Goal: Task Accomplishment & Management: Use online tool/utility

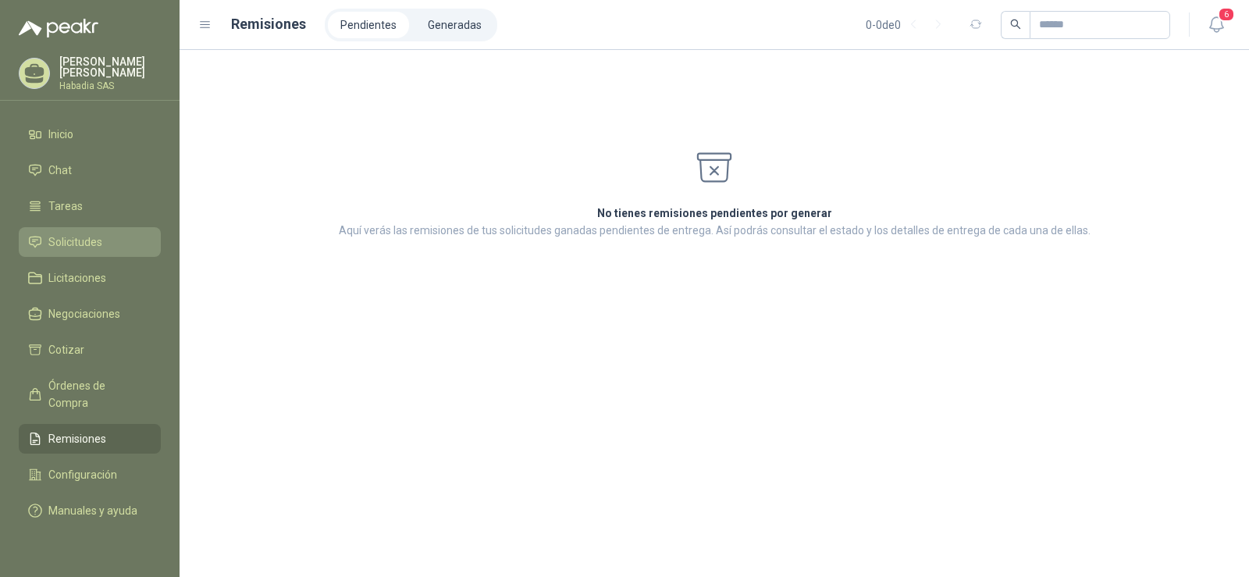
click at [86, 240] on span "Solicitudes" at bounding box center [75, 241] width 54 height 17
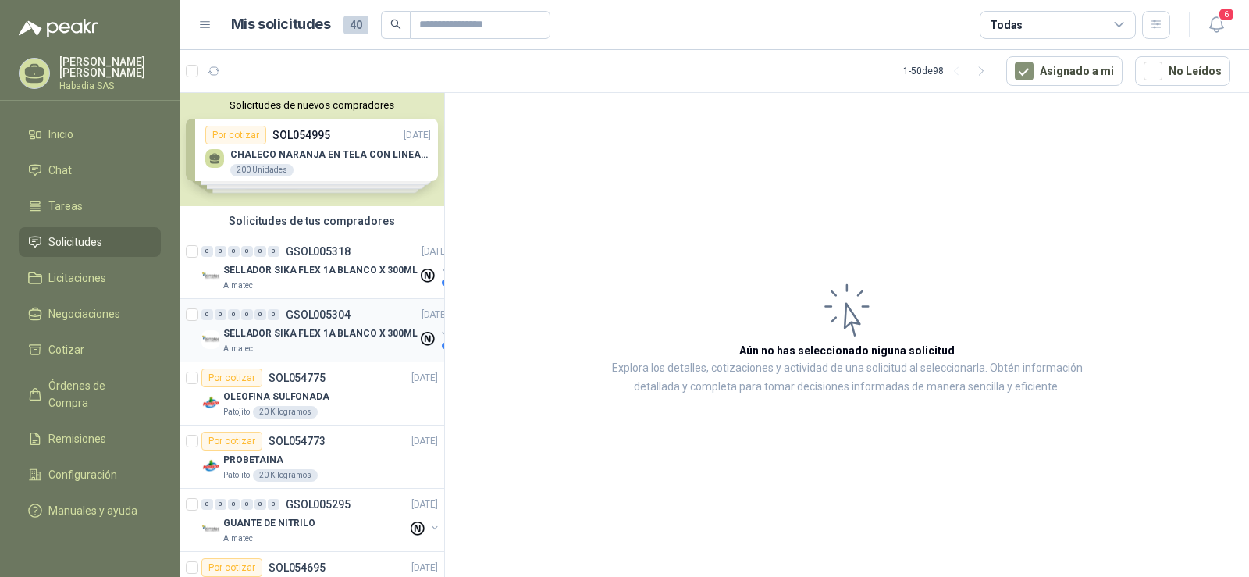
click at [322, 335] on p "SELLADOR SIKA FLEX 1A BLANCO X 300ML" at bounding box center [320, 333] width 194 height 15
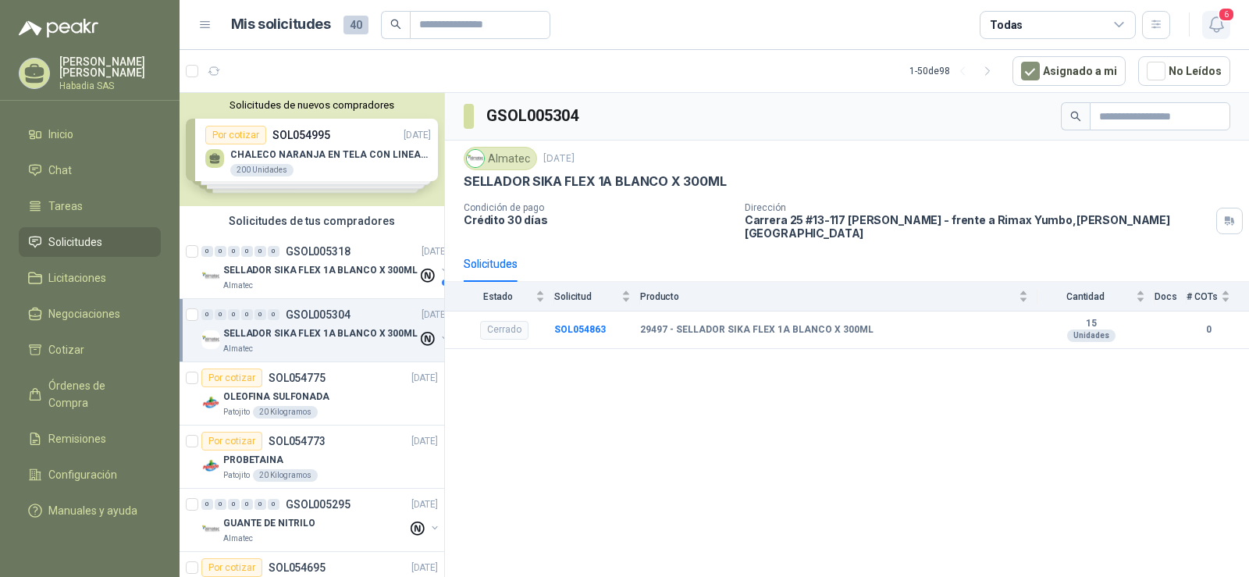
click at [1203, 30] on button "6" at bounding box center [1216, 25] width 28 height 28
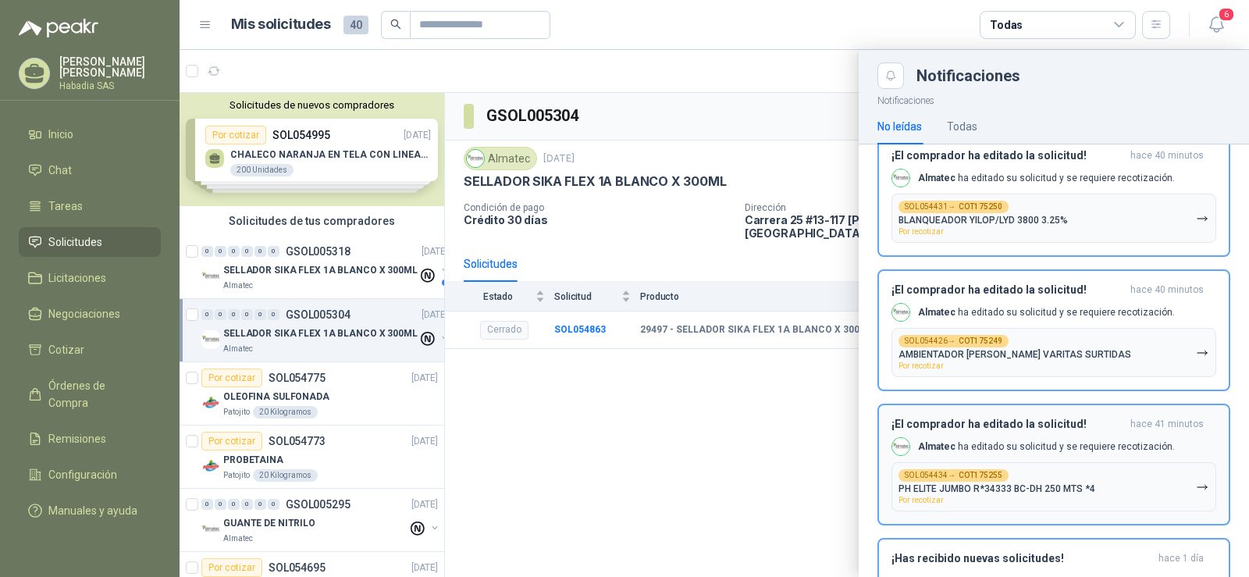
scroll to position [534, 0]
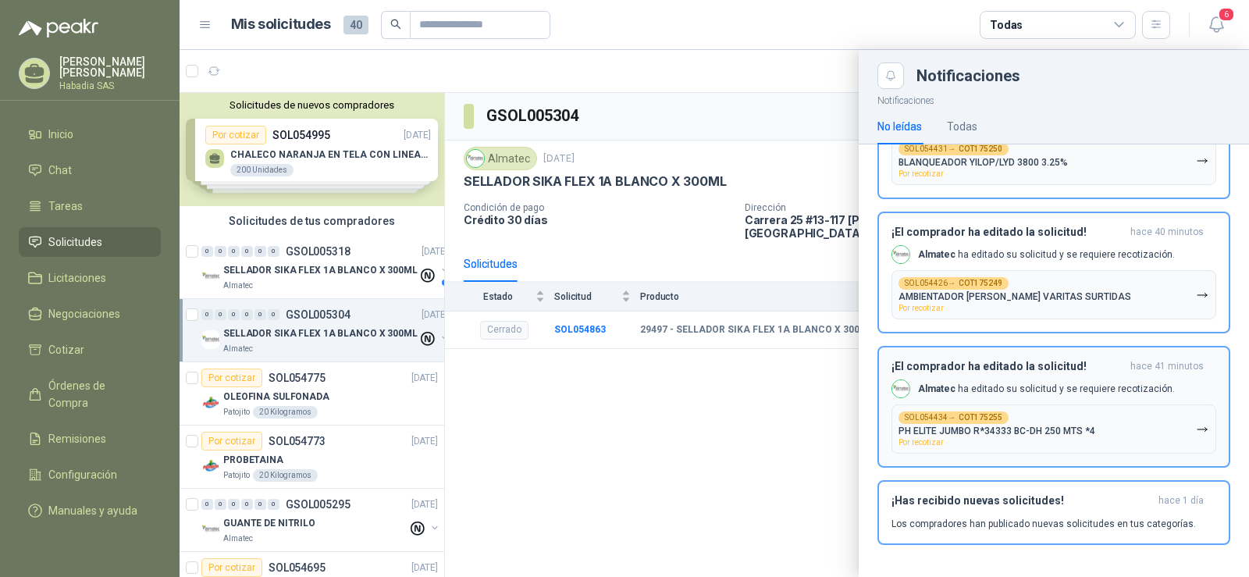
click at [1064, 418] on div "SOL054434 → COT175255 PH ELITE JUMBO R*34333 BC-DH 250 MTS *4 Por recotizar" at bounding box center [997, 428] width 197 height 35
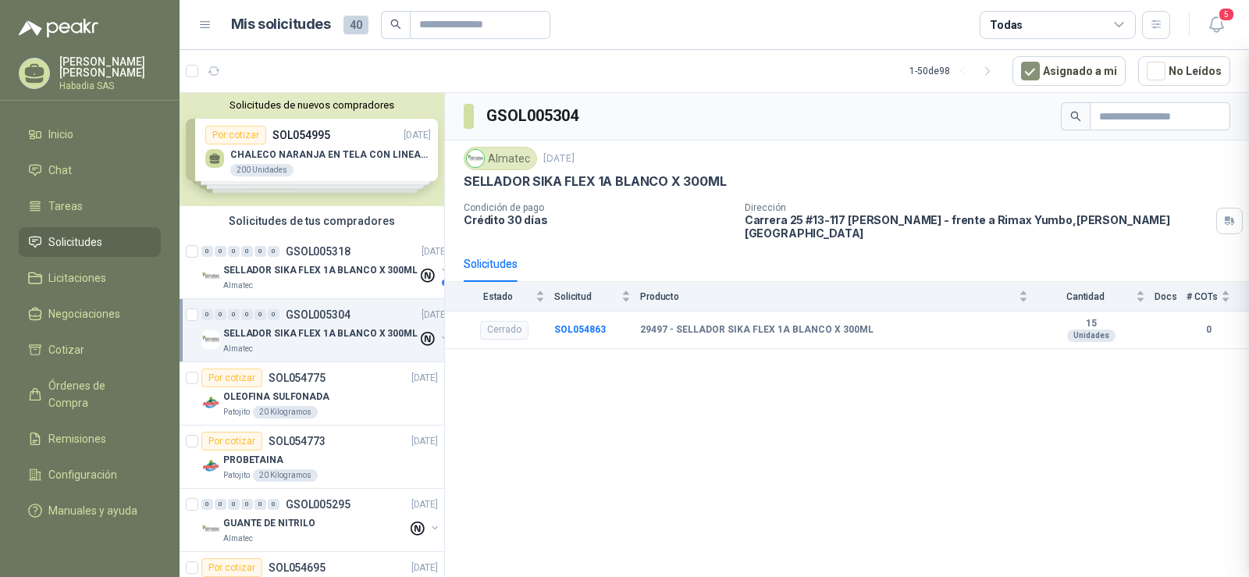
scroll to position [399, 0]
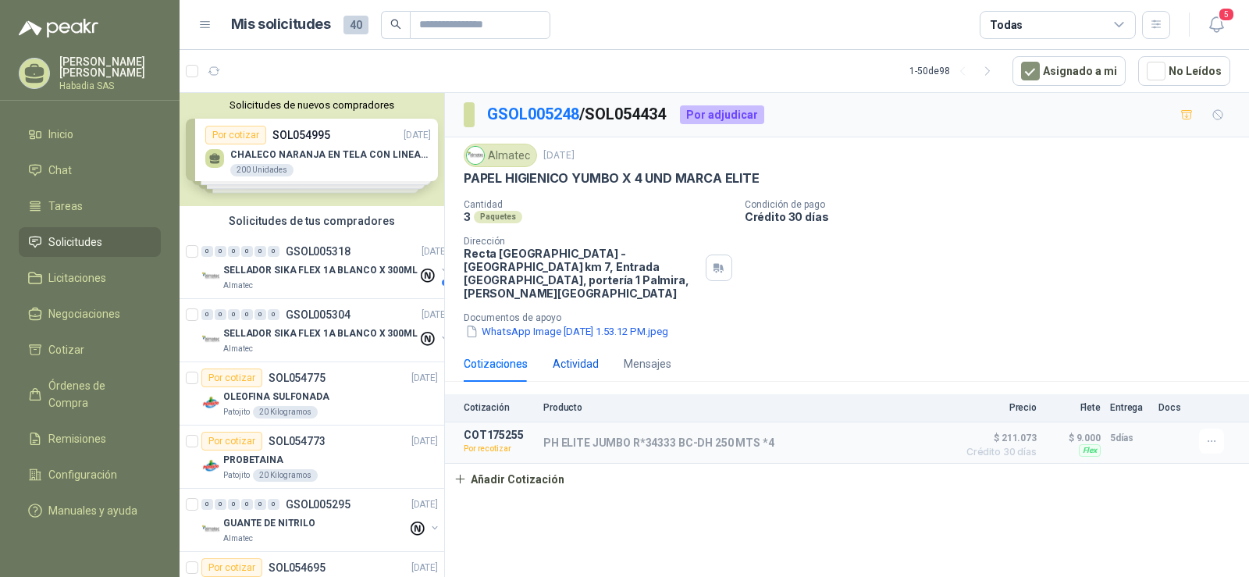
click at [579, 356] on div "Actividad" at bounding box center [576, 363] width 46 height 17
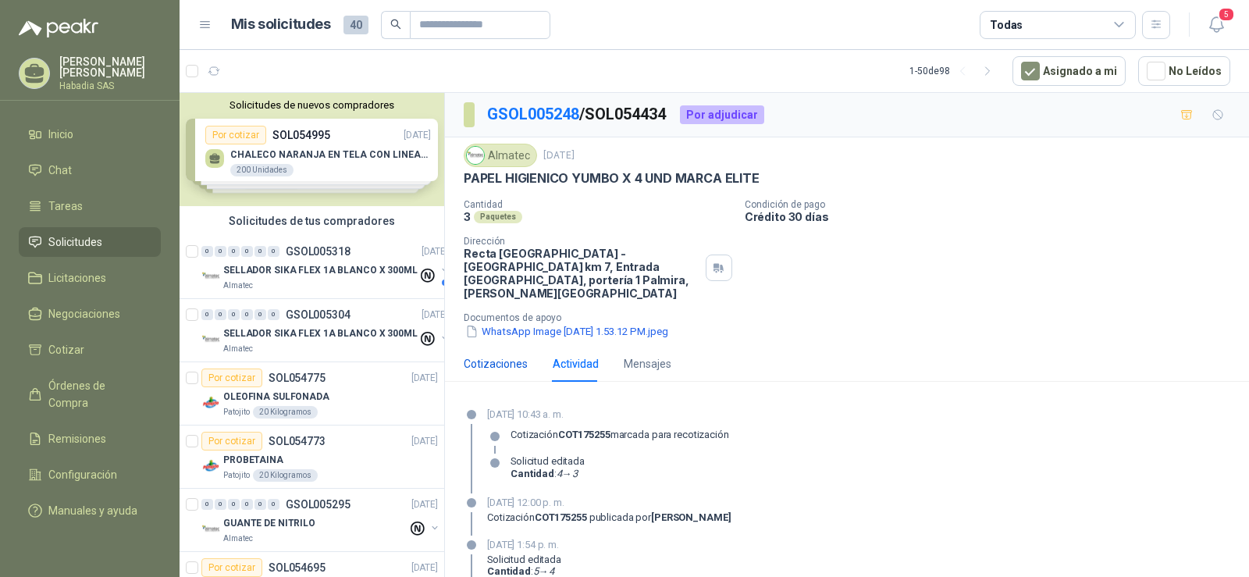
drag, startPoint x: 498, startPoint y: 354, endPoint x: 514, endPoint y: 365, distance: 19.5
click at [499, 355] on div "Cotizaciones" at bounding box center [496, 363] width 64 height 17
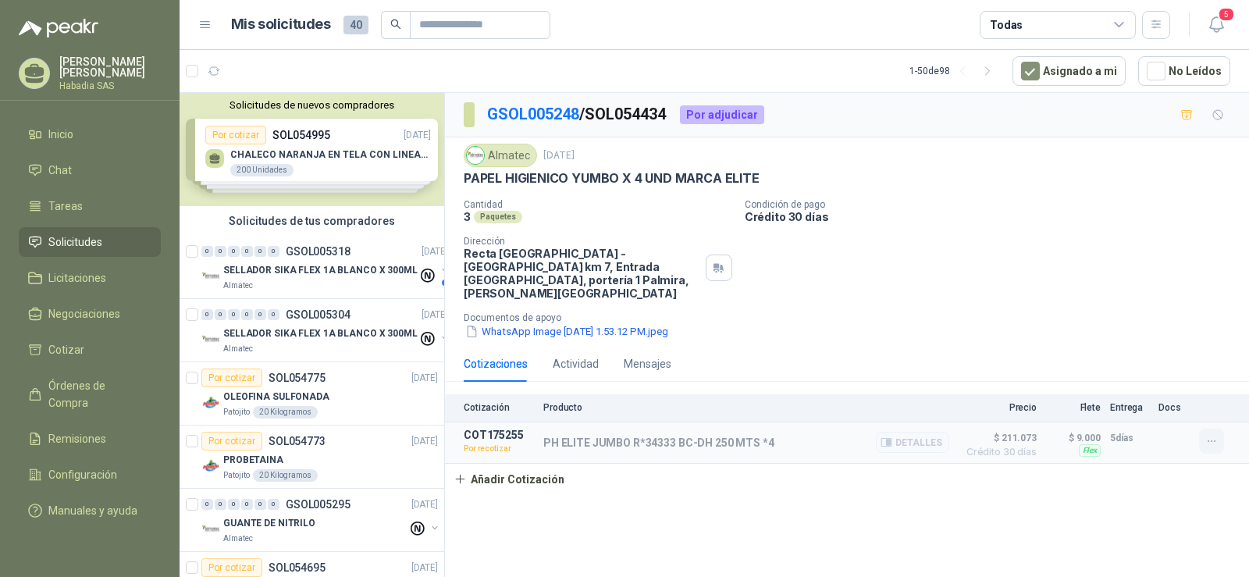
click at [1204, 429] on button "button" at bounding box center [1211, 441] width 25 height 25
click at [1163, 392] on button "Re-cotizar" at bounding box center [1180, 393] width 125 height 25
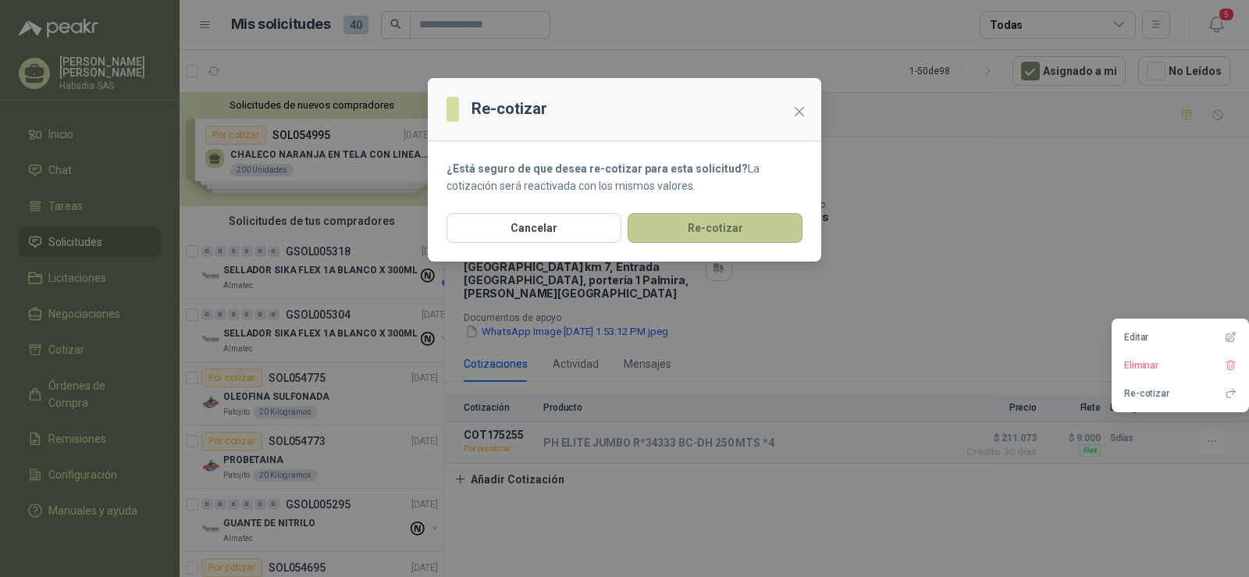
click at [704, 230] on button "Re-cotizar" at bounding box center [715, 228] width 175 height 30
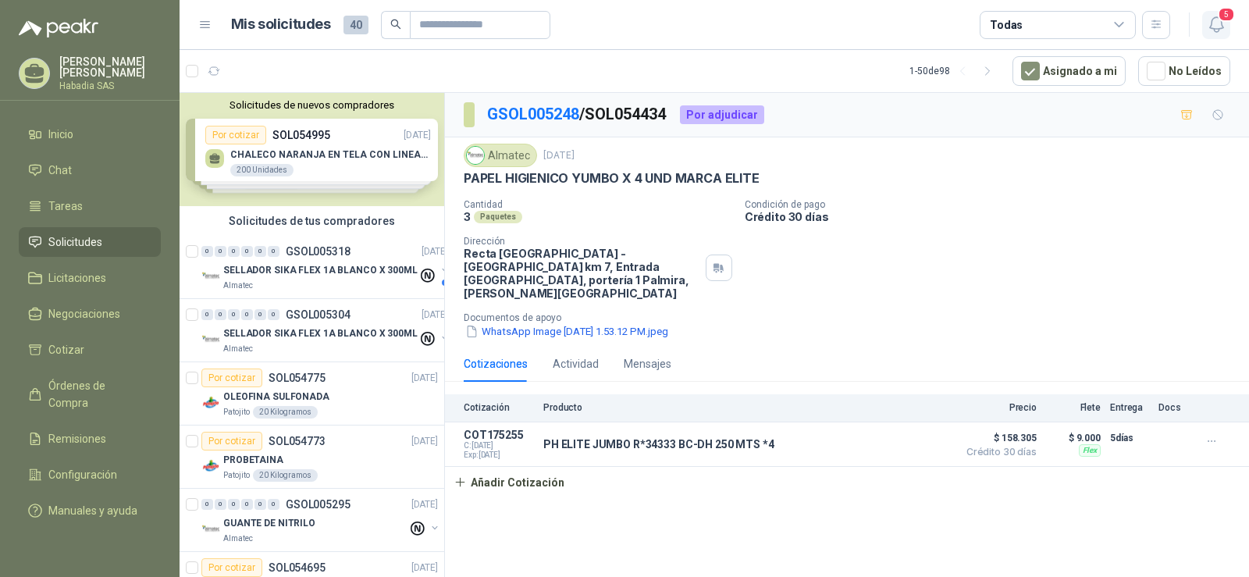
click at [1213, 21] on icon "button" at bounding box center [1217, 25] width 20 height 20
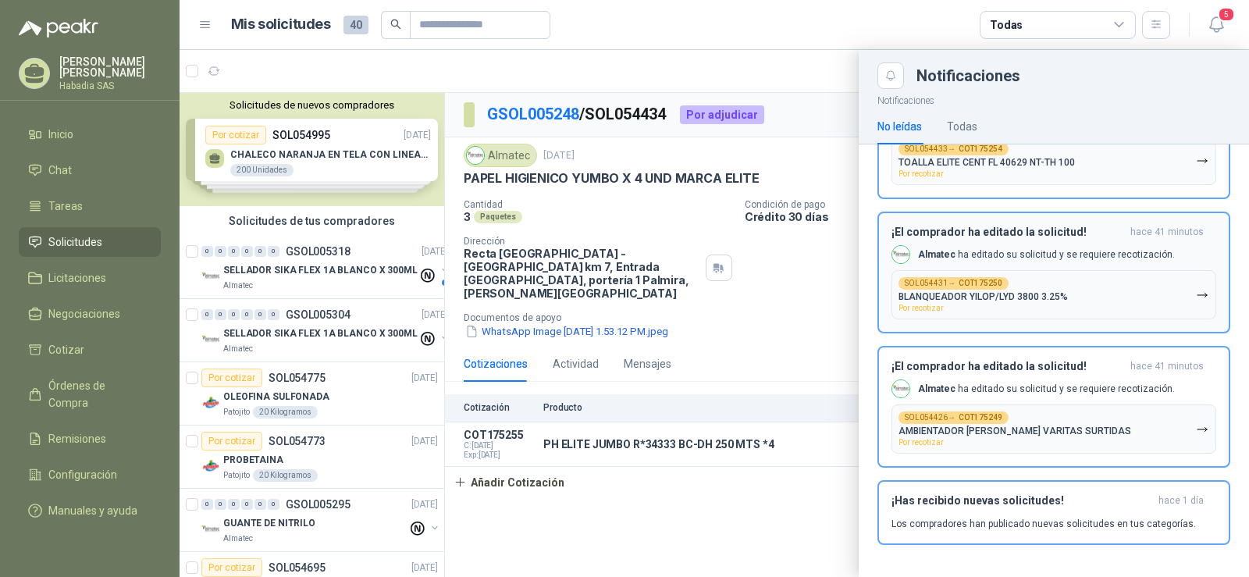
click at [1020, 404] on button "SOL054426 → COT175249 AMBIENTADOR BONAIRE VARITAS SURTIDAS Por recotizar" at bounding box center [1054, 428] width 325 height 49
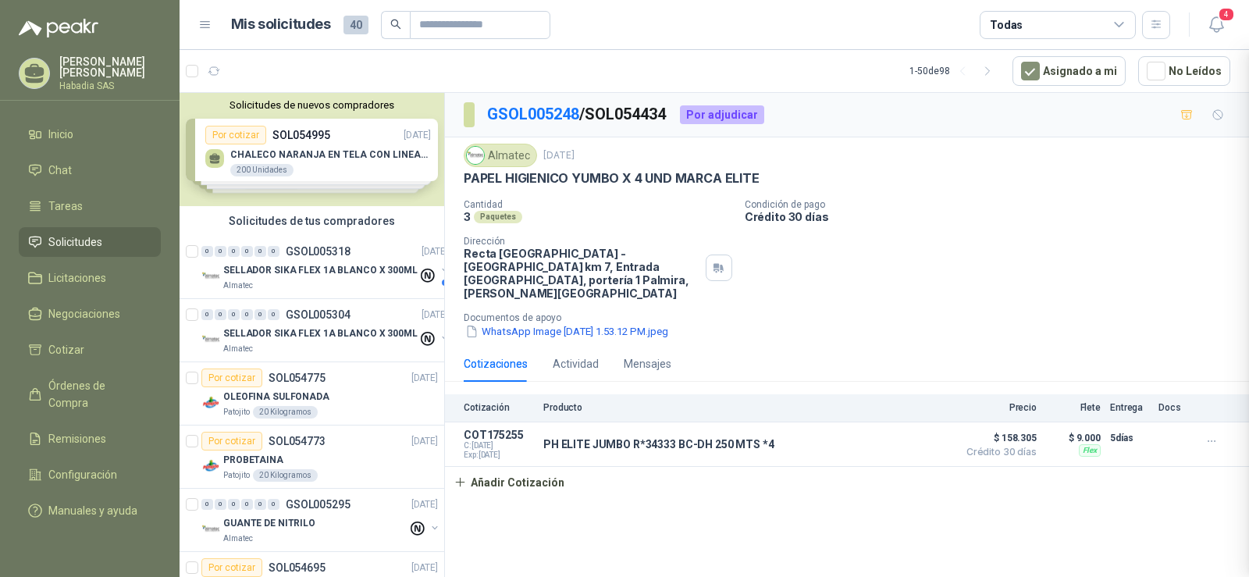
scroll to position [263, 0]
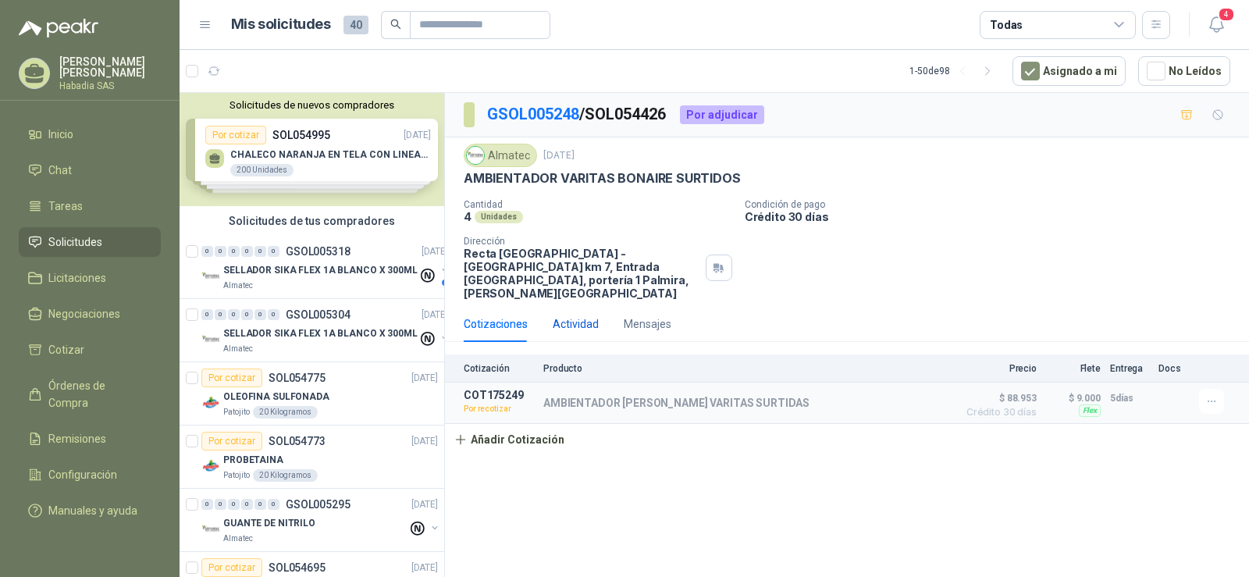
click at [584, 315] on div "Actividad" at bounding box center [576, 323] width 46 height 17
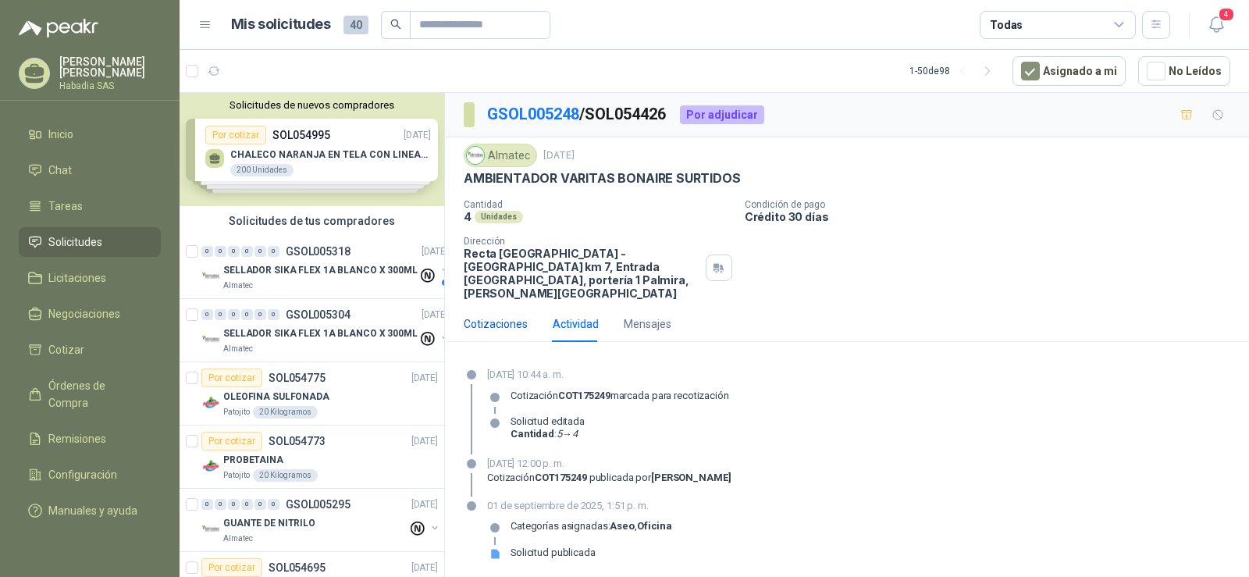
click at [497, 315] on div "Cotizaciones" at bounding box center [496, 323] width 64 height 17
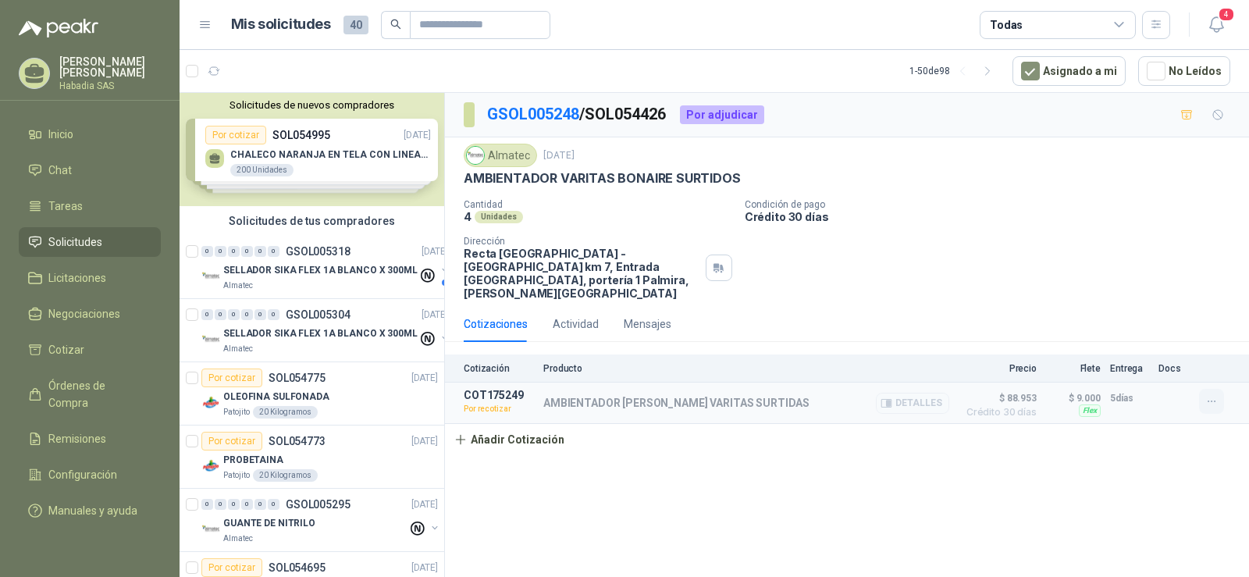
click at [1214, 395] on icon "button" at bounding box center [1212, 401] width 13 height 13
click at [1144, 356] on button "Re-cotizar" at bounding box center [1180, 353] width 125 height 25
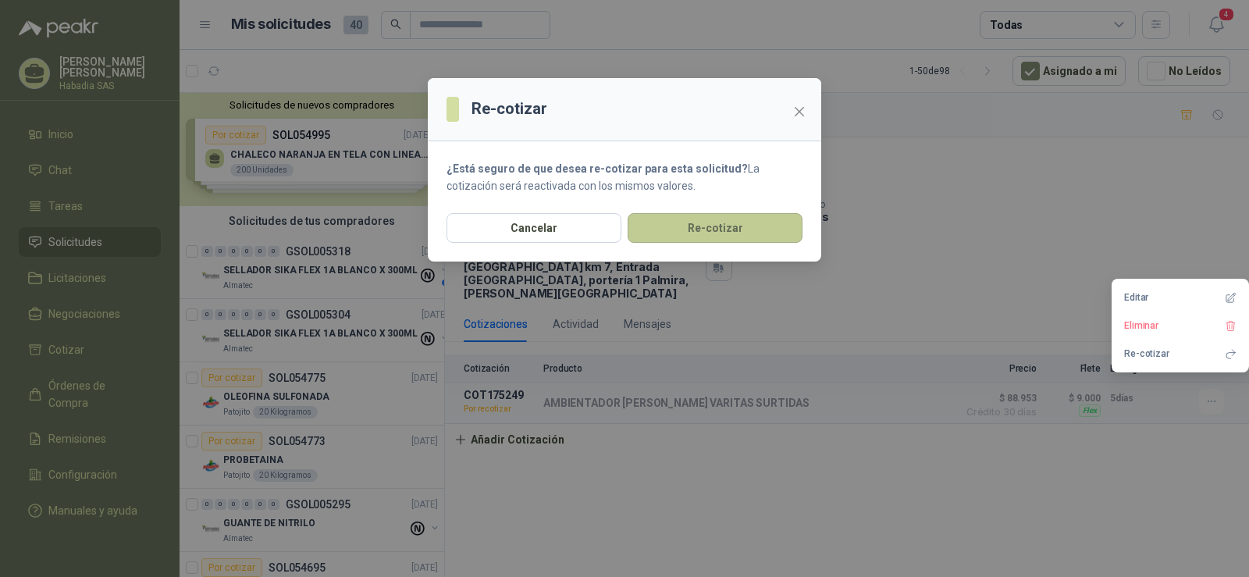
click at [707, 223] on button "Re-cotizar" at bounding box center [715, 228] width 175 height 30
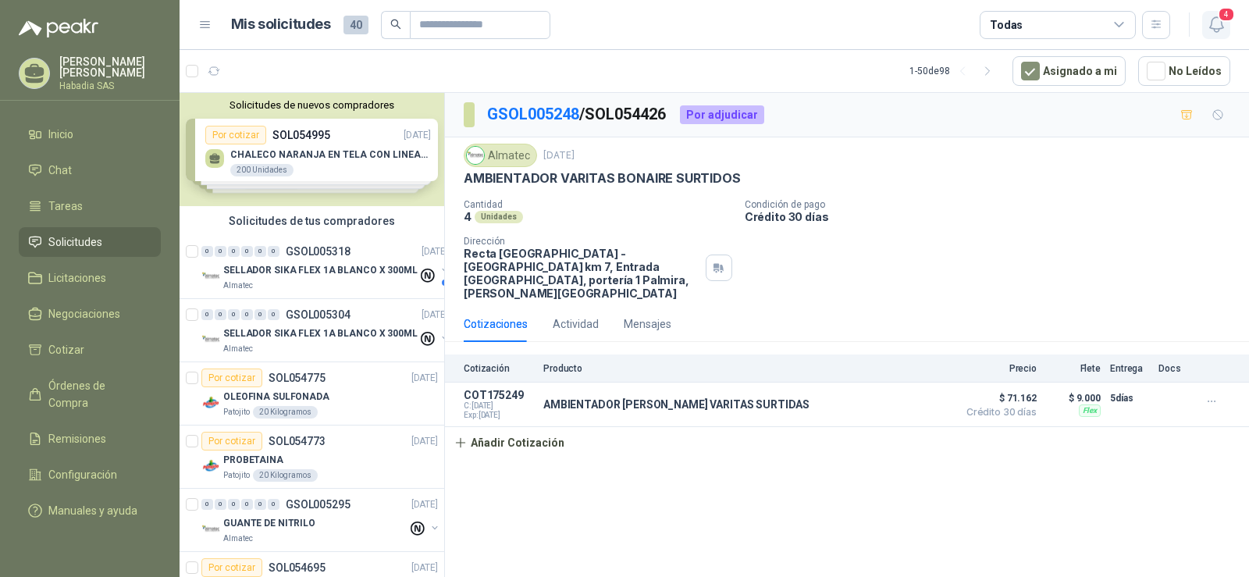
click at [1218, 20] on icon "button" at bounding box center [1217, 25] width 20 height 20
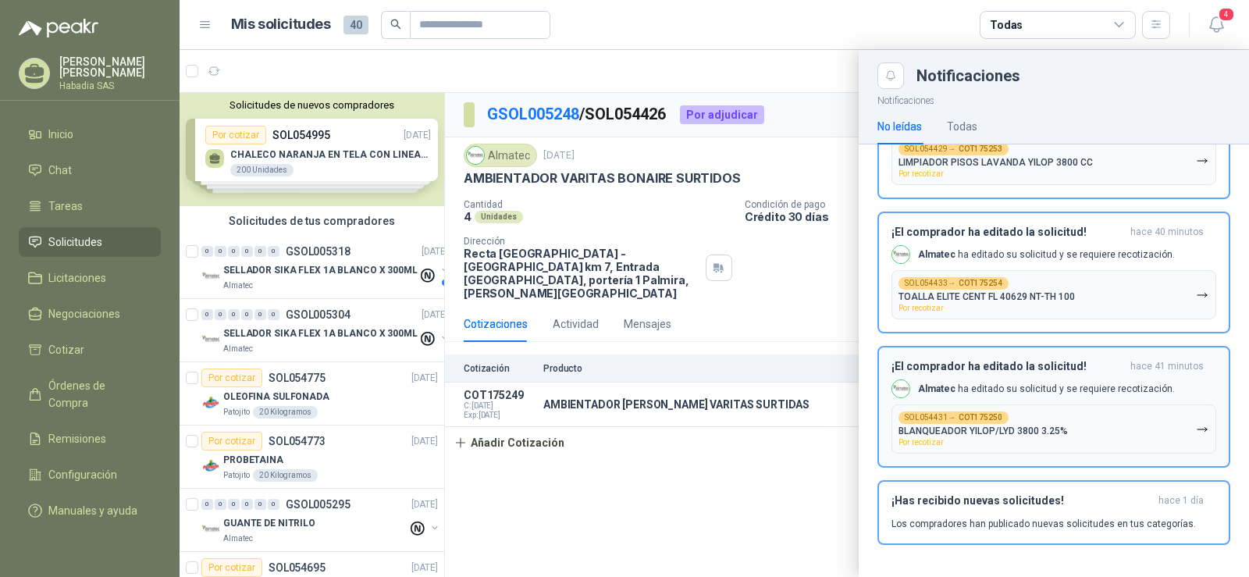
click at [1014, 383] on p "Almatec ha editado su solicitud y se requiere recotización." at bounding box center [1046, 389] width 257 height 13
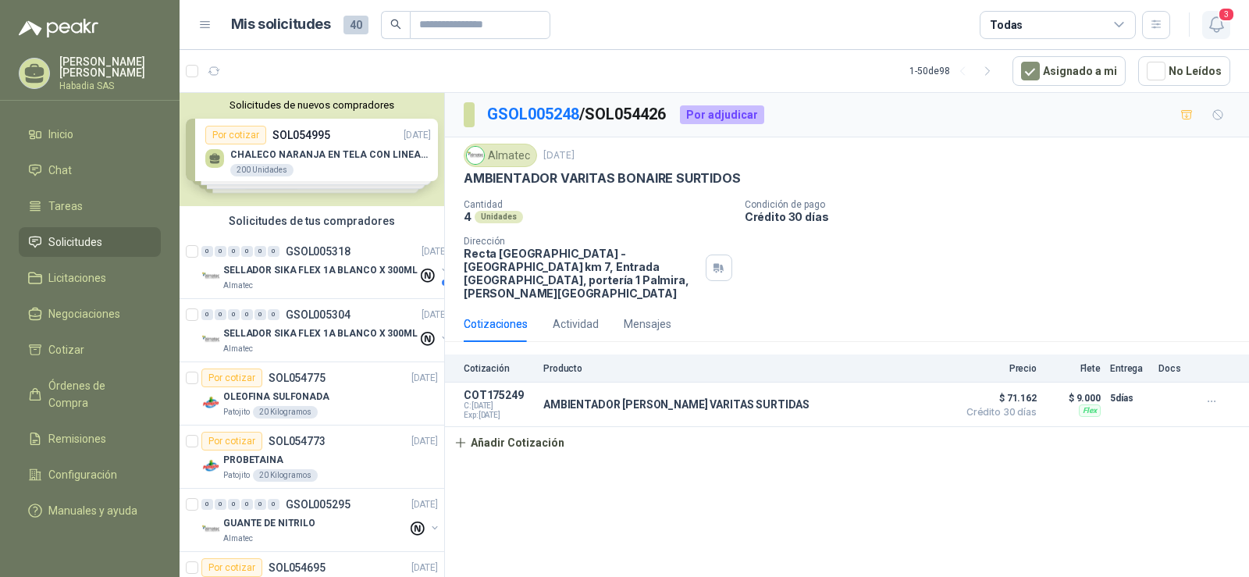
click at [1207, 24] on icon "button" at bounding box center [1217, 25] width 20 height 20
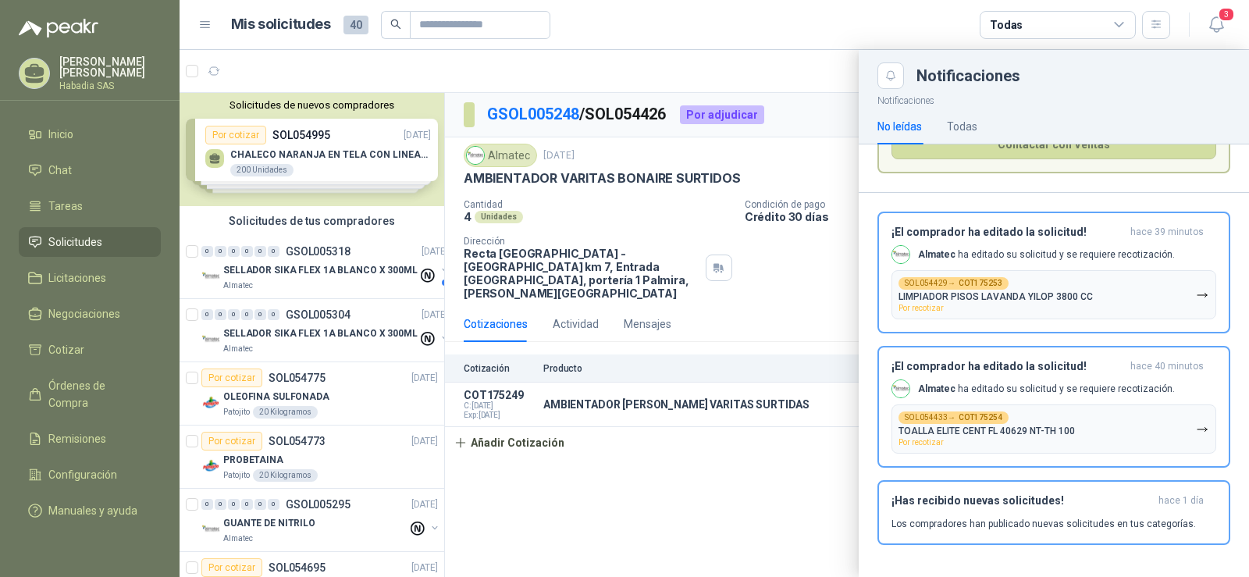
click at [673, 447] on div at bounding box center [715, 313] width 1070 height 527
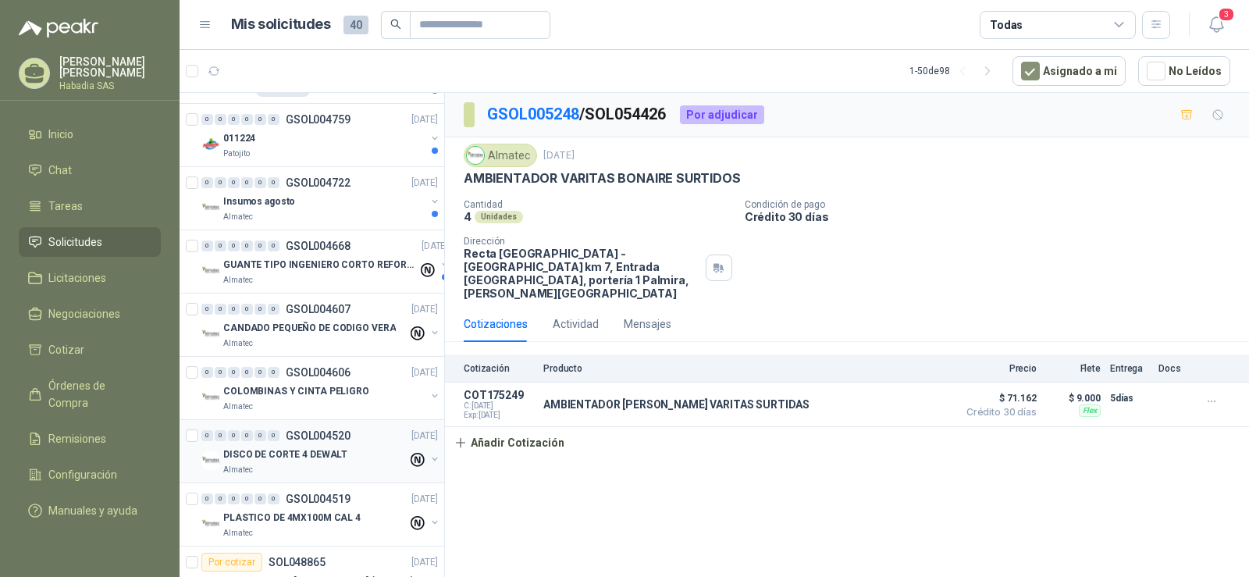
scroll to position [3546, 0]
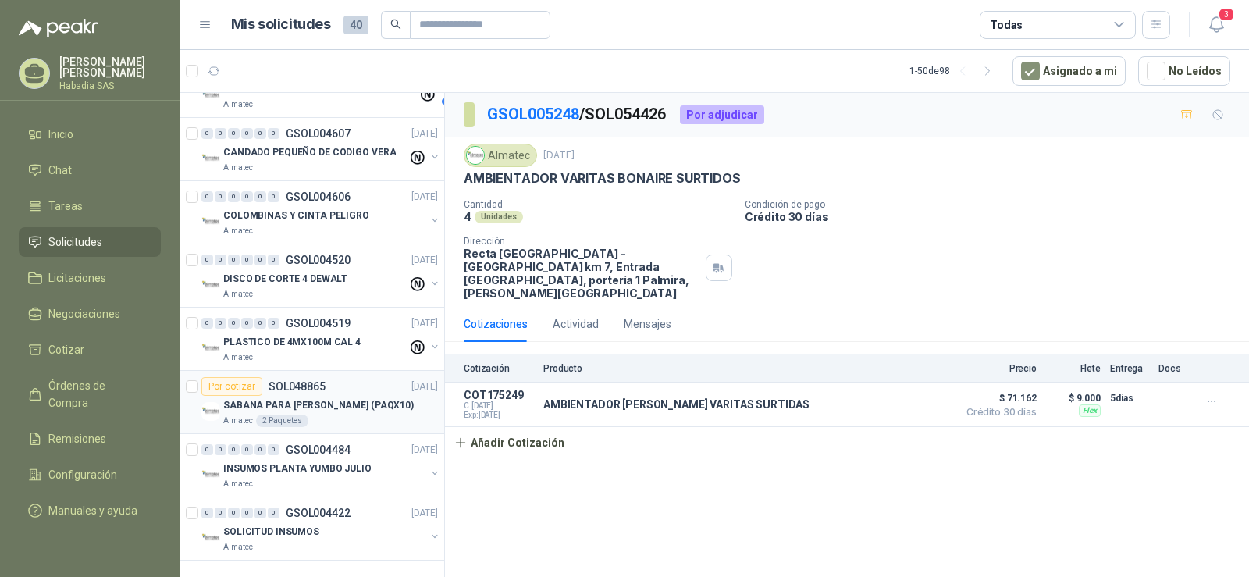
click at [322, 381] on p "SOL048865" at bounding box center [297, 386] width 57 height 11
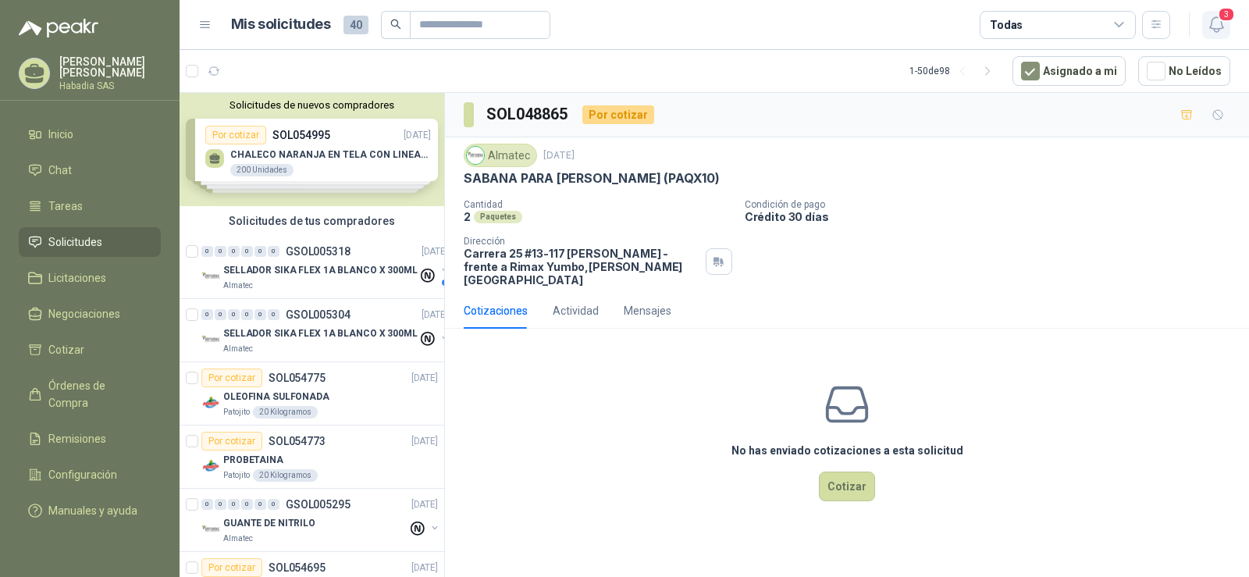
click at [1216, 25] on icon "button" at bounding box center [1217, 25] width 20 height 20
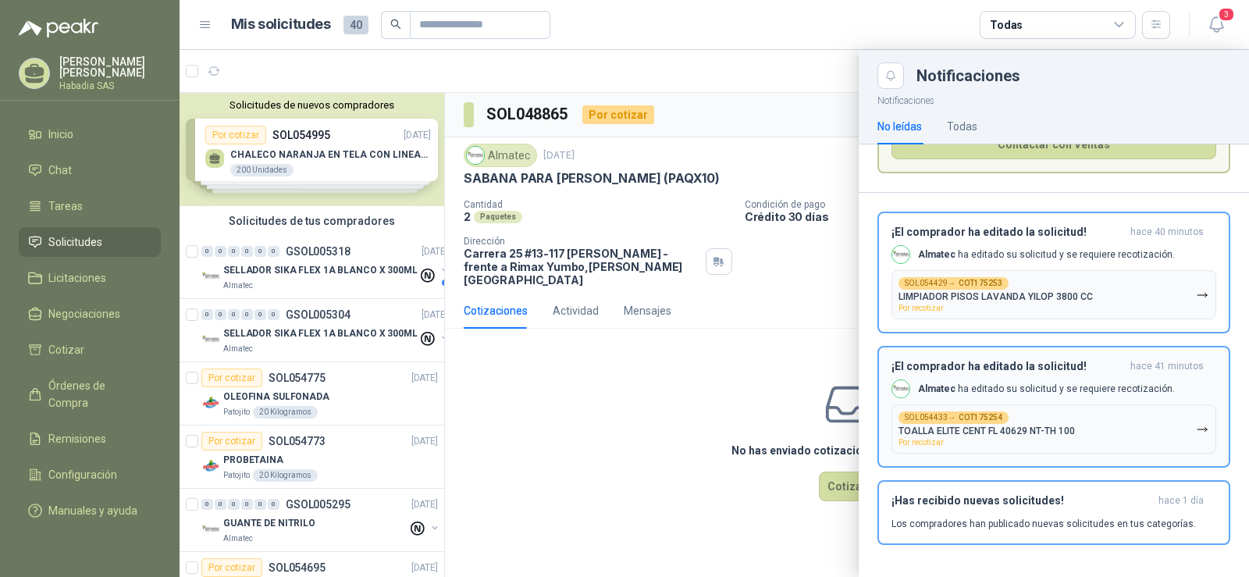
click at [954, 418] on div "SOL054433 → COT175254" at bounding box center [954, 417] width 110 height 12
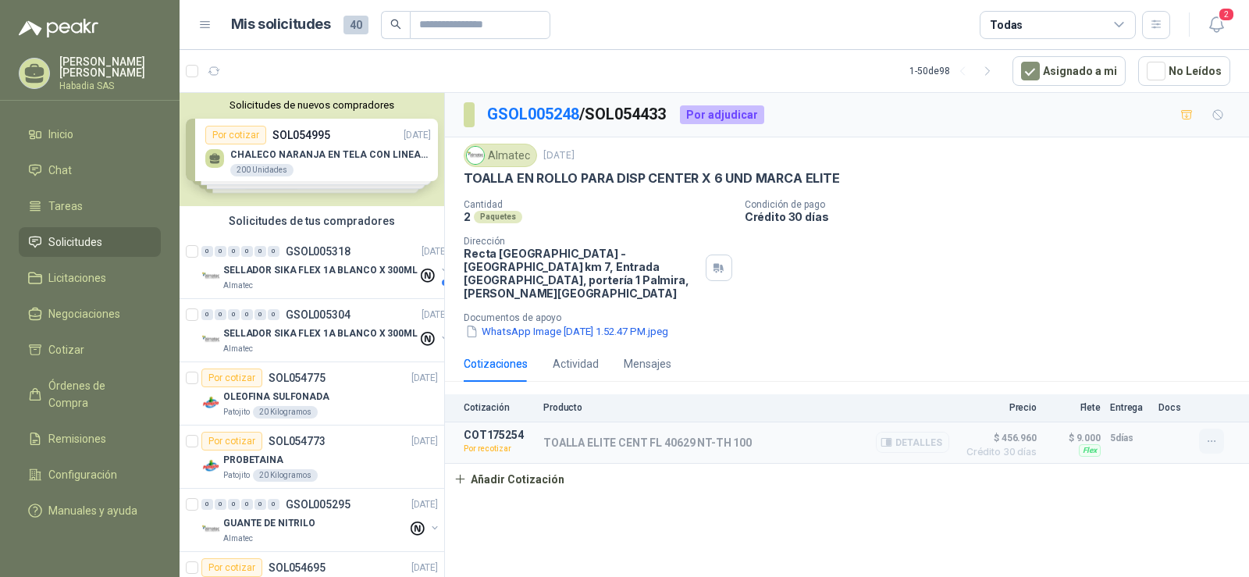
click at [1210, 435] on icon "button" at bounding box center [1212, 441] width 13 height 13
click at [1152, 397] on button "Re-cotizar" at bounding box center [1180, 393] width 125 height 25
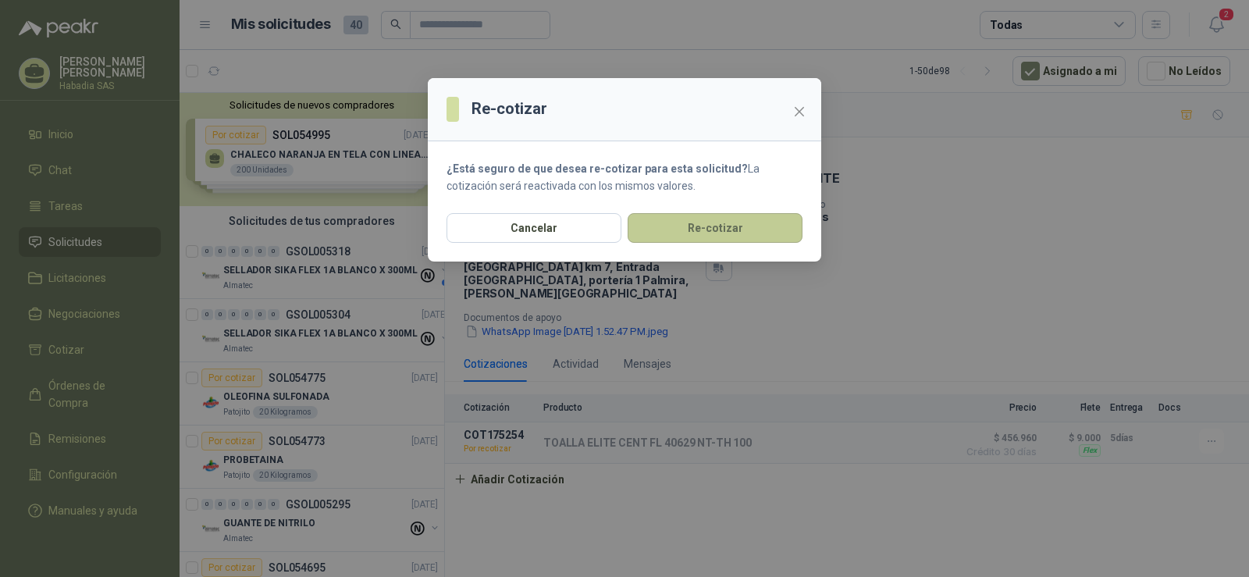
click at [727, 236] on button "Re-cotizar" at bounding box center [715, 228] width 175 height 30
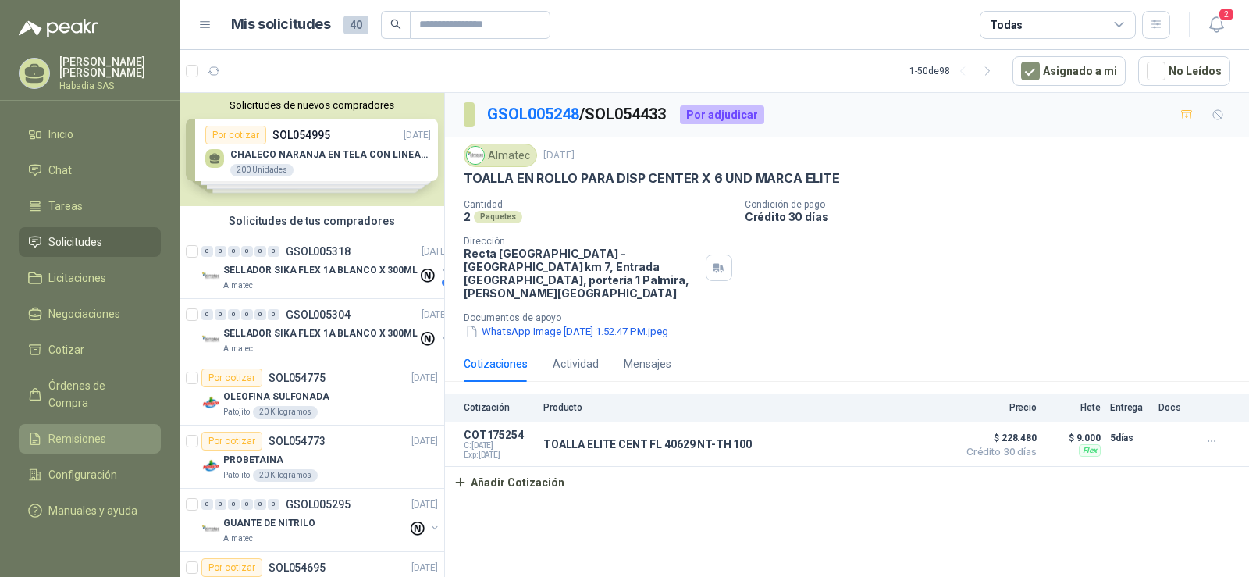
click at [73, 430] on span "Remisiones" at bounding box center [77, 438] width 58 height 17
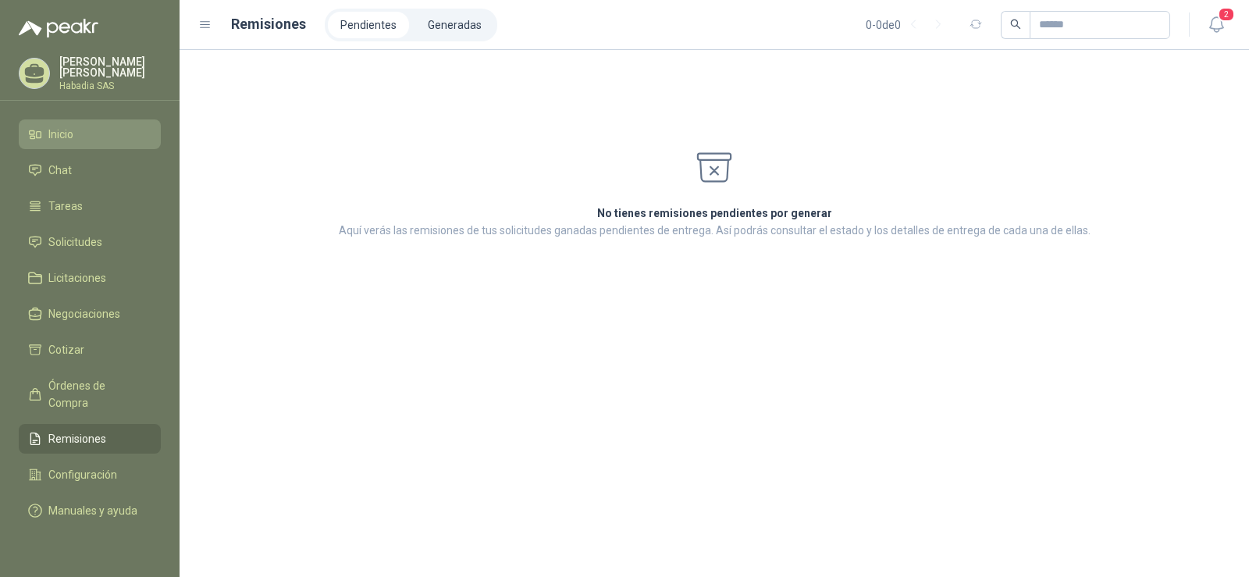
click at [67, 129] on span "Inicio" at bounding box center [60, 134] width 25 height 17
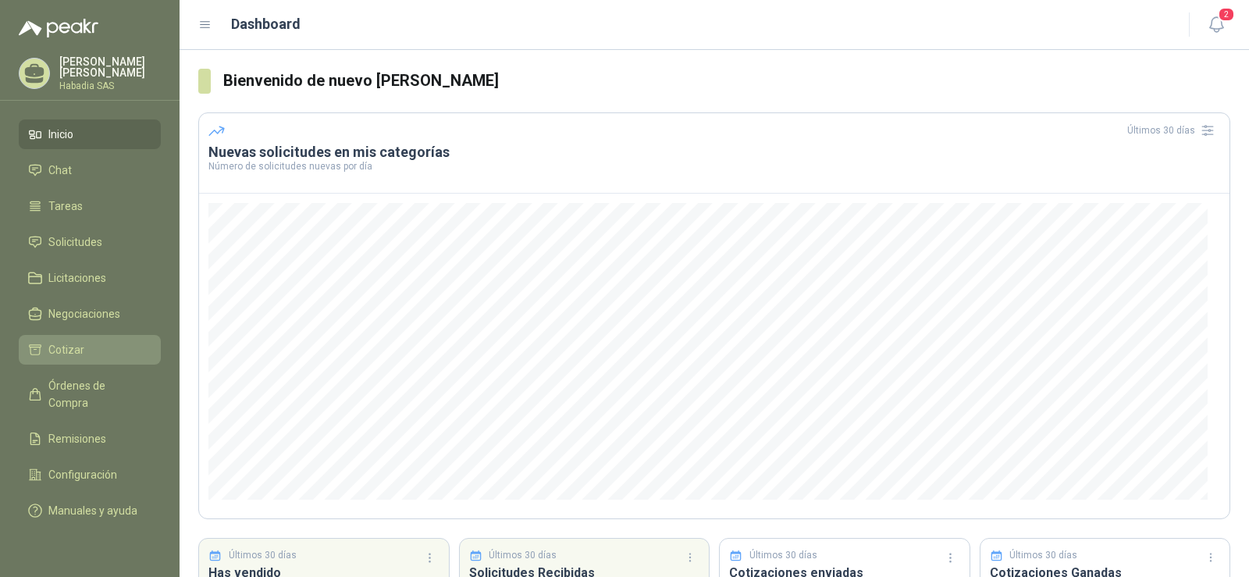
click at [57, 344] on span "Cotizar" at bounding box center [66, 349] width 36 height 17
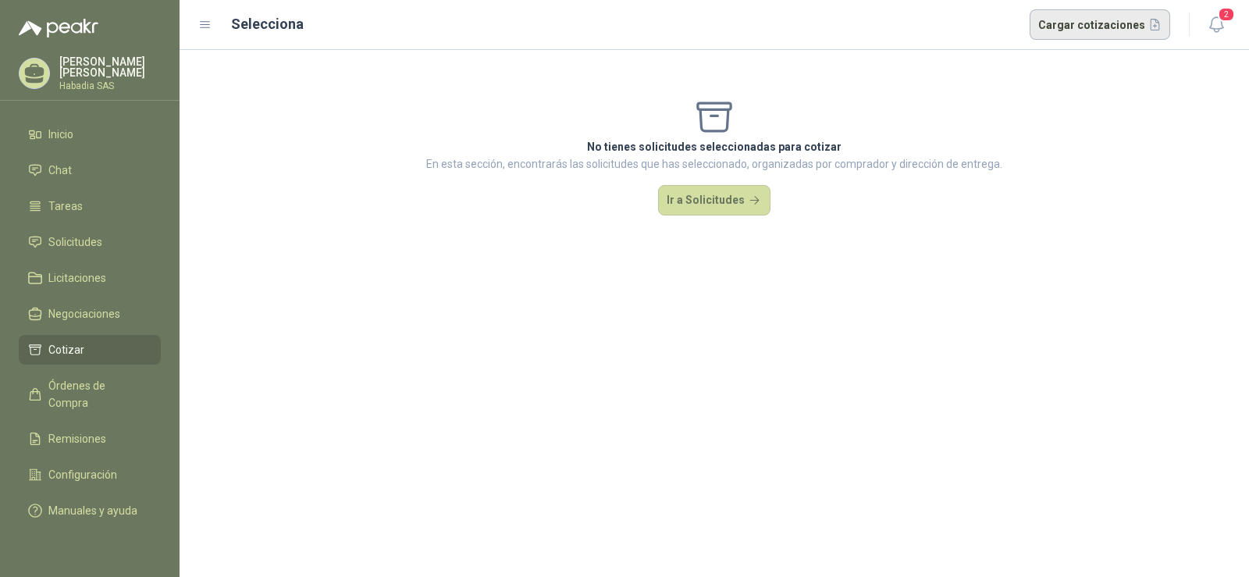
click at [1121, 12] on button "Cargar cotizaciones" at bounding box center [1100, 24] width 141 height 31
click at [750, 201] on button "Ir a Solicitudes" at bounding box center [714, 200] width 112 height 31
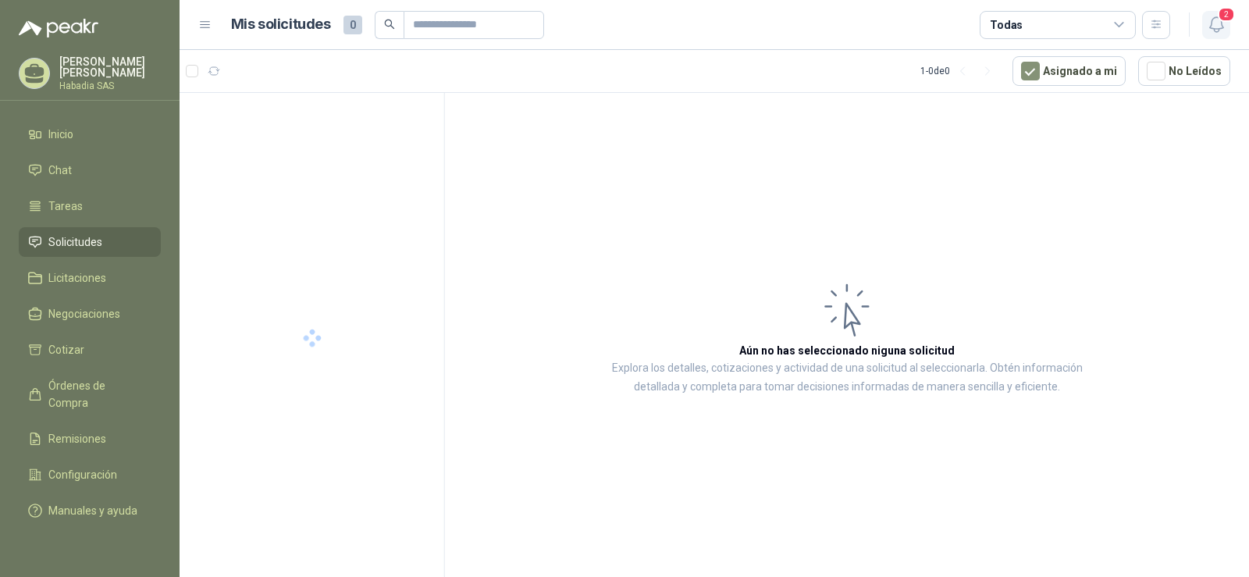
click at [1223, 17] on span "2" at bounding box center [1226, 14] width 17 height 15
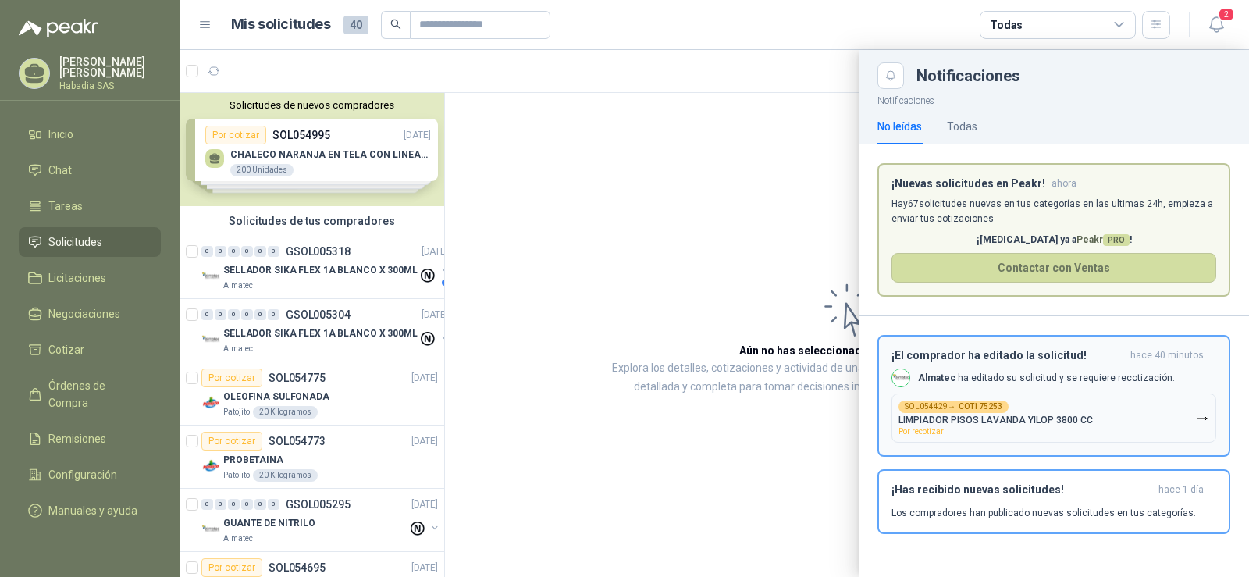
click at [1036, 418] on p "LIMPIADOR PISOS LAVANDA YILOP 3800 CC" at bounding box center [996, 420] width 194 height 11
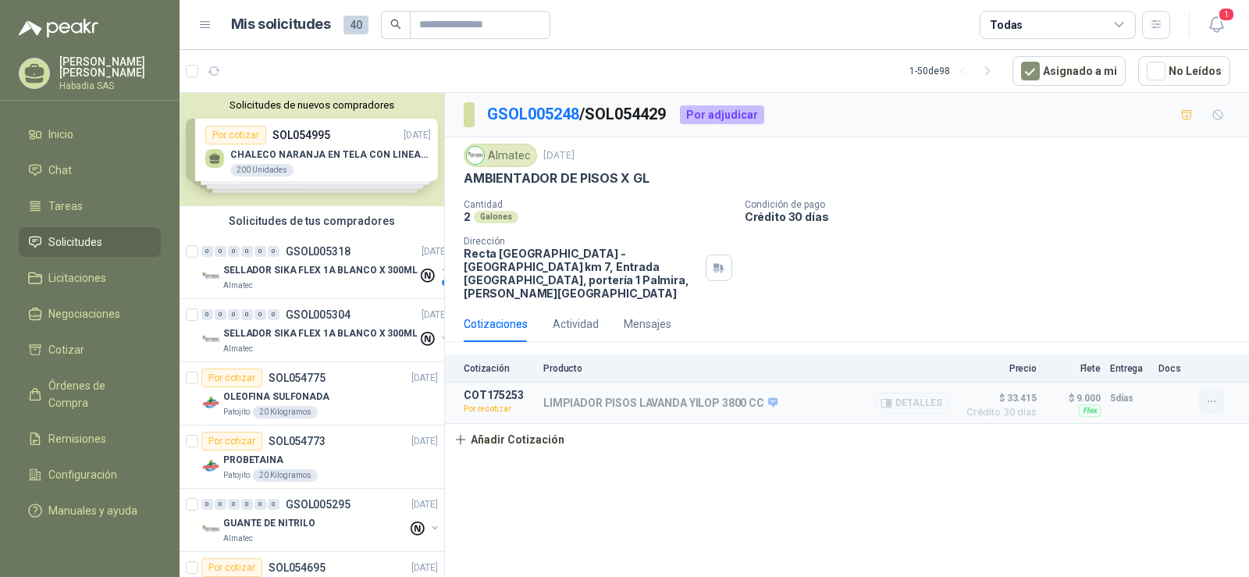
click at [1212, 395] on icon "button" at bounding box center [1212, 401] width 13 height 13
click at [1159, 359] on button "Re-cotizar" at bounding box center [1180, 353] width 125 height 25
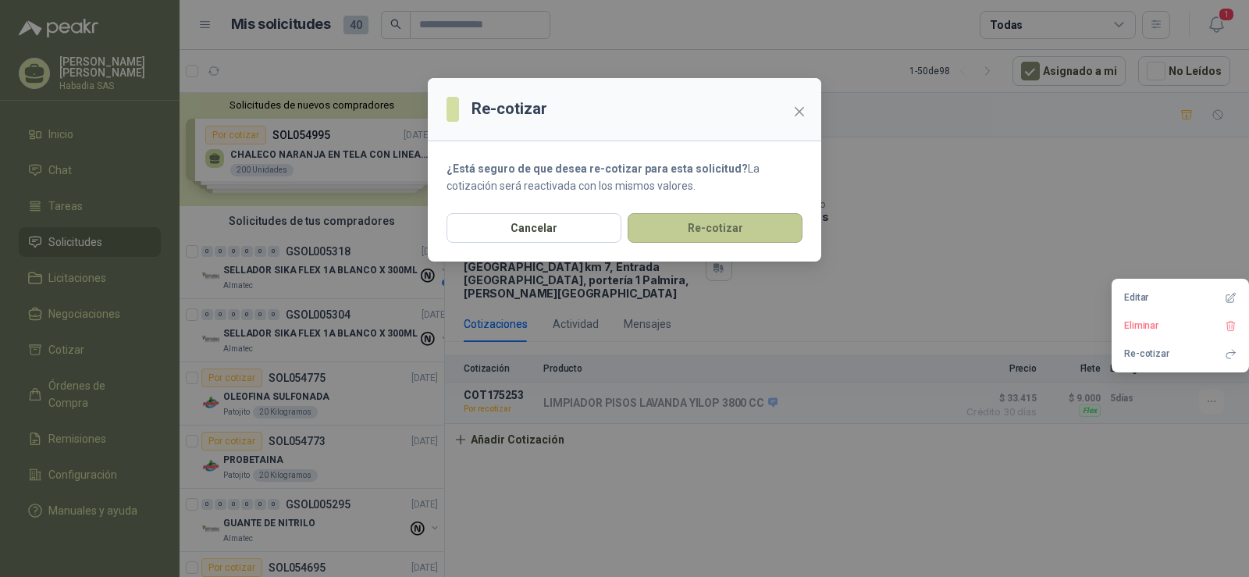
click at [700, 235] on button "Re-cotizar" at bounding box center [715, 228] width 175 height 30
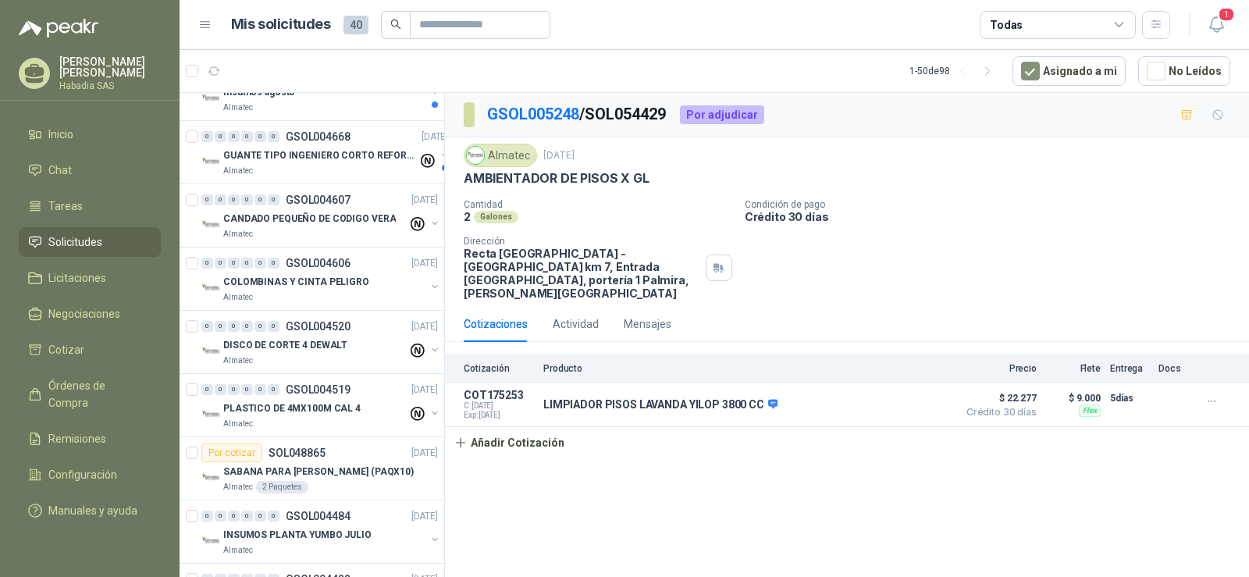
scroll to position [3546, 0]
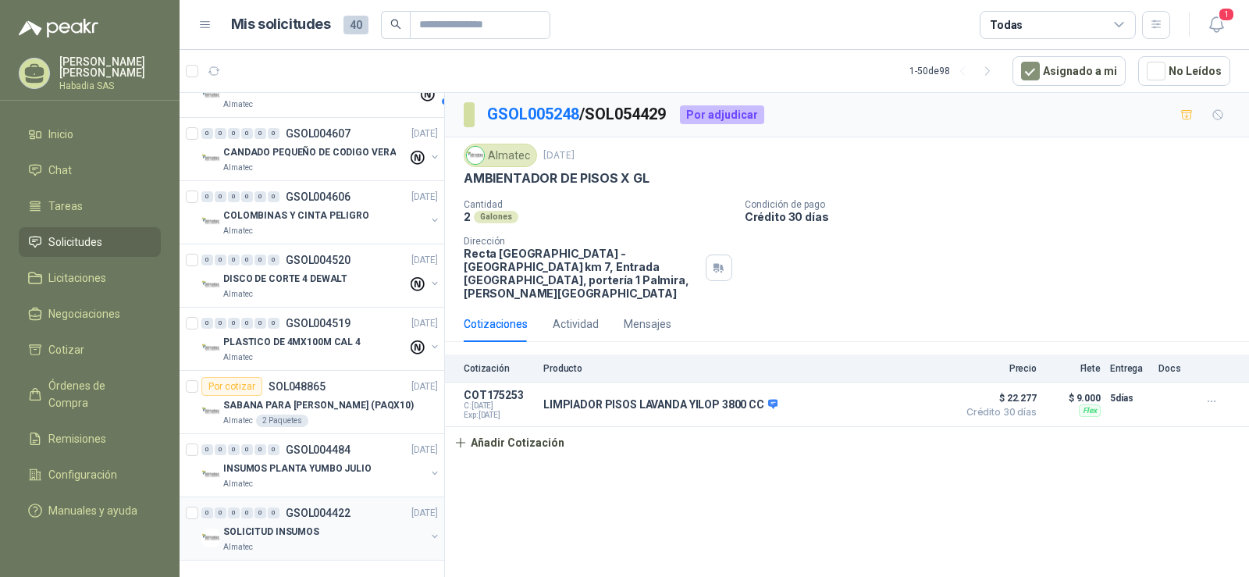
click at [317, 526] on div "SOLICITUD INSUMOS" at bounding box center [324, 531] width 202 height 19
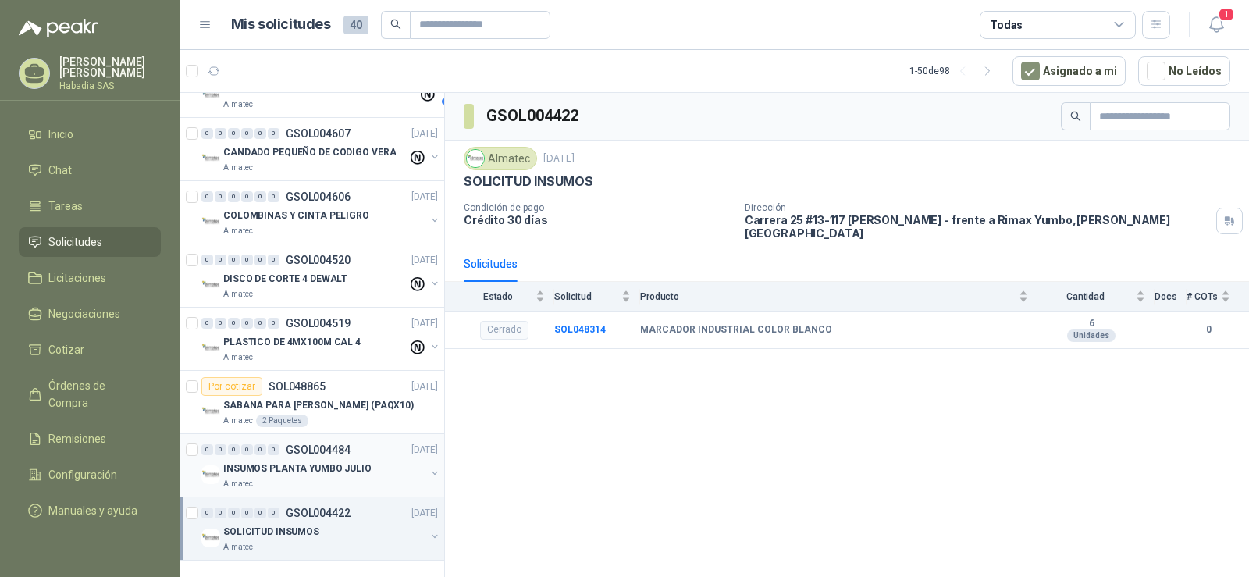
click at [332, 462] on p "INSUMOS PLANTA YUMBO JULIO" at bounding box center [297, 468] width 148 height 15
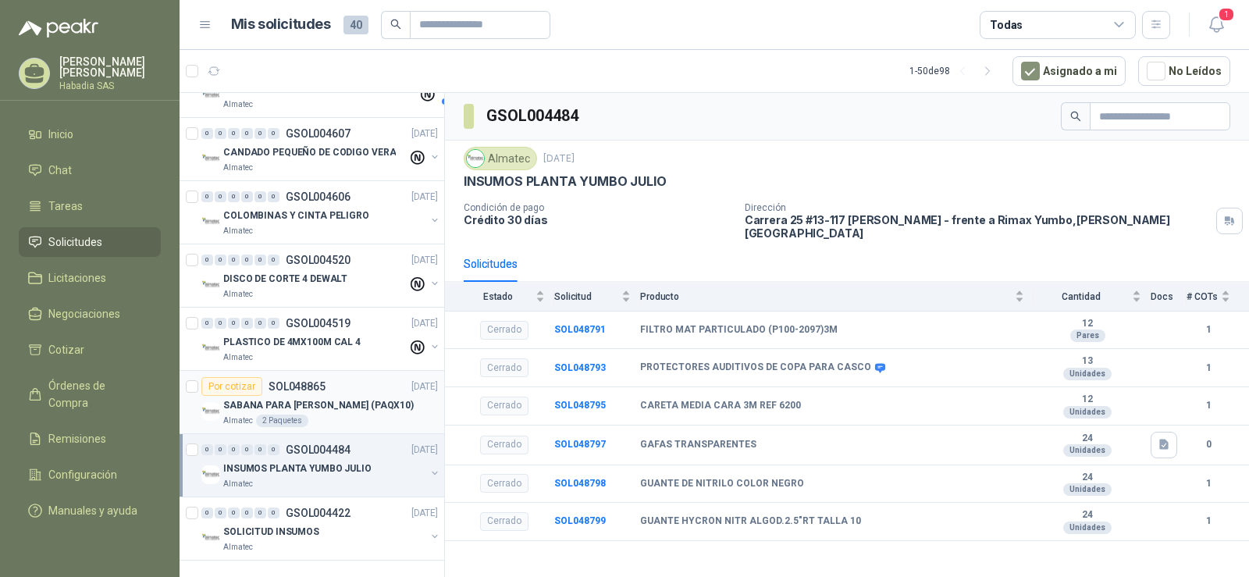
click at [378, 382] on div "Por cotizar SOL048865 16/07/25" at bounding box center [319, 386] width 237 height 19
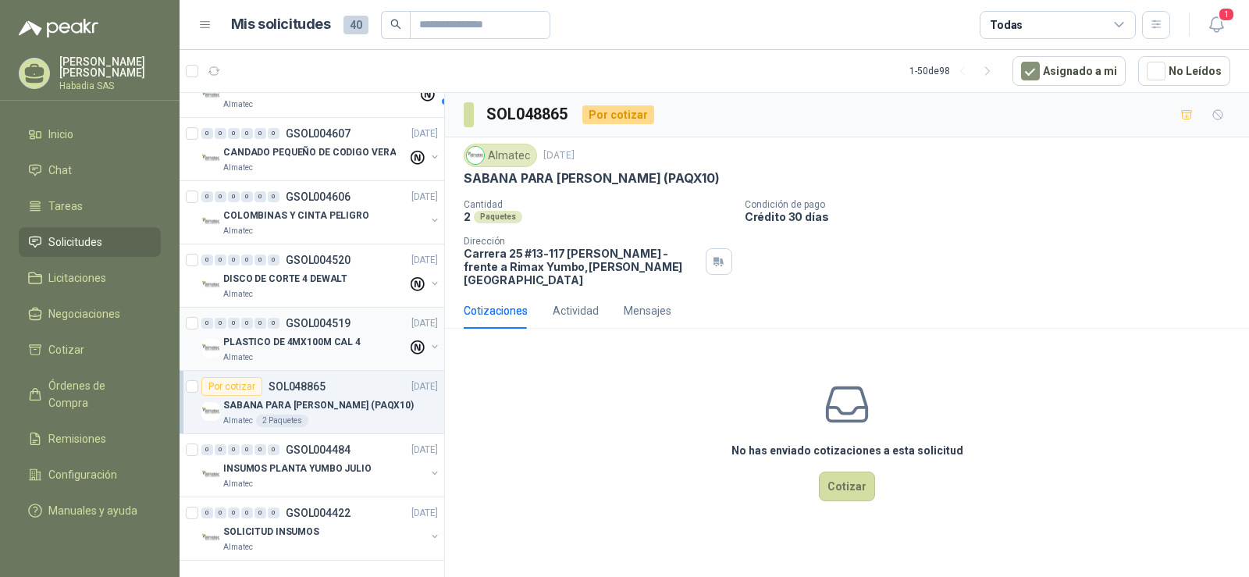
click at [334, 317] on div "0 0 0 0 0 0 GSOL004519 17/07/25" at bounding box center [321, 323] width 240 height 19
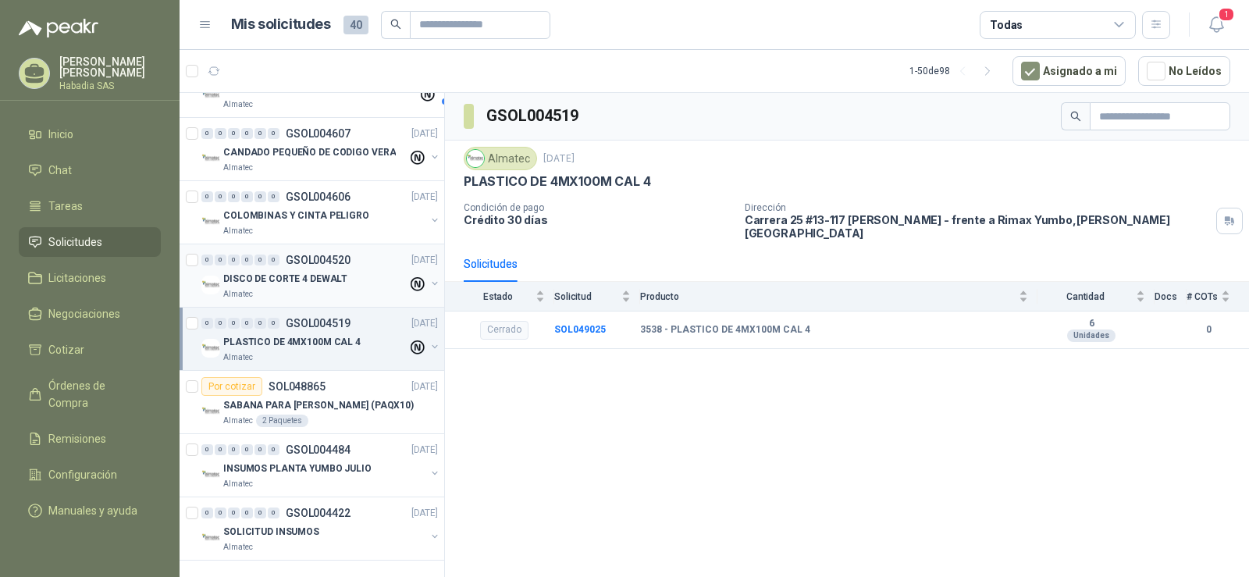
click at [338, 272] on p "DISCO DE CORTE 4 DEWALT" at bounding box center [285, 279] width 124 height 15
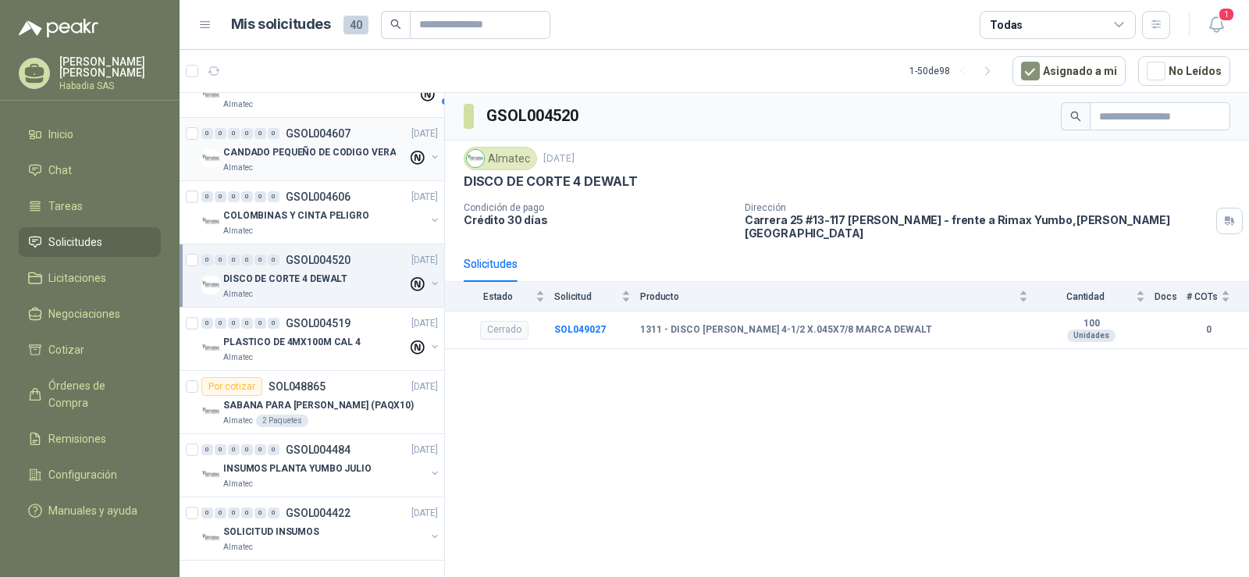
scroll to position [3389, 0]
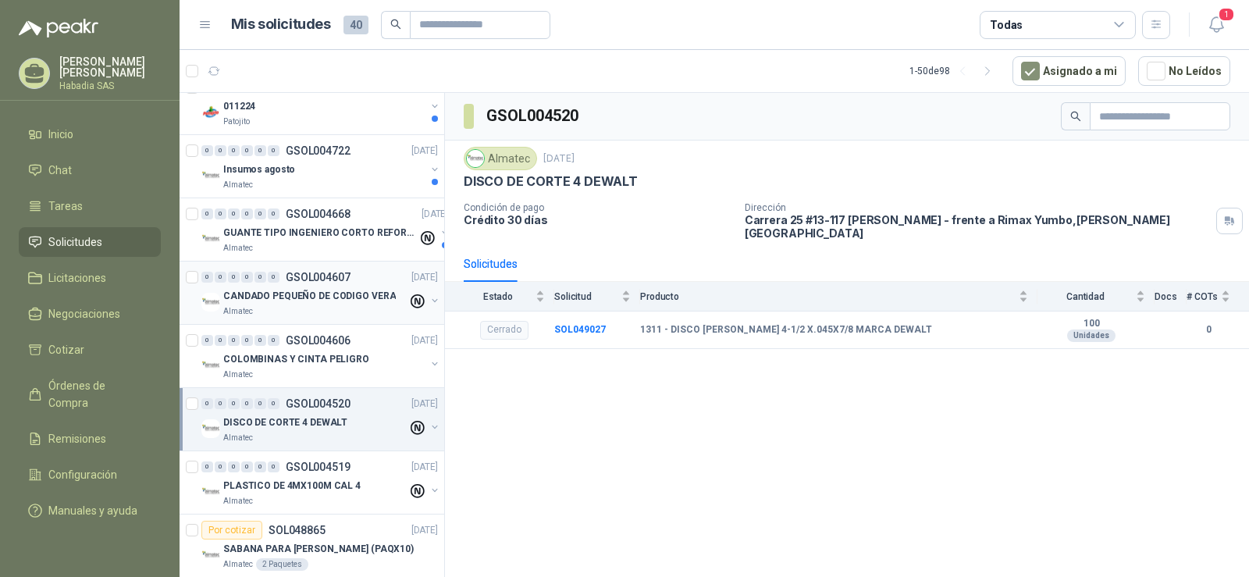
click at [333, 313] on div "Almatec" at bounding box center [315, 311] width 184 height 12
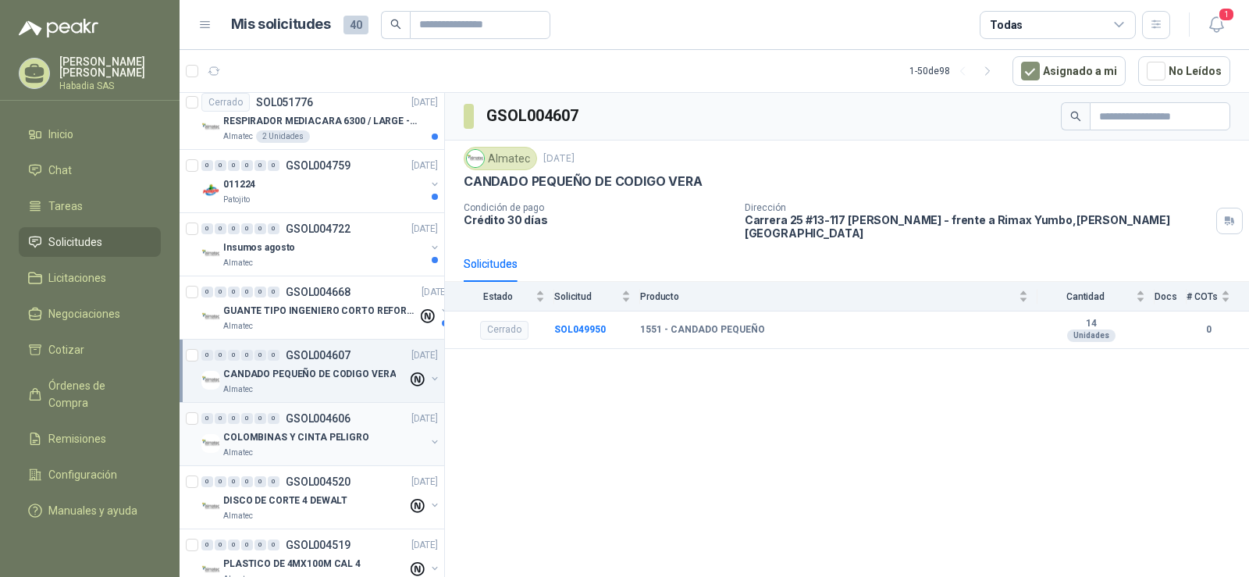
scroll to position [3233, 0]
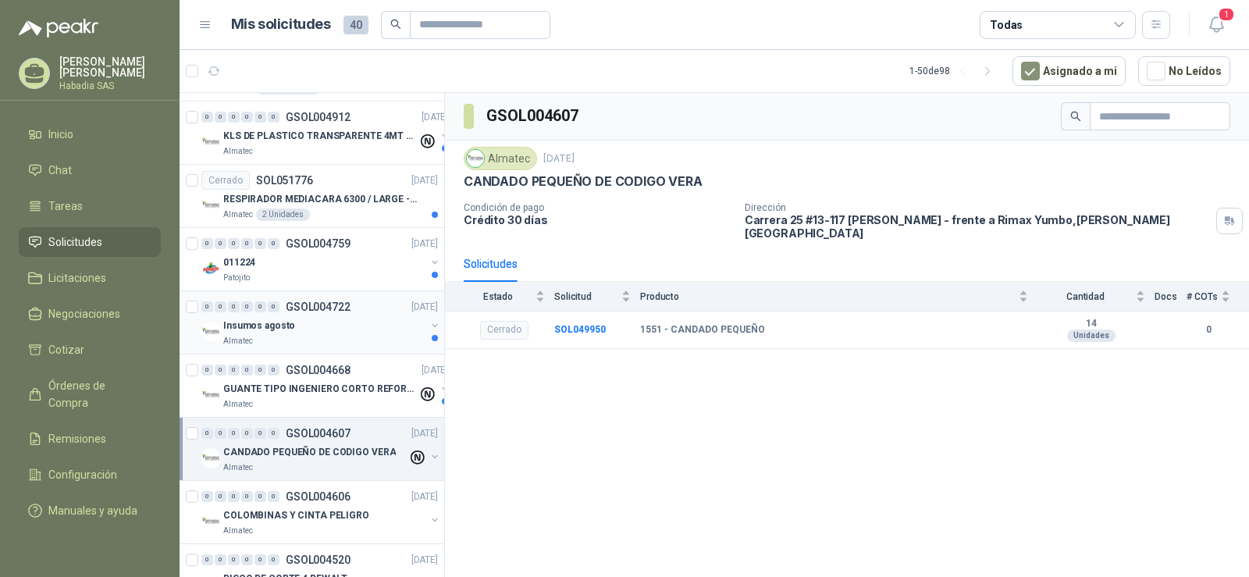
click at [324, 319] on div "Insumos agosto" at bounding box center [324, 325] width 202 height 19
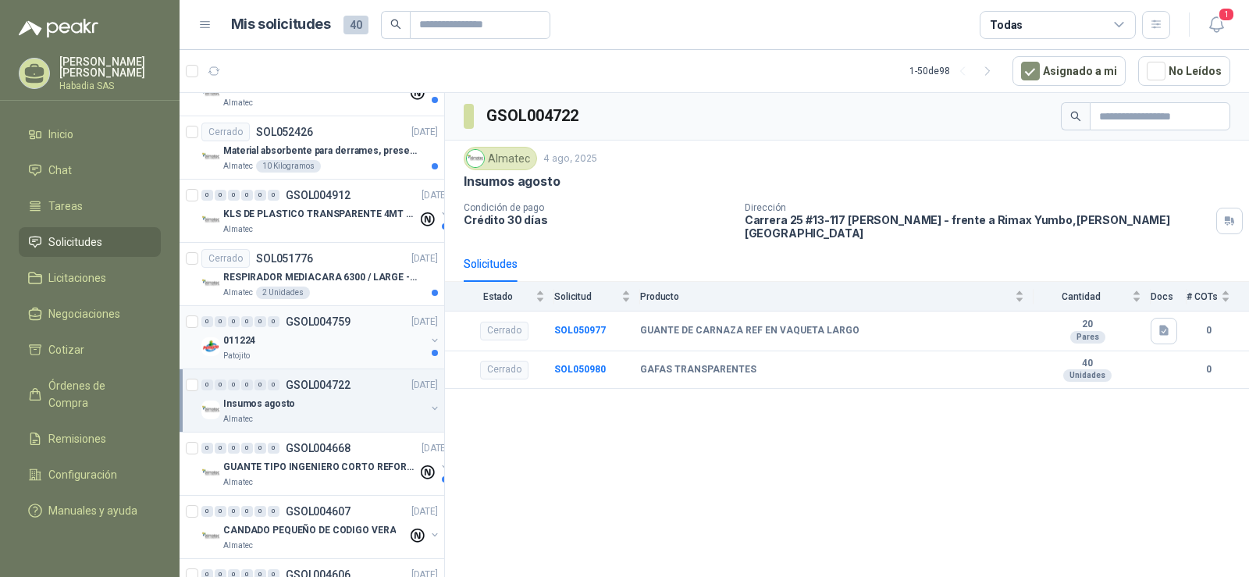
scroll to position [3077, 0]
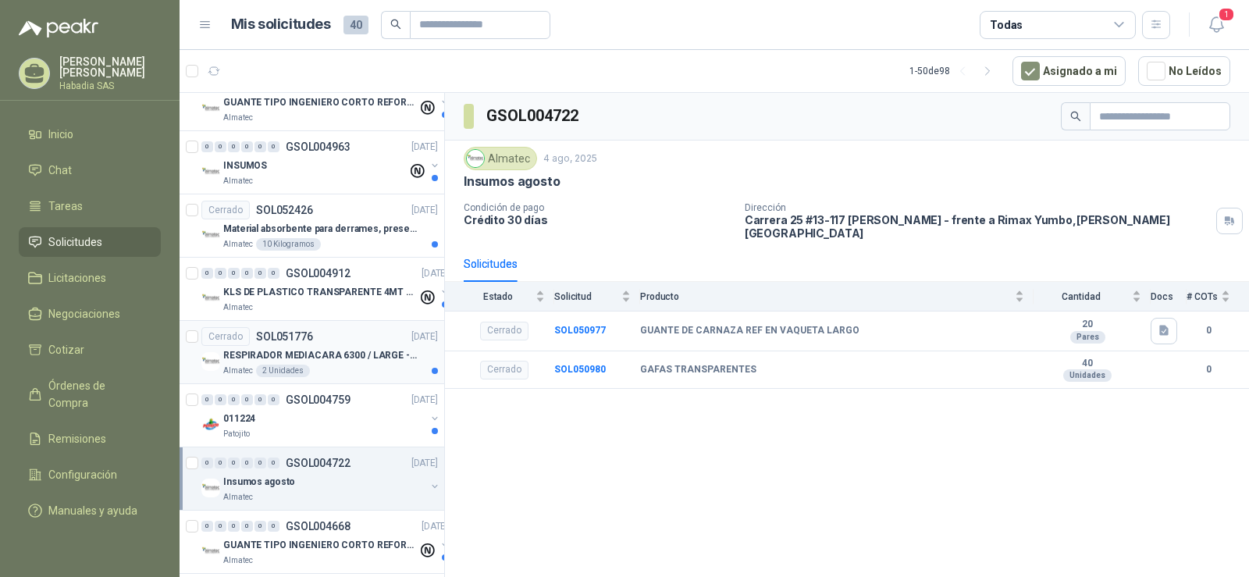
click at [344, 353] on p "RESPIRADOR MEDIACARA 6300 / LARGE - TALLA GRANDE" at bounding box center [320, 355] width 194 height 15
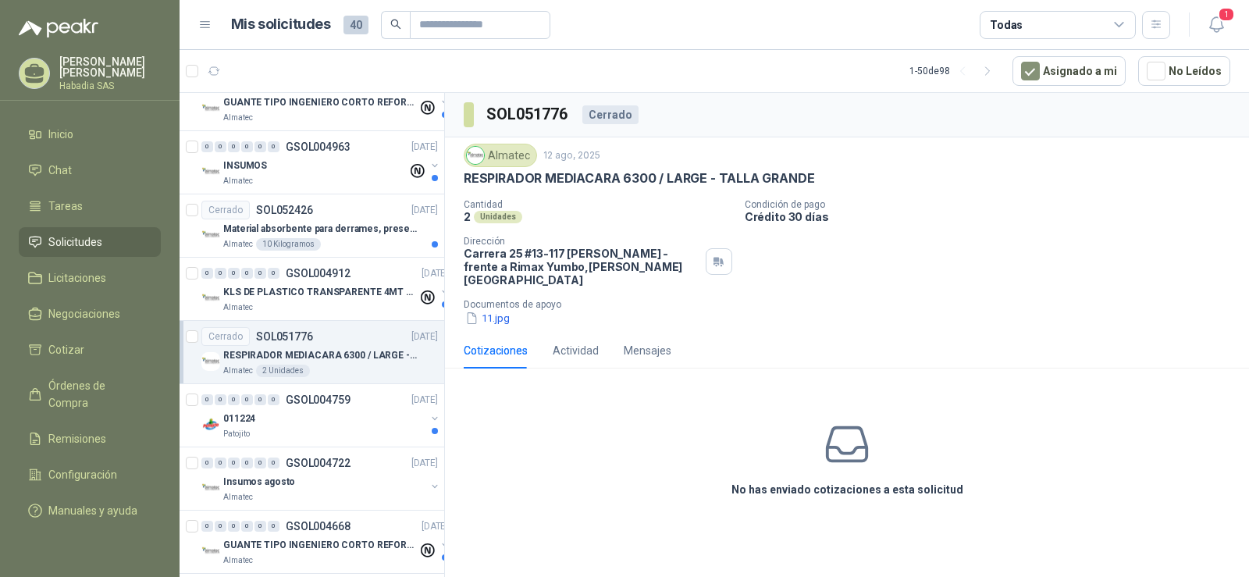
scroll to position [2999, 0]
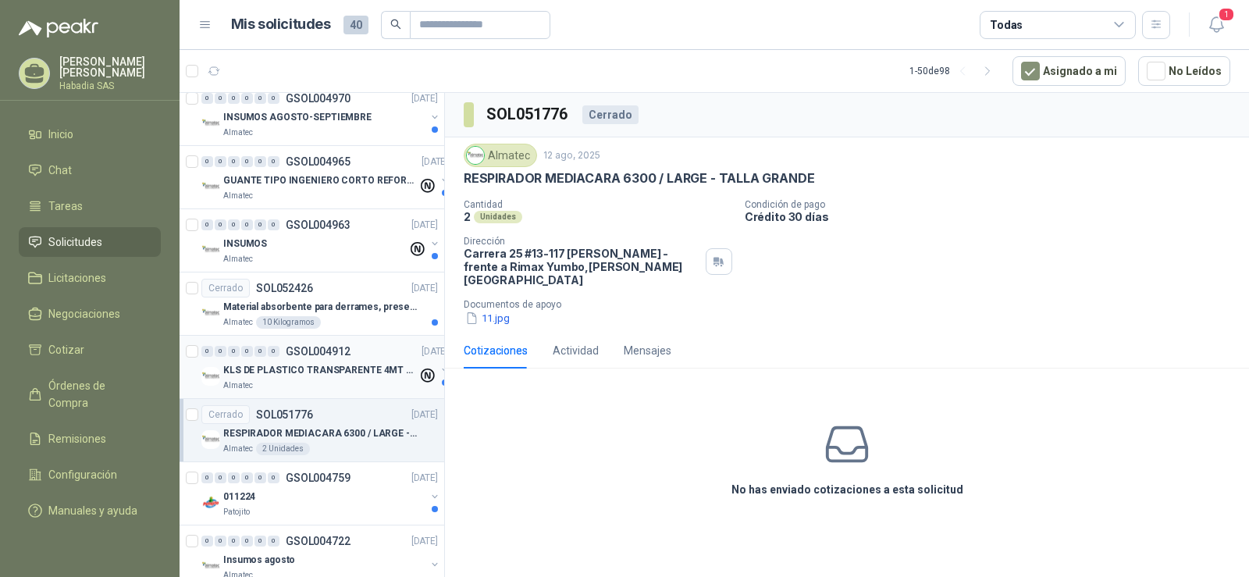
click at [323, 358] on div "0 0 0 0 0 0 GSOL004912 15/08/25" at bounding box center [326, 351] width 250 height 19
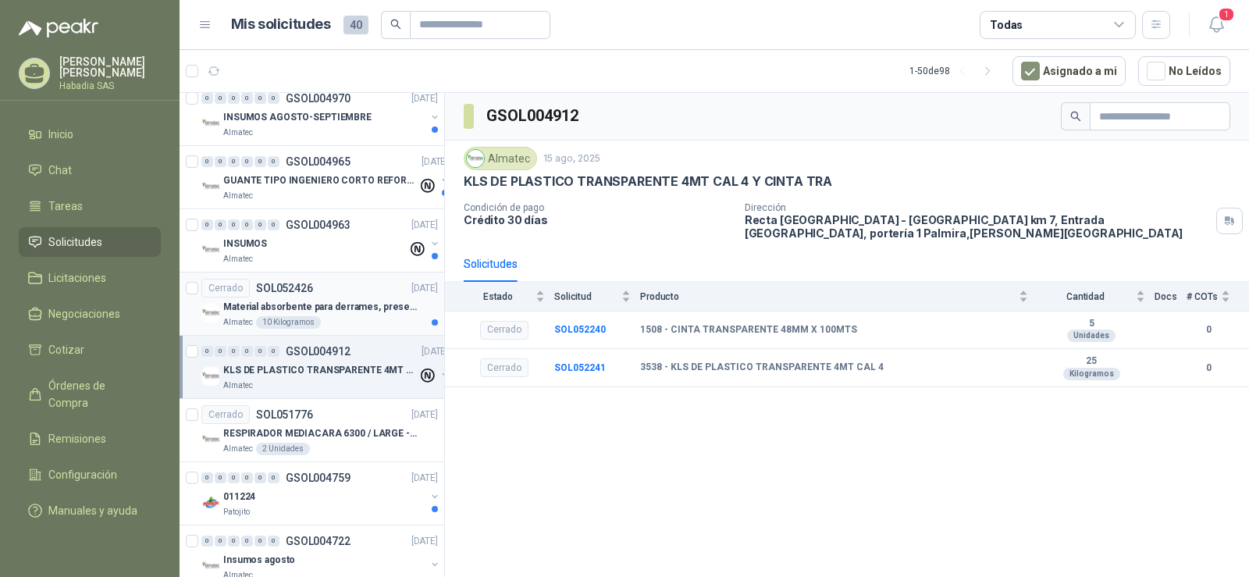
click at [349, 306] on p "Material absorbente para derrames, presentación por kg" at bounding box center [320, 307] width 194 height 15
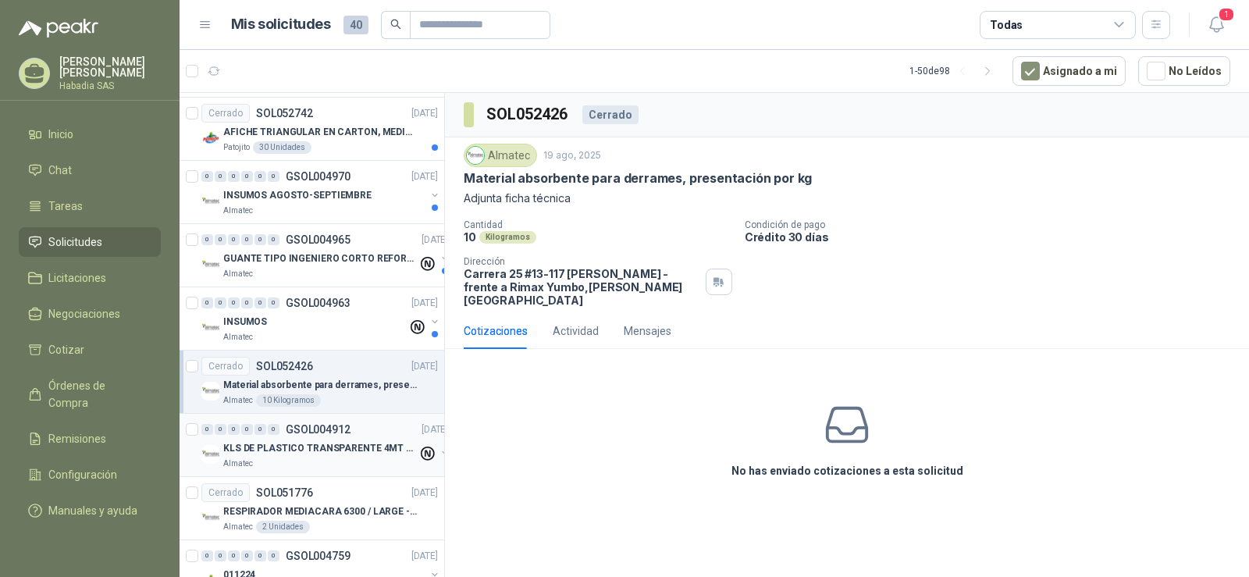
scroll to position [2843, 0]
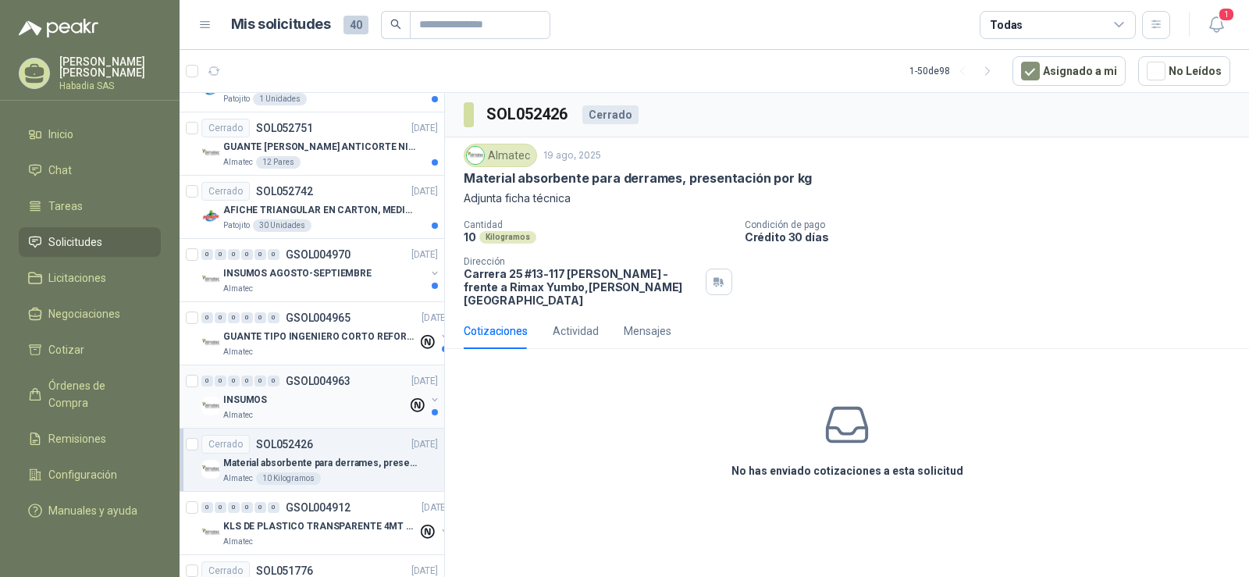
click at [321, 391] on div "INSUMOS" at bounding box center [315, 399] width 184 height 19
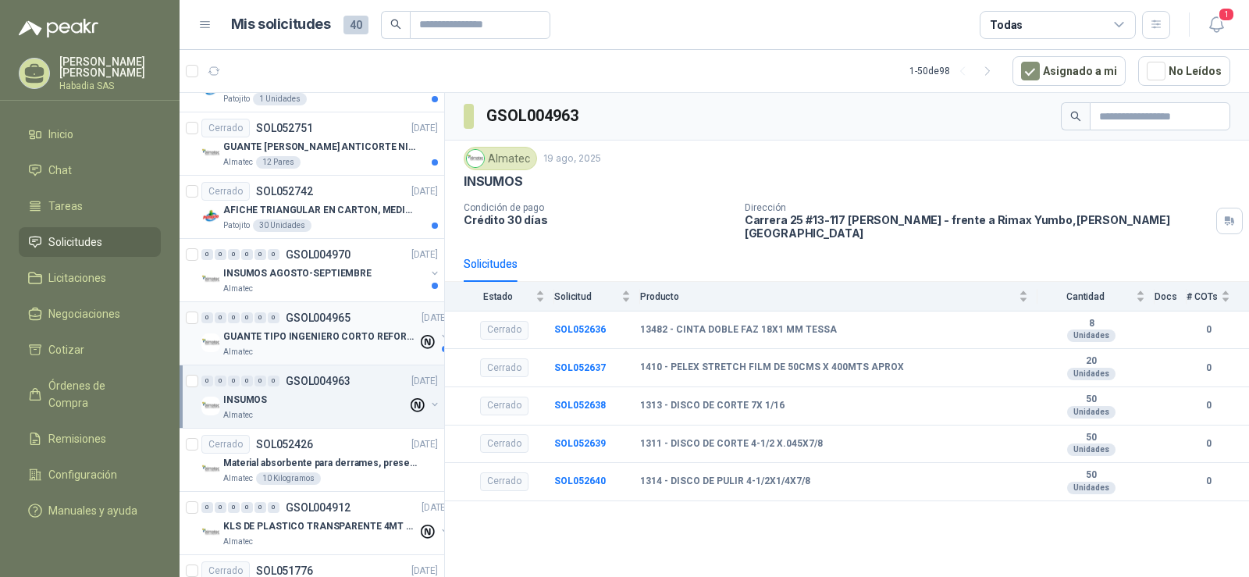
click at [327, 335] on p "GUANTE TIPO INGENIERO CORTO REFORZADO" at bounding box center [320, 336] width 194 height 15
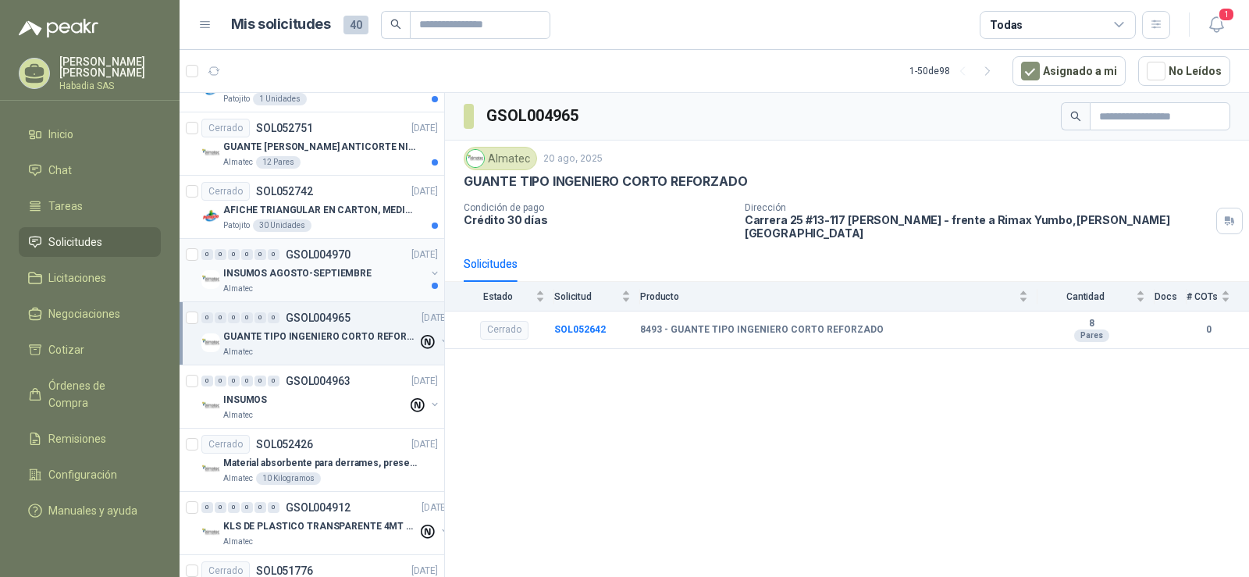
click at [337, 281] on div "INSUMOS AGOSTO-SEPTIEMBRE" at bounding box center [324, 273] width 202 height 19
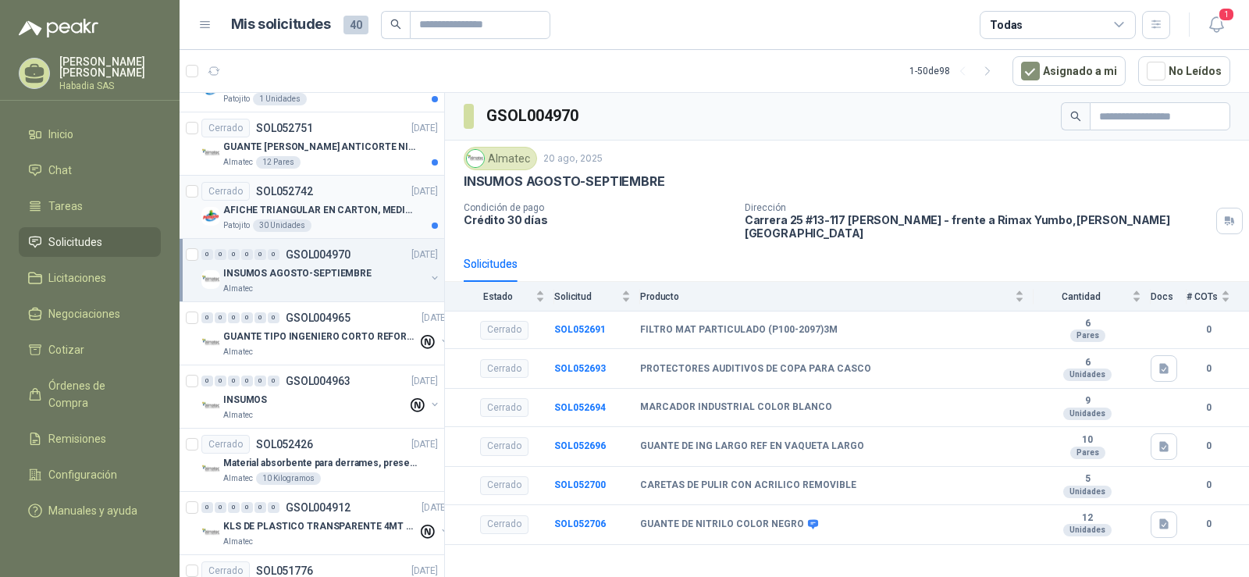
click at [354, 215] on p "AFICHE TRIANGULAR EN CARTON, MEDIDAS 30 CM X 45 CM" at bounding box center [320, 210] width 194 height 15
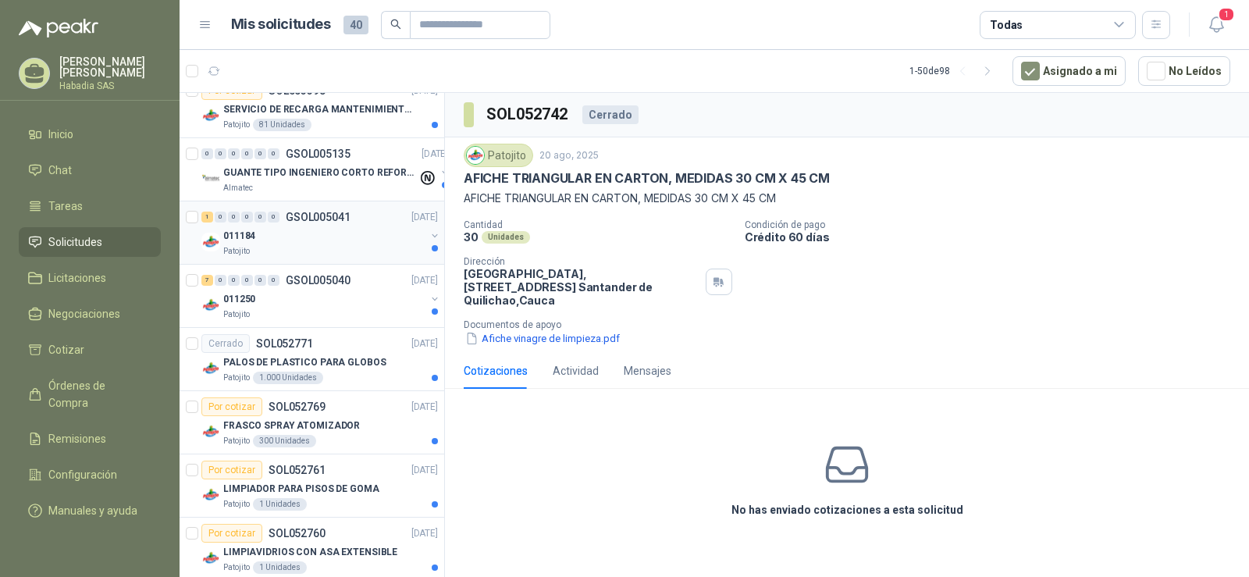
scroll to position [2296, 0]
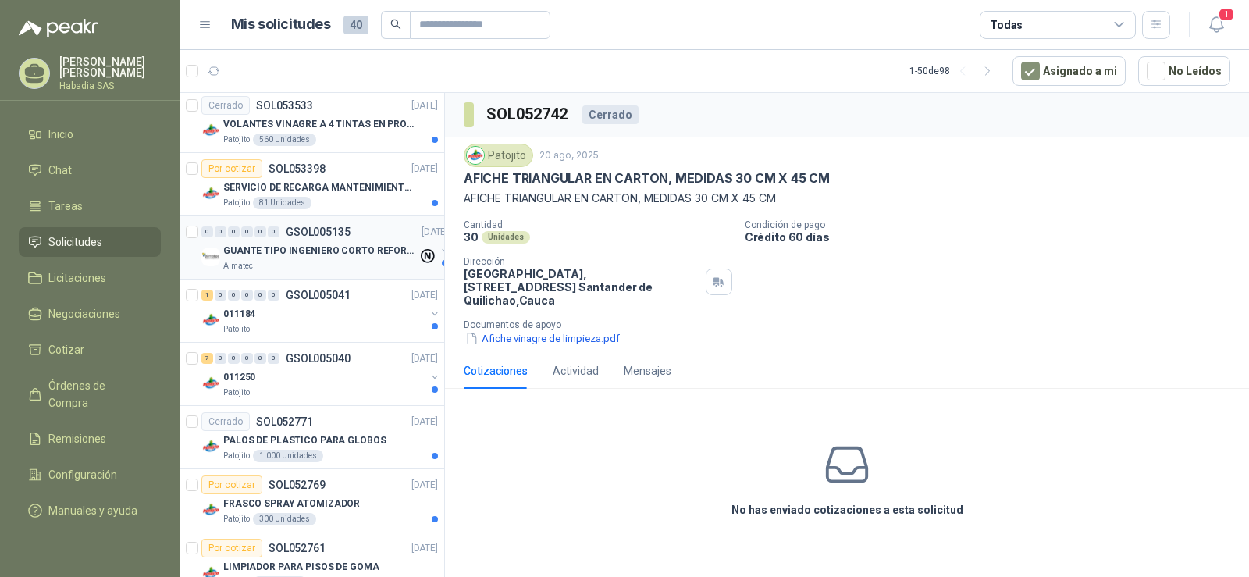
click at [329, 253] on p "GUANTE TIPO INGENIERO CORTO REFORZADO" at bounding box center [320, 251] width 194 height 15
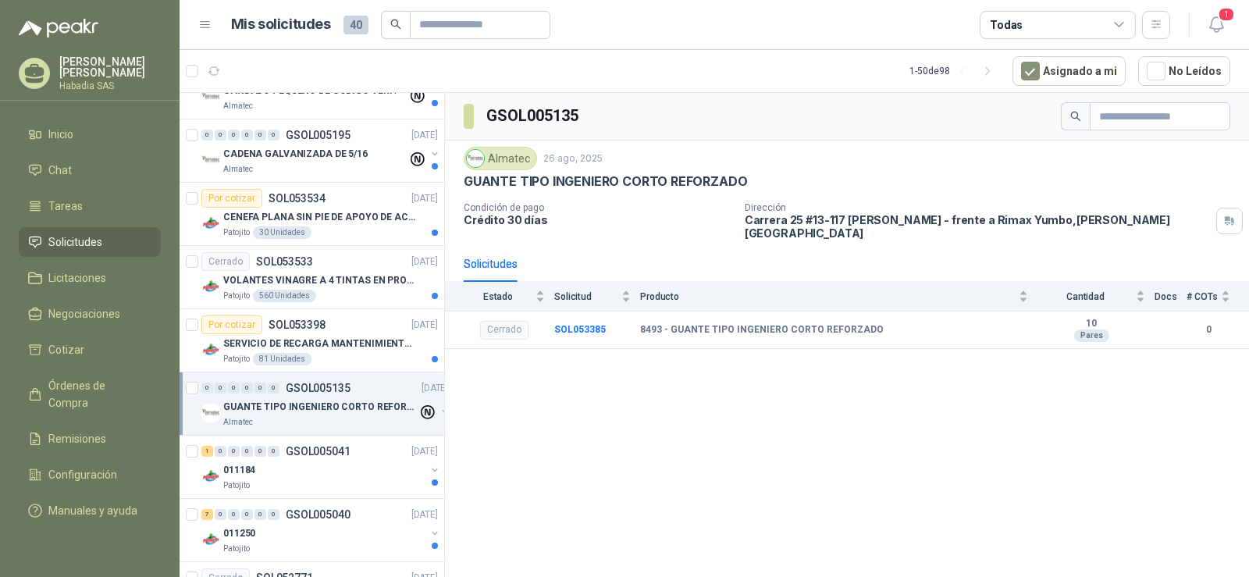
scroll to position [2062, 0]
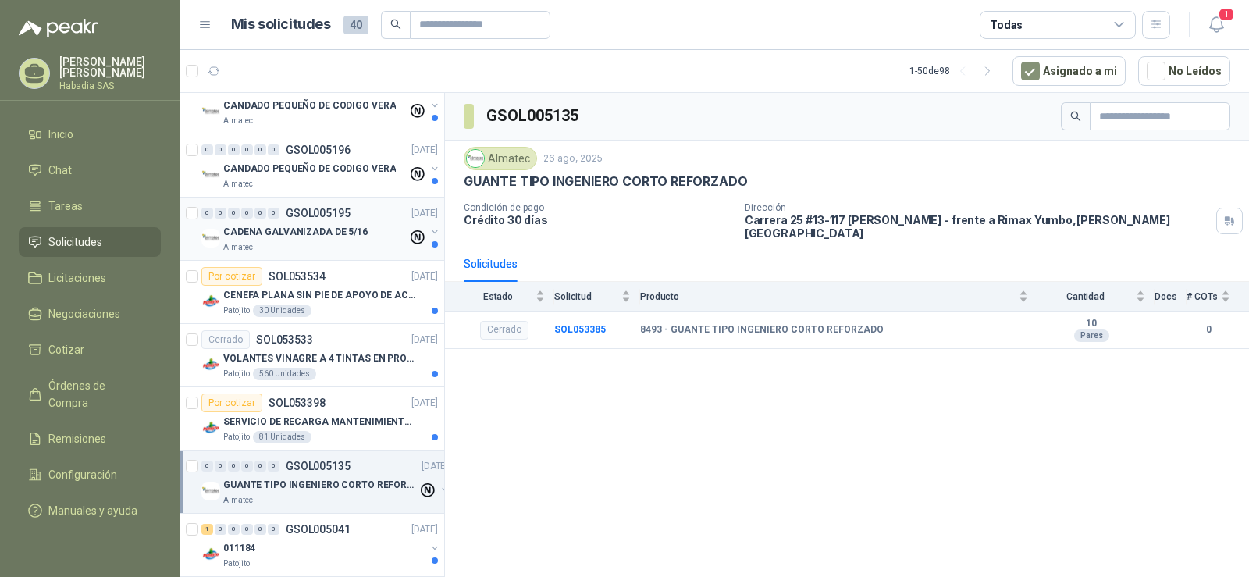
click at [324, 240] on div "CADENA GALVANIZADA DE 5/16" at bounding box center [315, 232] width 184 height 19
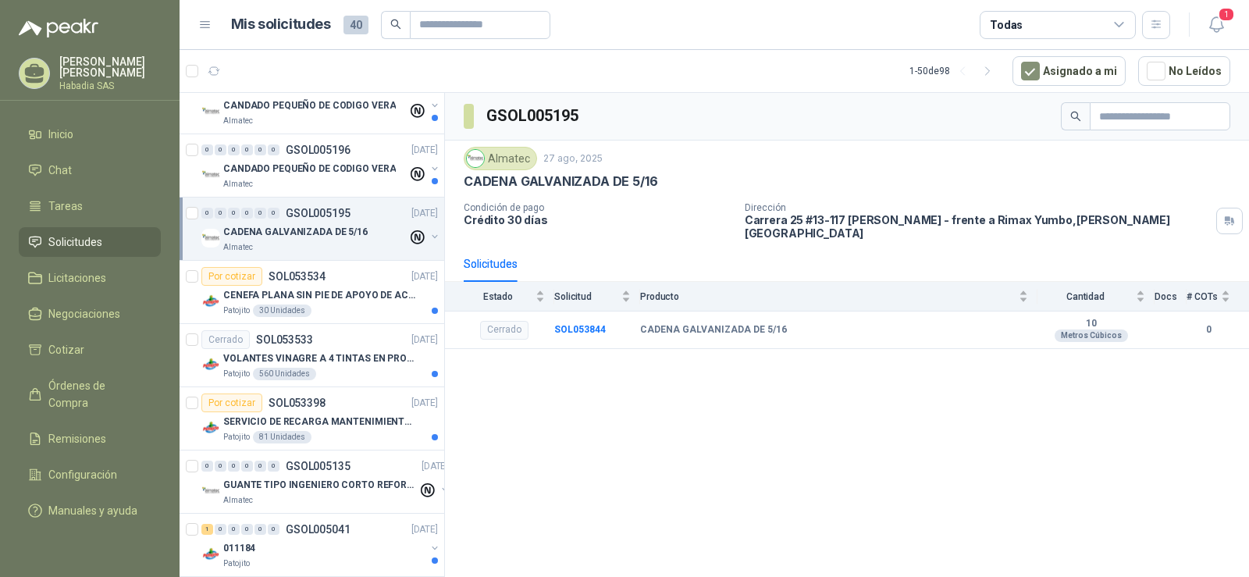
scroll to position [1906, 0]
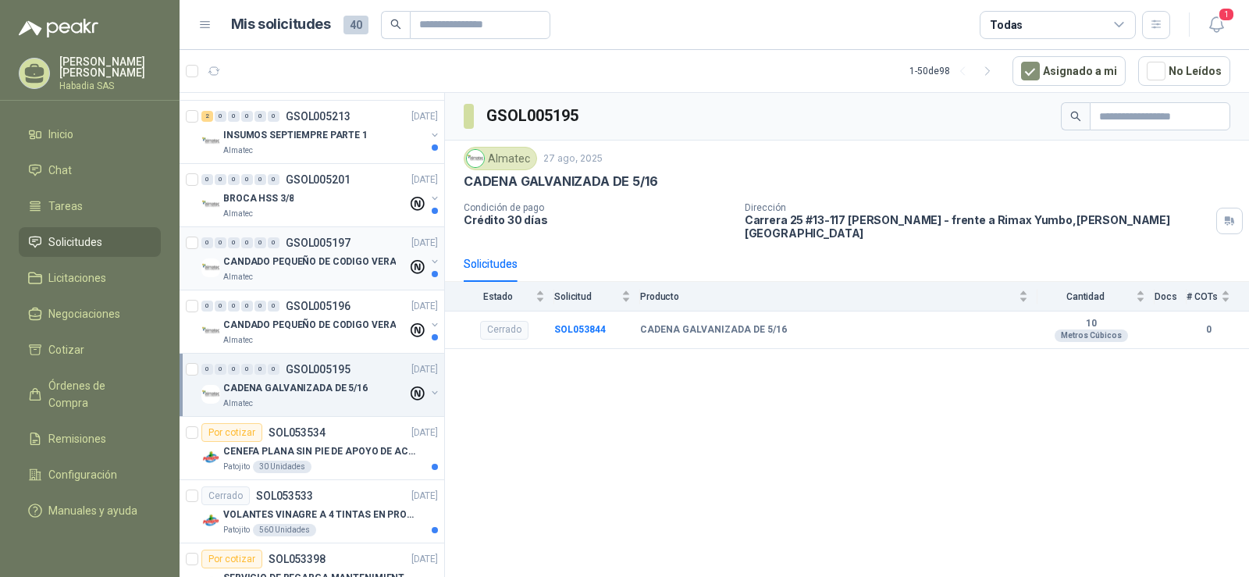
click at [330, 274] on div "Almatec" at bounding box center [315, 277] width 184 height 12
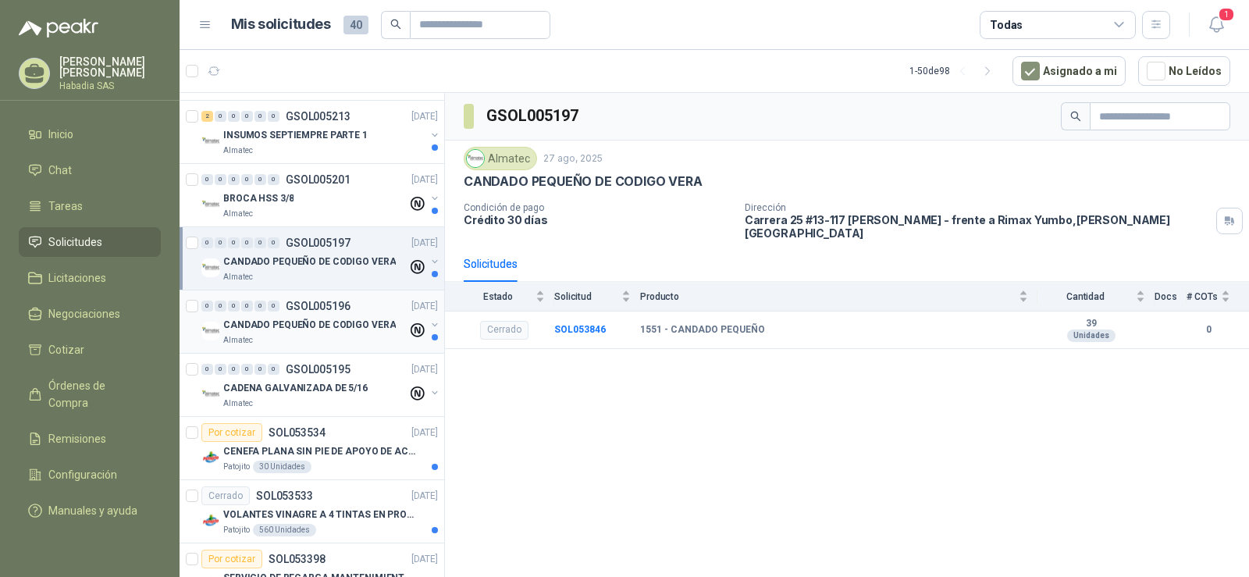
click at [319, 320] on p "CANDADO PEQUEÑO DE CODIGO VERA" at bounding box center [309, 325] width 173 height 15
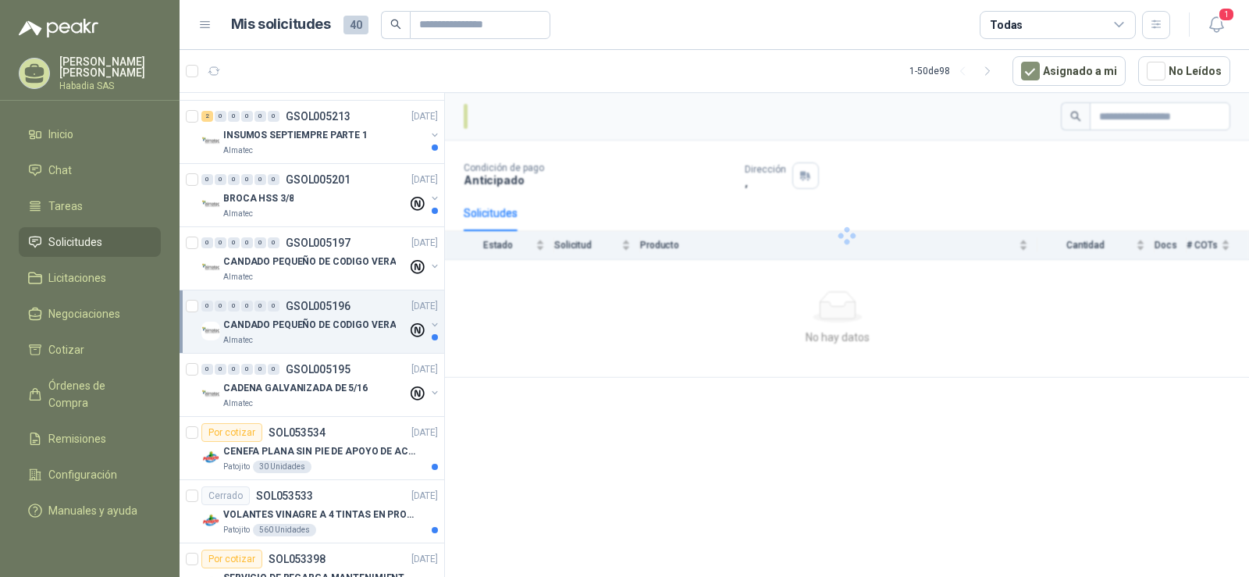
scroll to position [1828, 0]
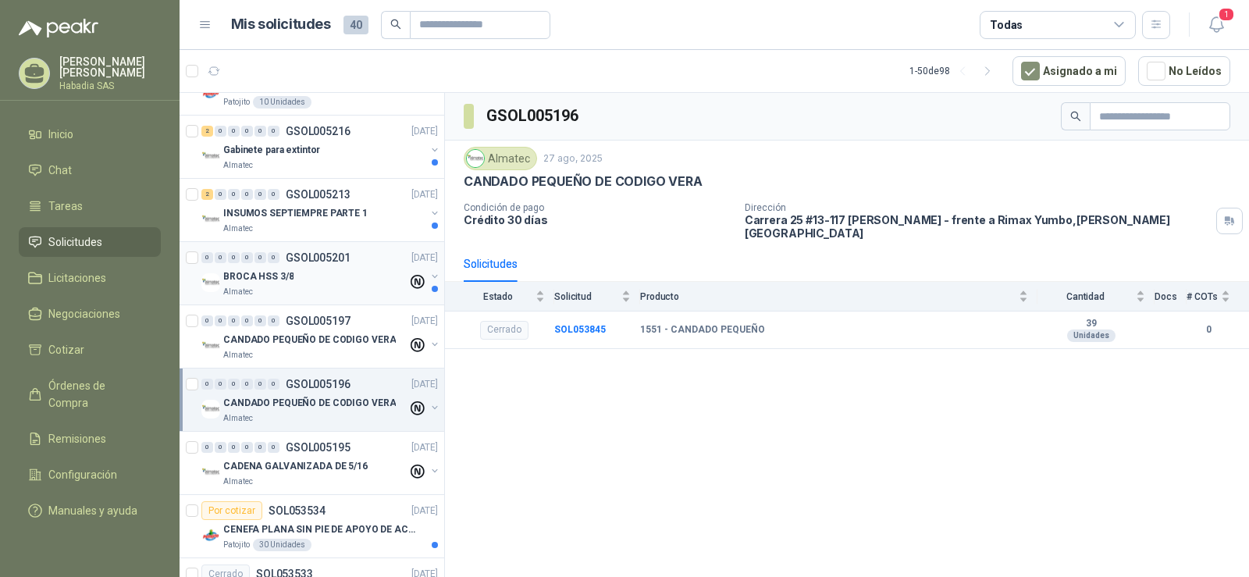
click at [320, 290] on div "Almatec" at bounding box center [315, 292] width 184 height 12
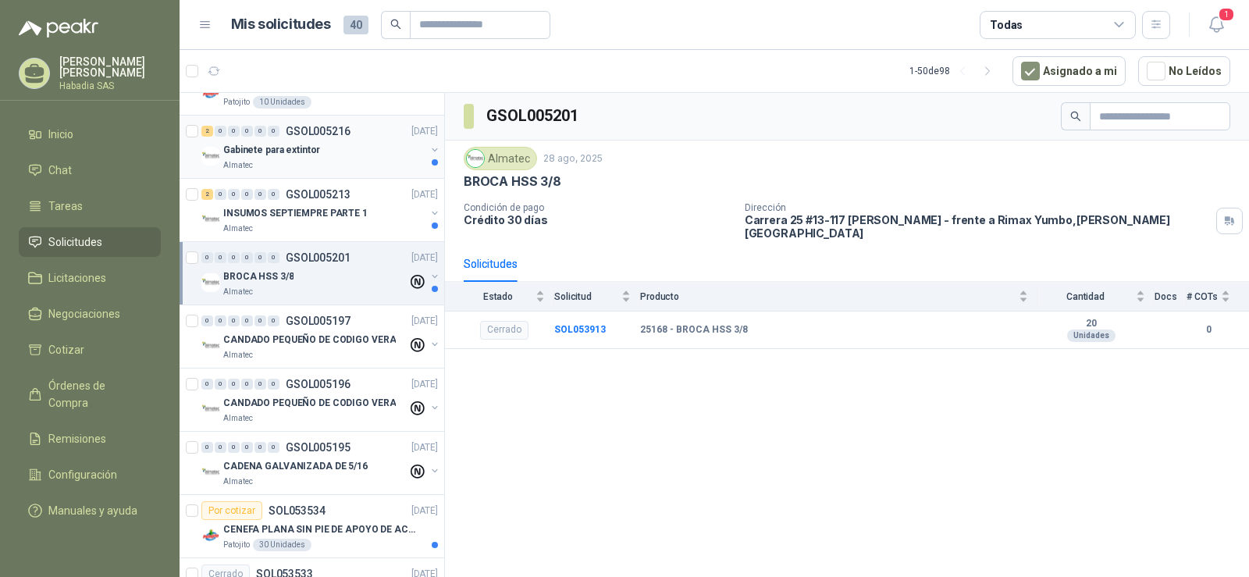
scroll to position [1750, 0]
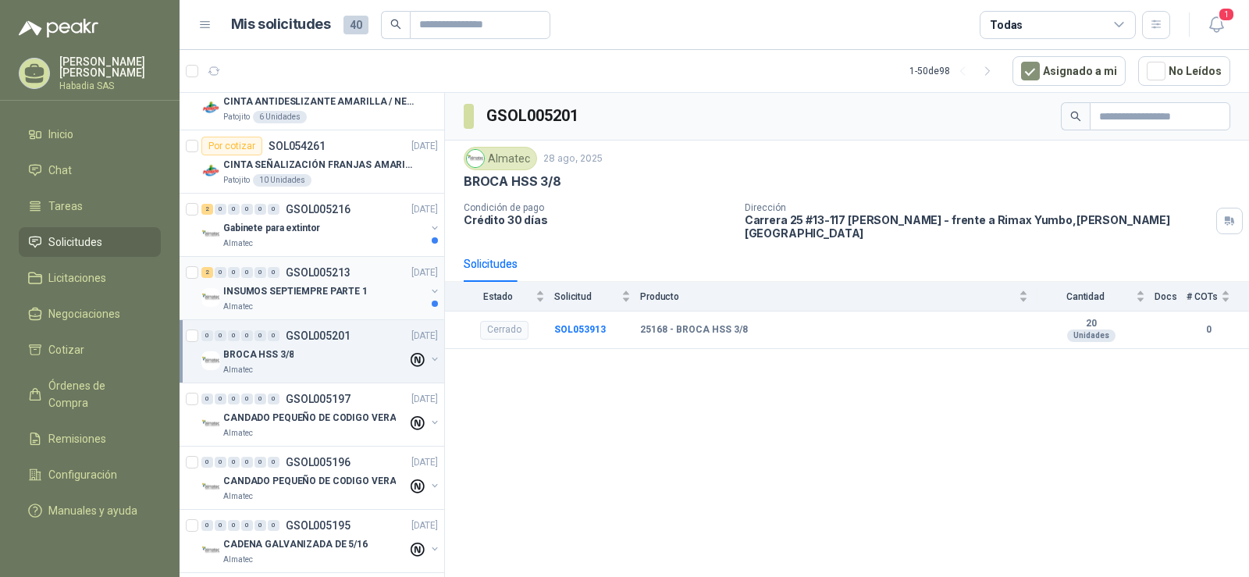
click at [312, 294] on p "INSUMOS SEPTIEMPRE PARTE 1" at bounding box center [295, 291] width 144 height 15
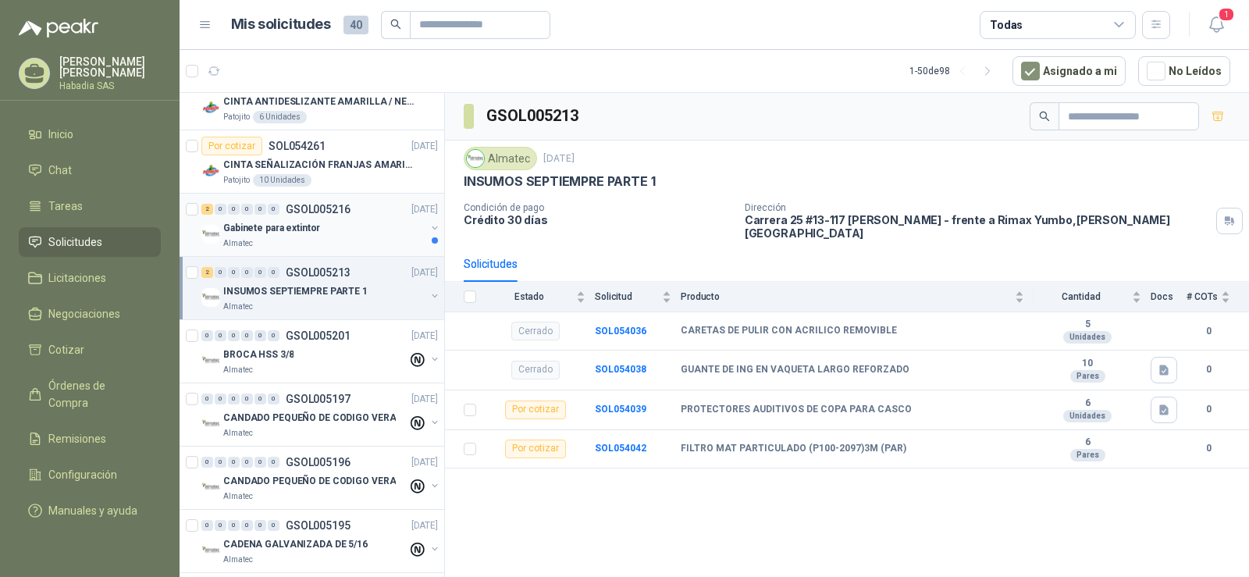
click at [301, 240] on div "Almatec" at bounding box center [324, 243] width 202 height 12
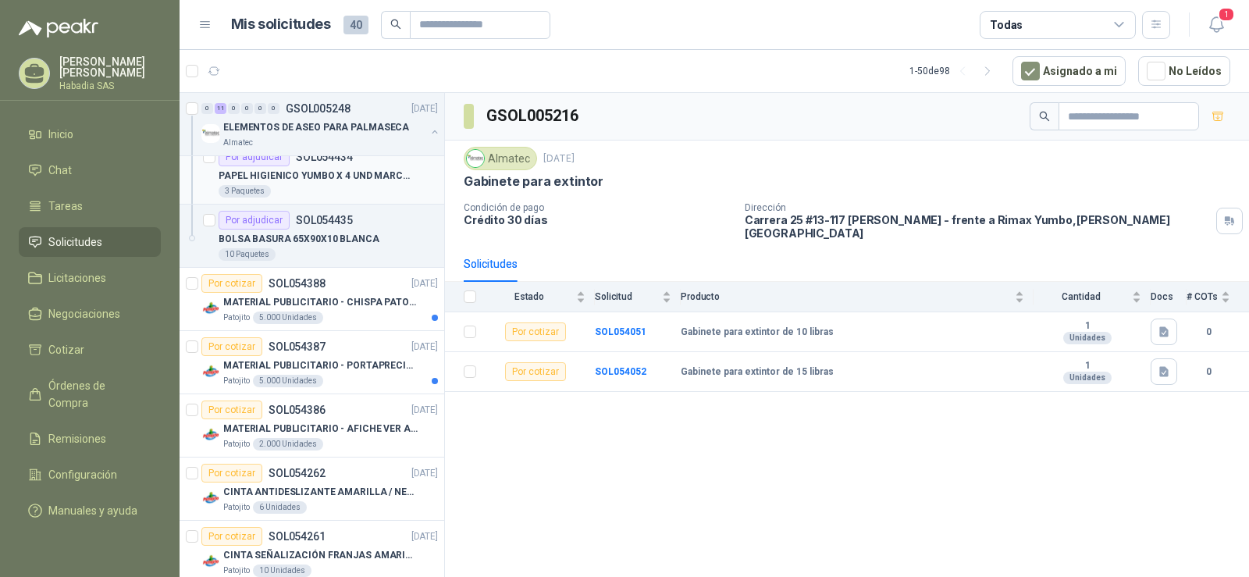
scroll to position [1203, 0]
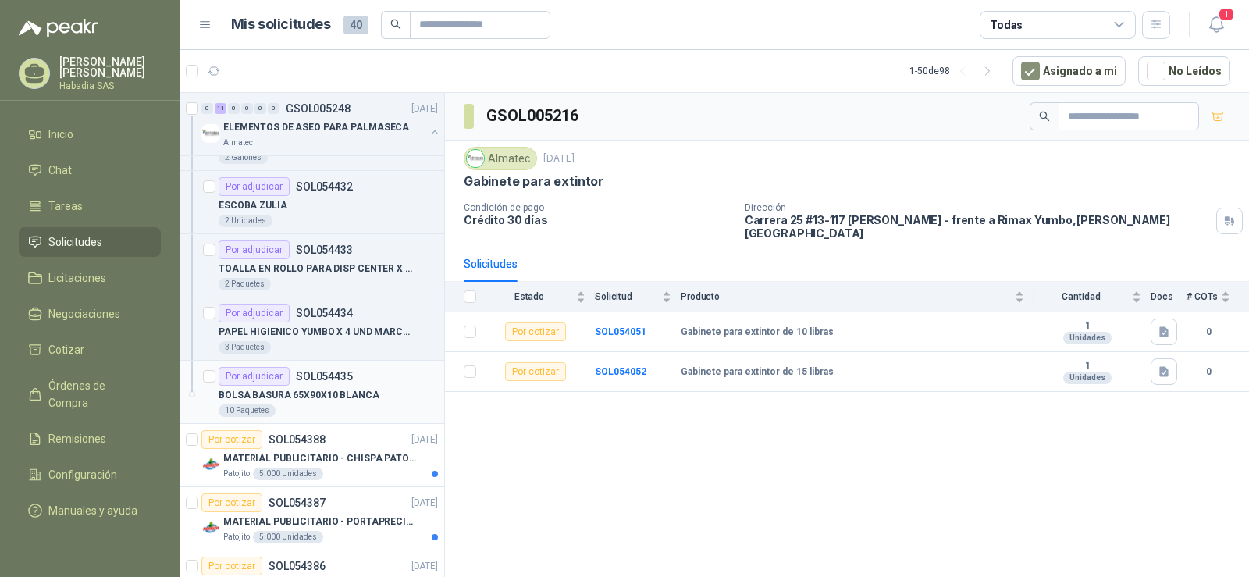
click at [334, 384] on div "Por adjudicar SOL054435" at bounding box center [286, 376] width 134 height 19
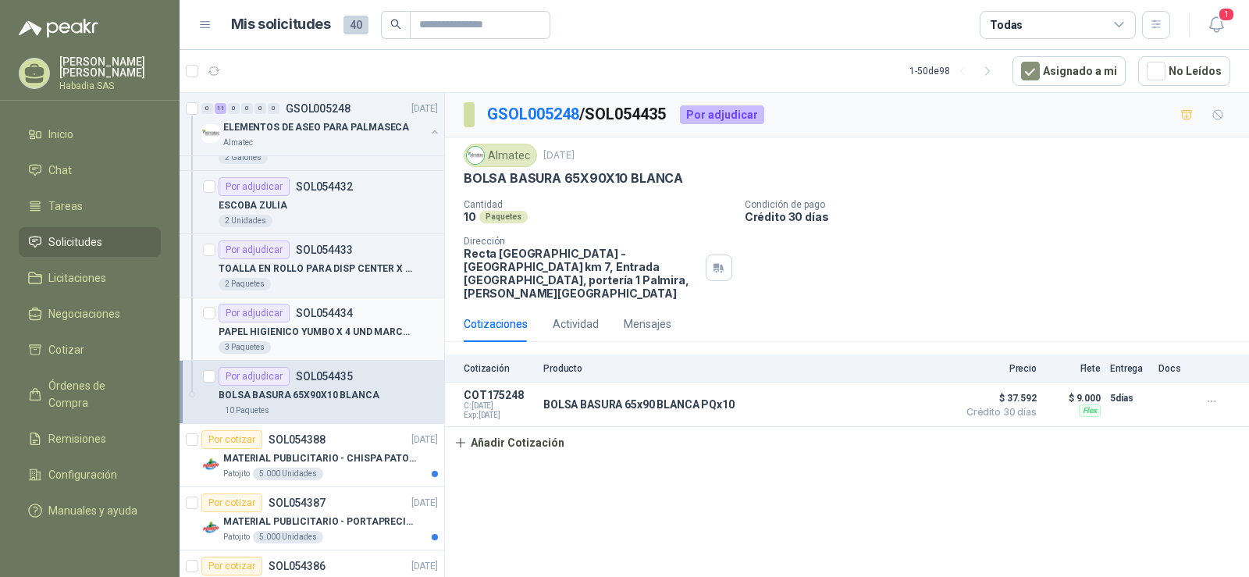
click at [340, 331] on p "PAPEL HIGIENICO YUMBO X 4 UND MARCA ELITE" at bounding box center [316, 332] width 194 height 15
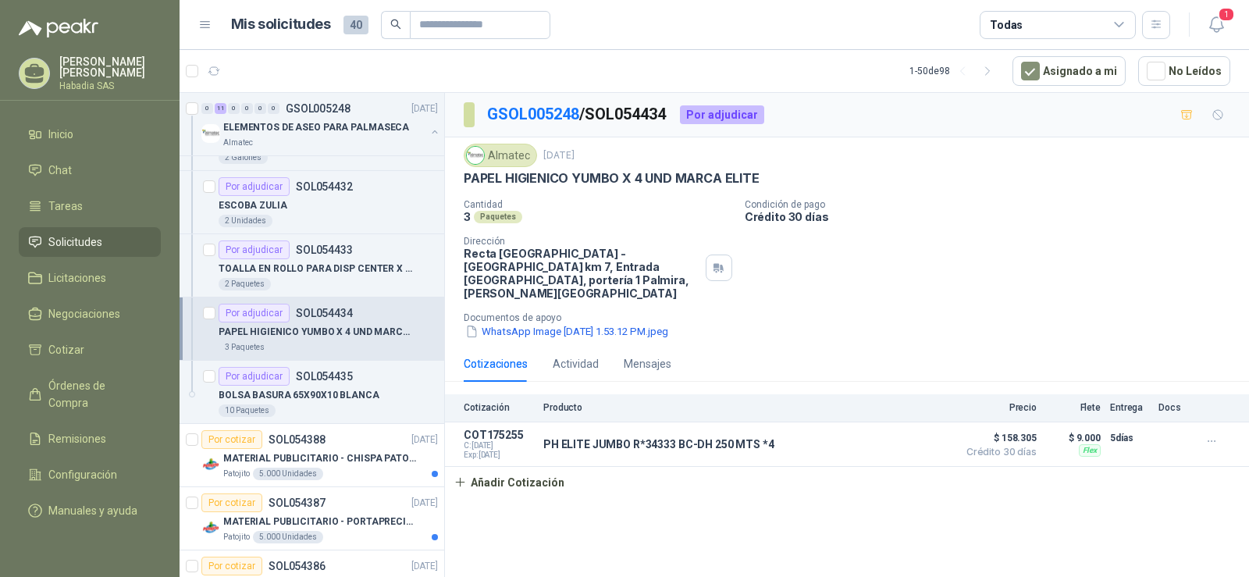
scroll to position [1125, 0]
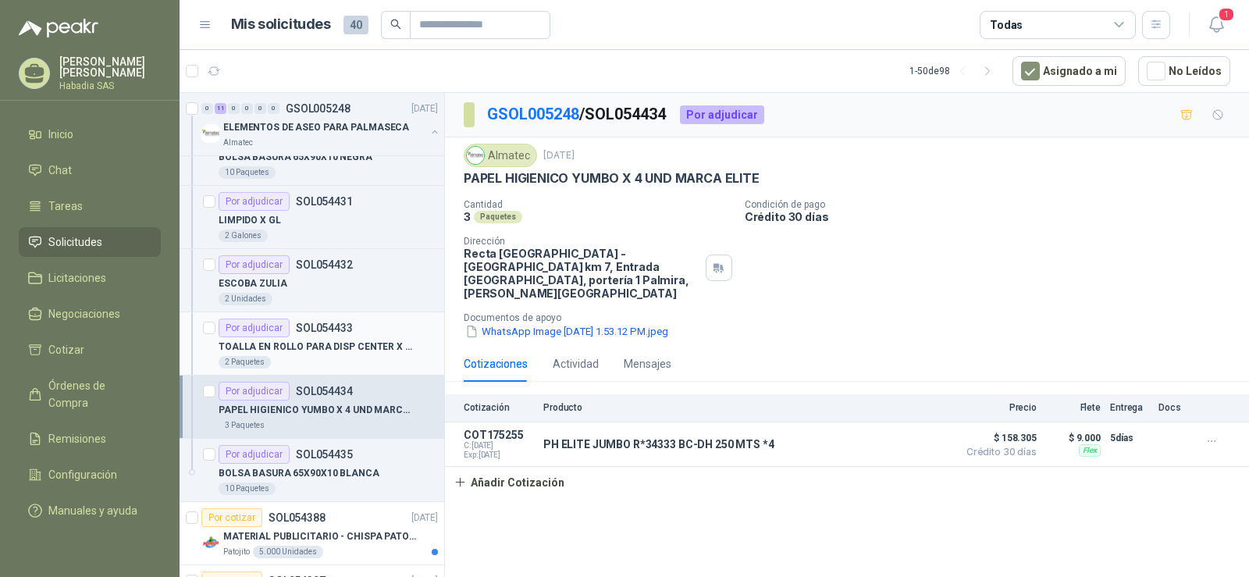
click at [344, 344] on p "TOALLA EN ROLLO PARA DISP CENTER X 6 UND MARCA ELITE" at bounding box center [316, 347] width 194 height 15
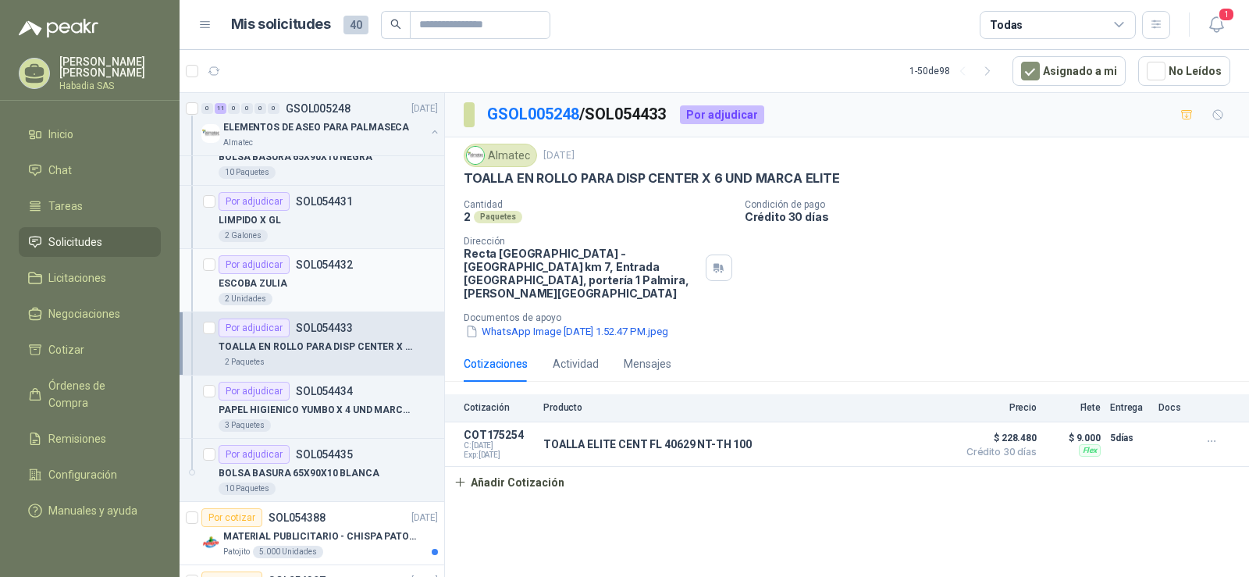
click at [327, 287] on div "ESCOBA ZULIA" at bounding box center [328, 283] width 219 height 19
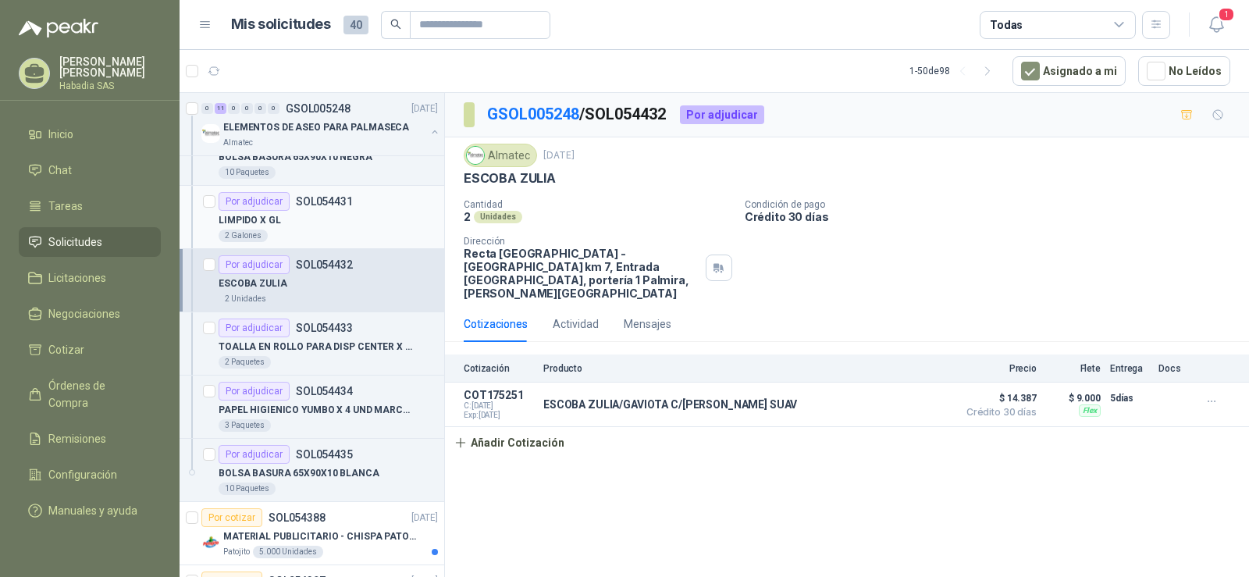
scroll to position [1047, 0]
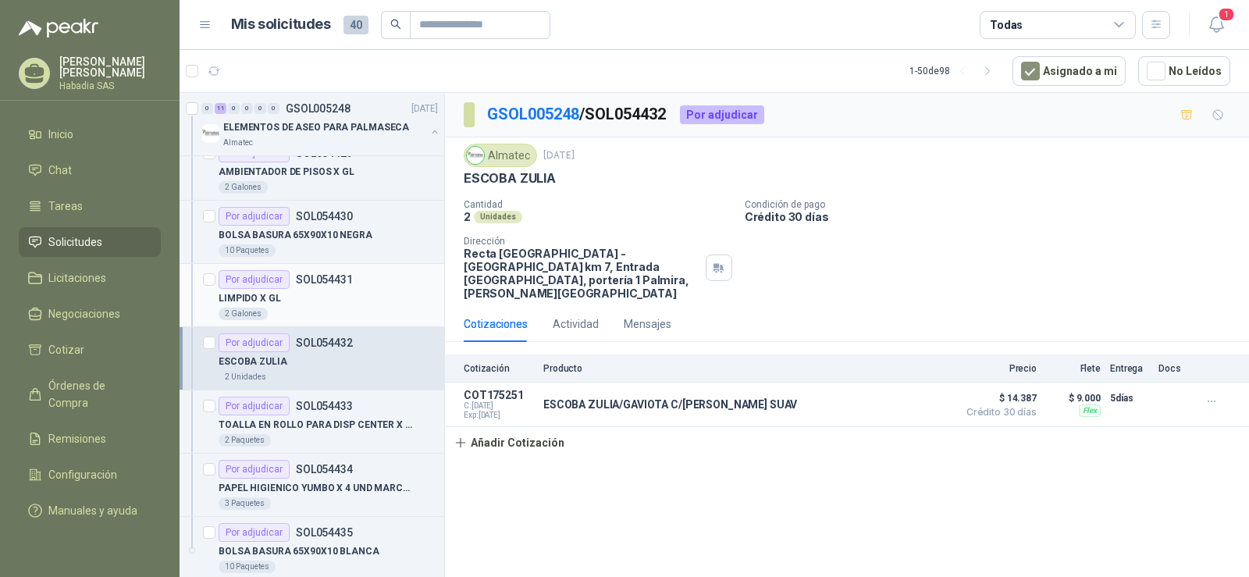
click at [331, 290] on div "LIMPIDO X GL" at bounding box center [328, 298] width 219 height 19
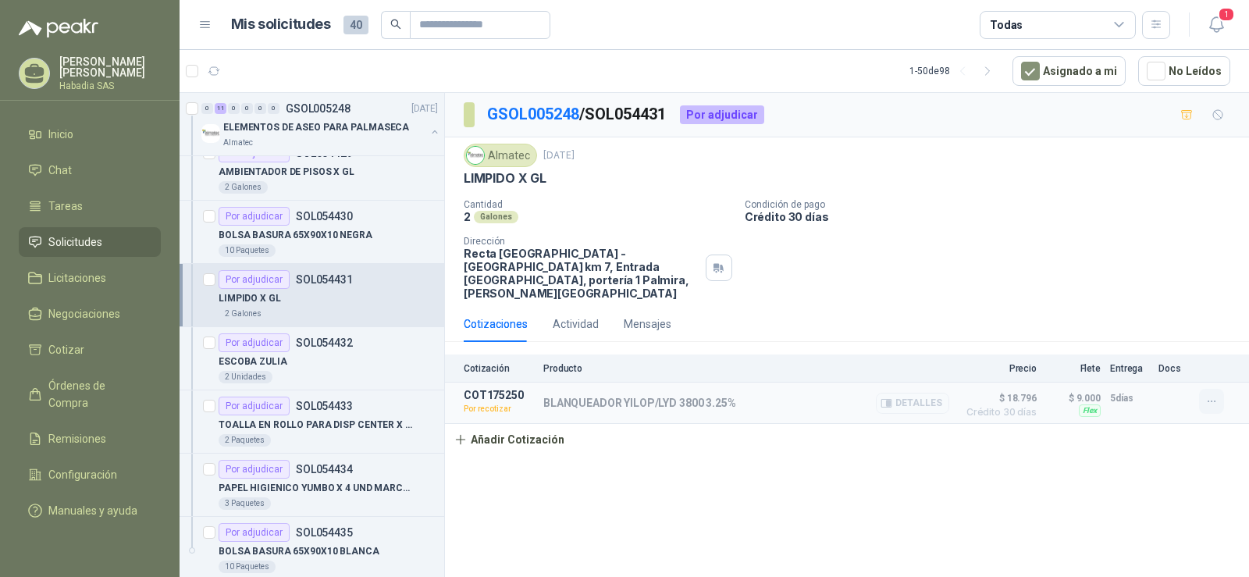
click at [1203, 389] on button "button" at bounding box center [1211, 401] width 25 height 25
click at [1141, 354] on button "Re-cotizar" at bounding box center [1180, 353] width 125 height 25
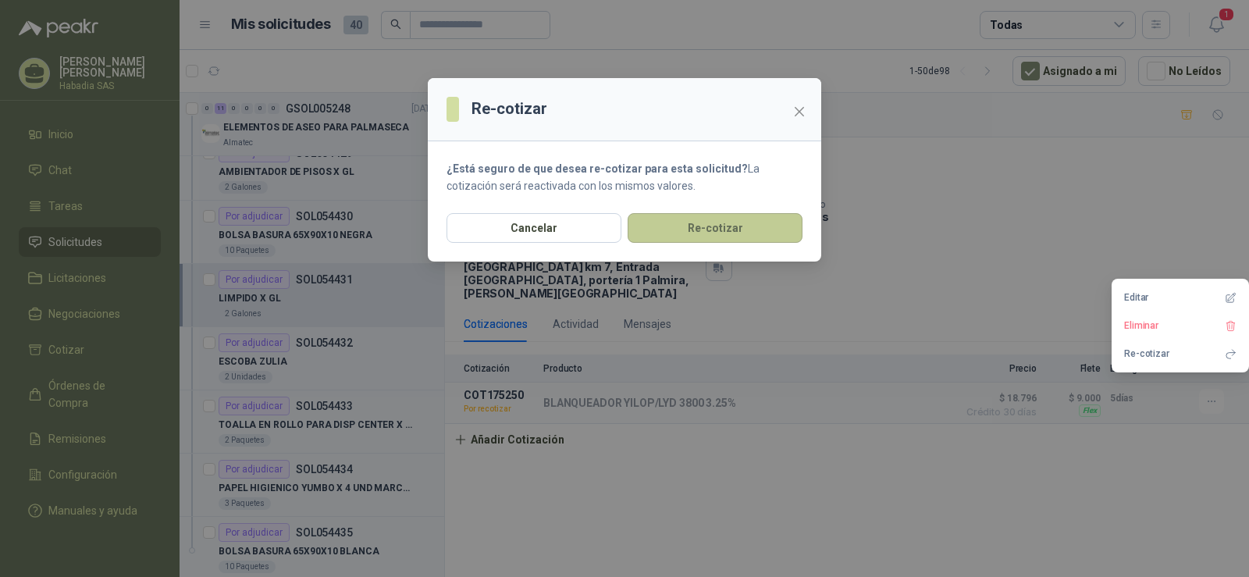
click at [711, 227] on button "Re-cotizar" at bounding box center [715, 228] width 175 height 30
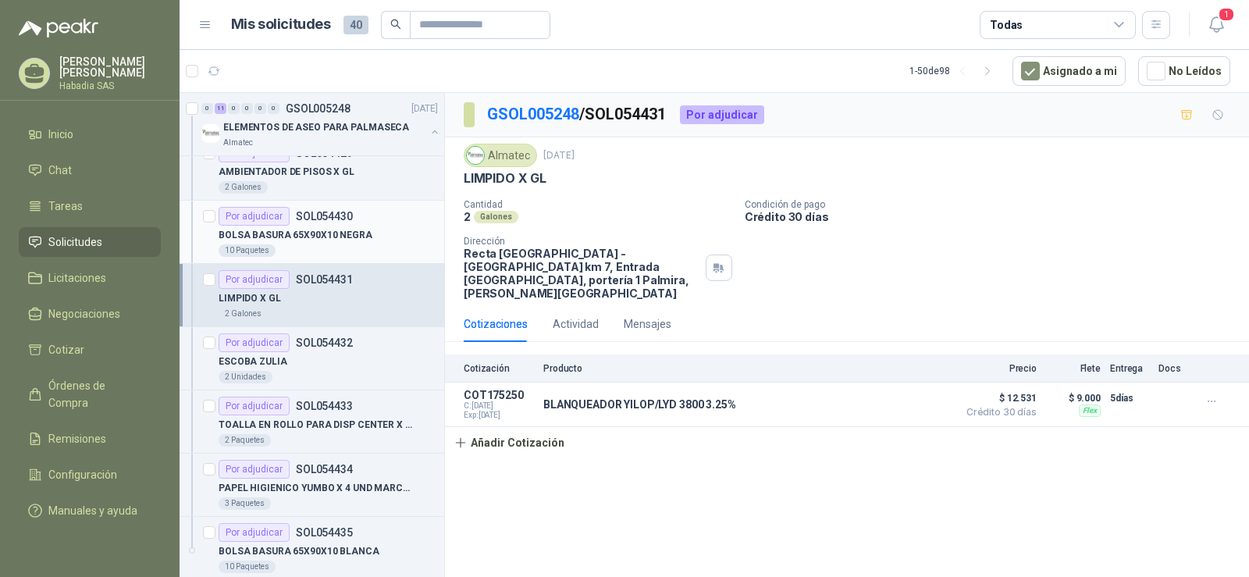
click at [333, 230] on p "BOLSA BASURA 65X90X10 NEGRA" at bounding box center [296, 235] width 154 height 15
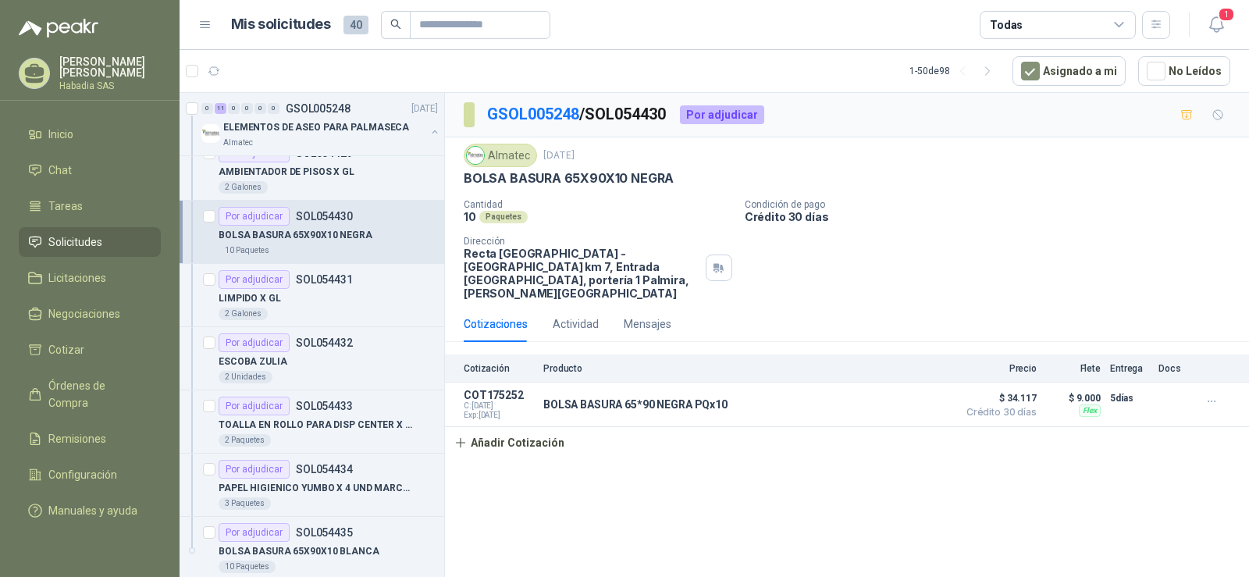
scroll to position [891, 0]
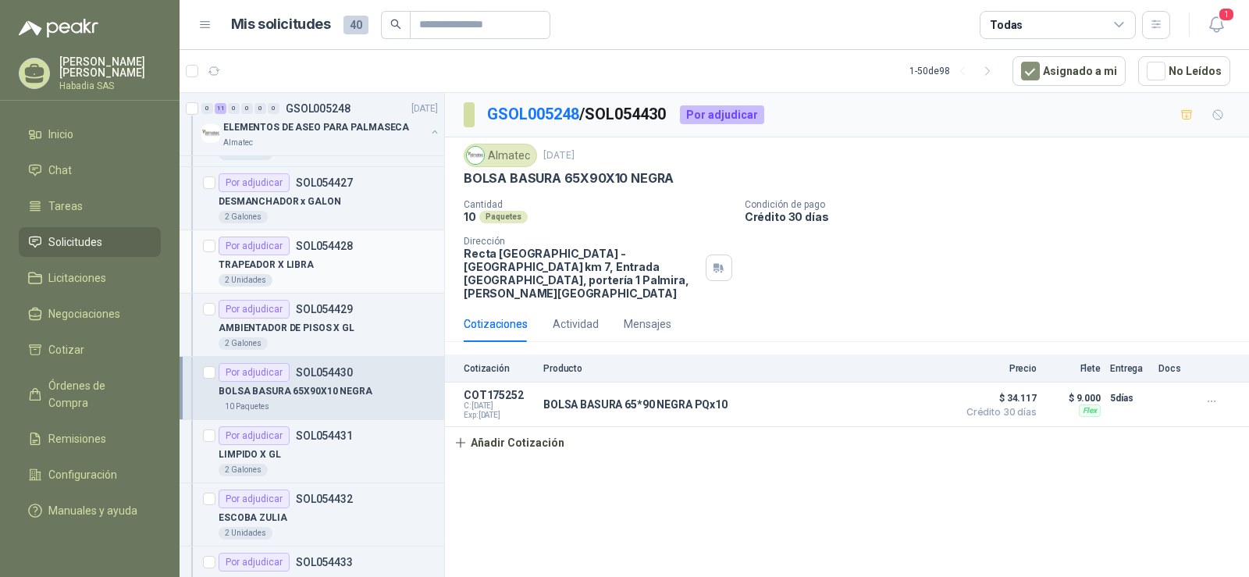
click at [322, 263] on div "TRAPEADOR X LIBRA" at bounding box center [328, 264] width 219 height 19
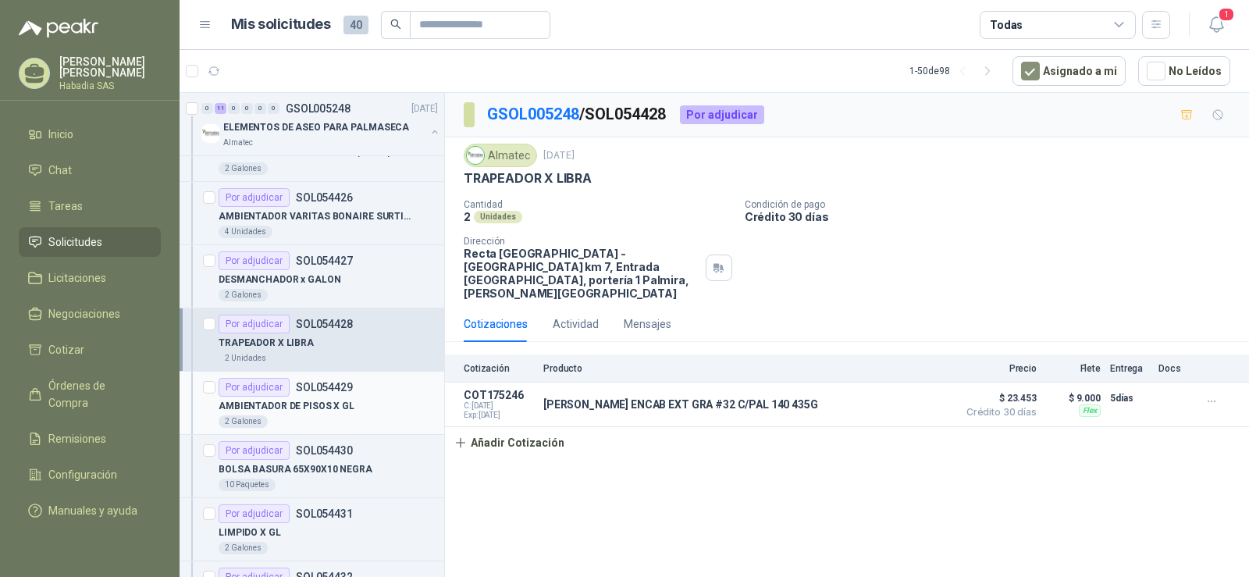
scroll to position [735, 0]
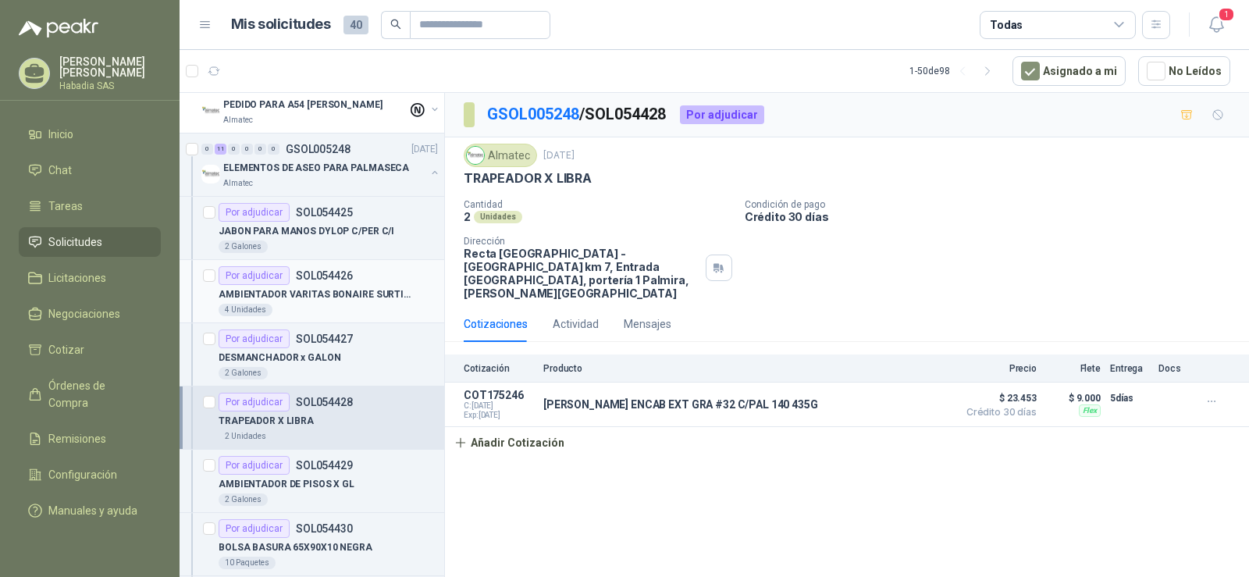
click at [317, 297] on p "AMBIENTADOR VARITAS BONAIRE SURTIDOS" at bounding box center [316, 294] width 194 height 15
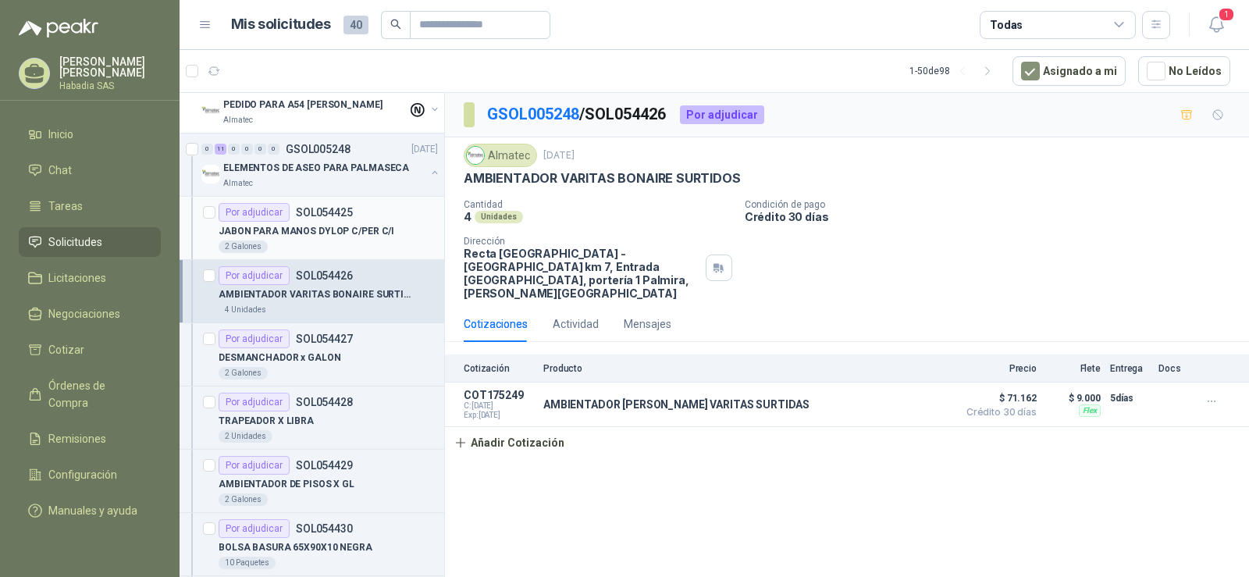
click at [335, 214] on p "SOL054425" at bounding box center [324, 212] width 57 height 11
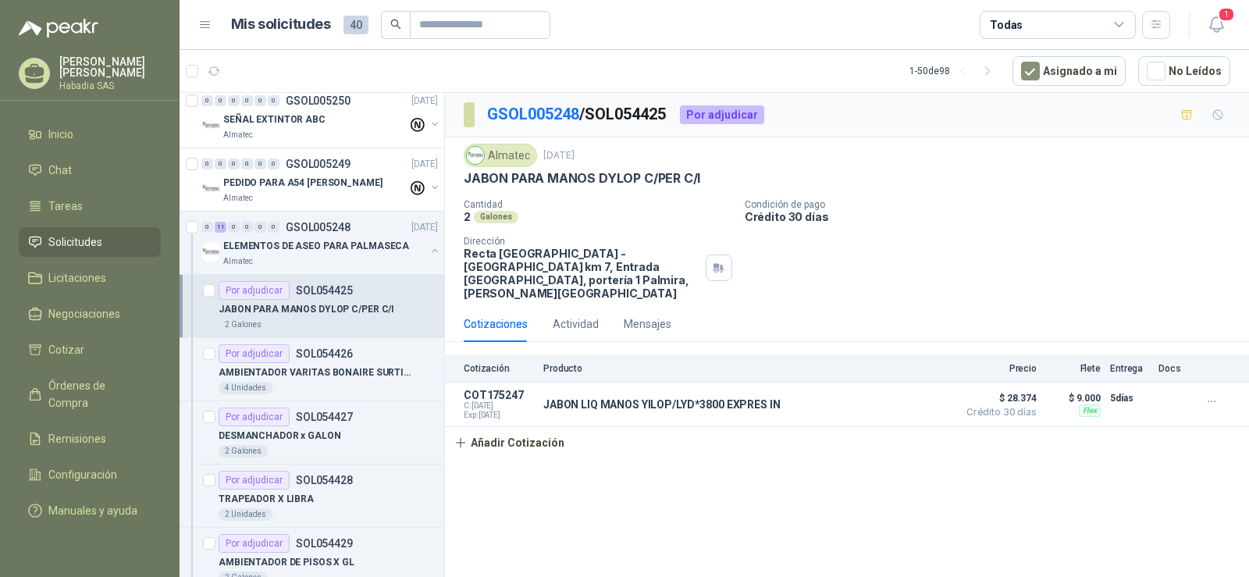
scroll to position [579, 0]
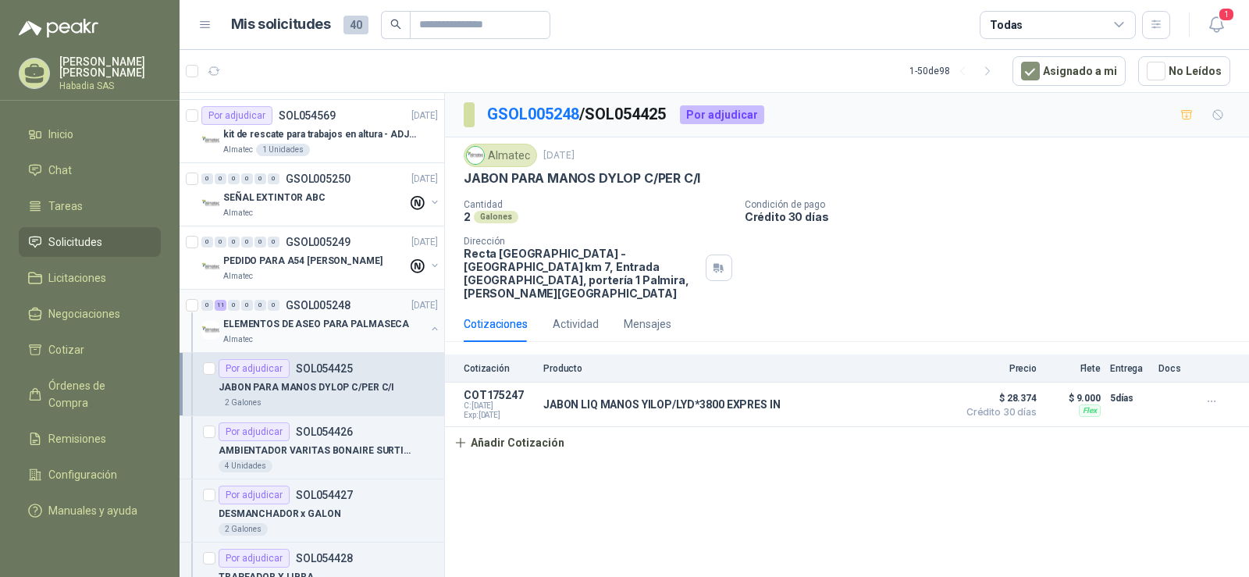
click at [311, 318] on p "ELEMENTOS DE ASEO PARA PALMASECA" at bounding box center [316, 324] width 186 height 15
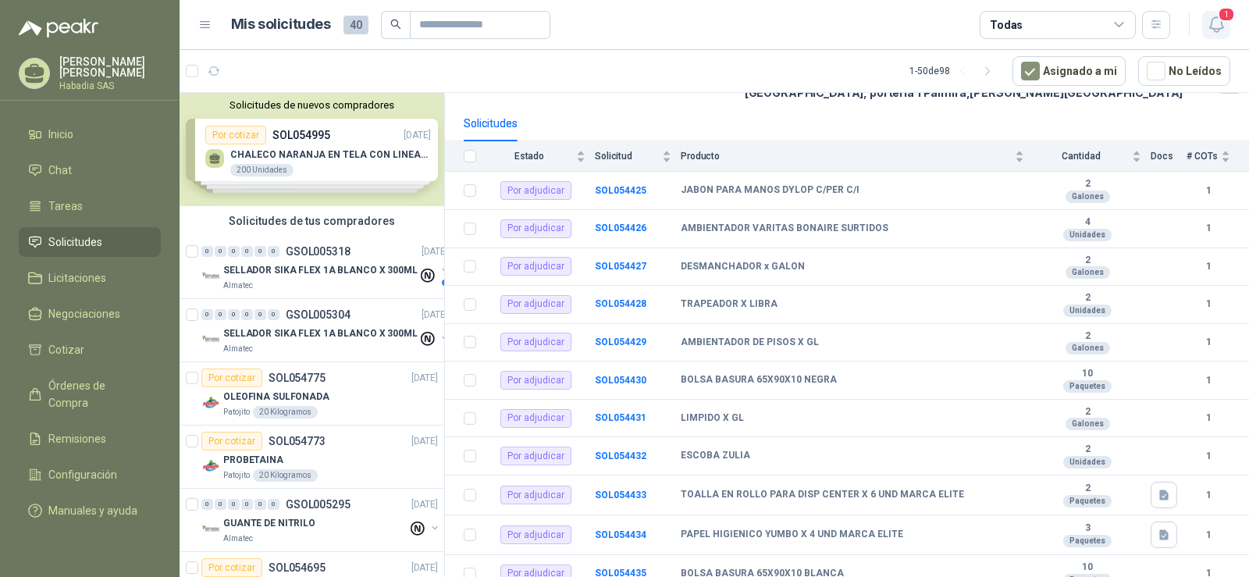
click at [1216, 29] on icon "button" at bounding box center [1217, 25] width 20 height 20
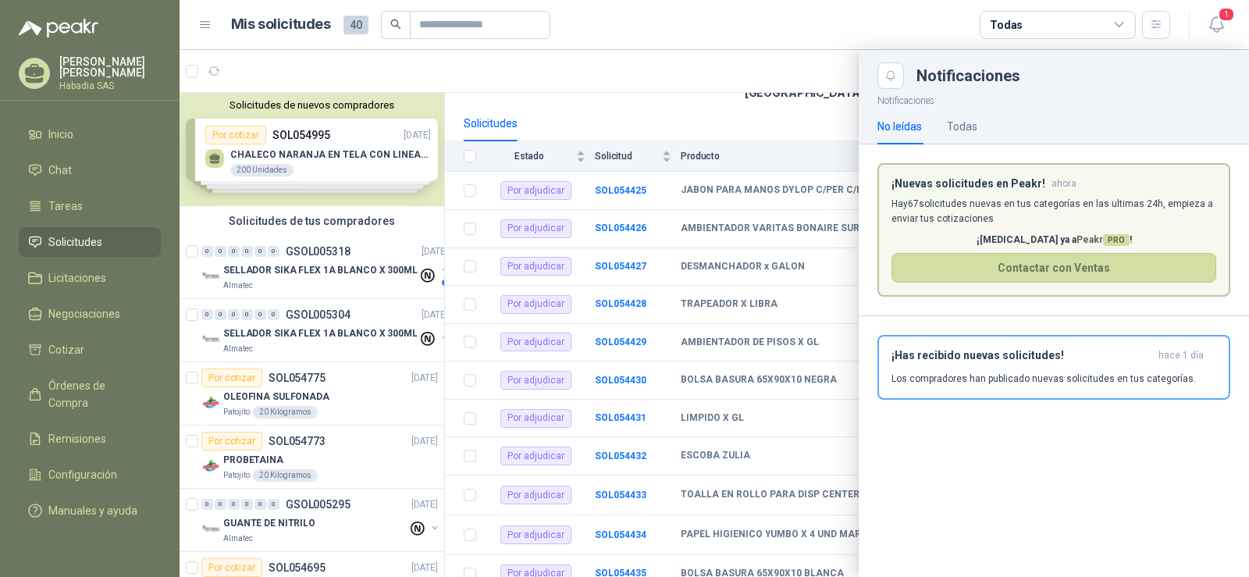
drag, startPoint x: 539, startPoint y: 84, endPoint x: 450, endPoint y: 5, distance: 118.9
click at [538, 84] on div at bounding box center [715, 313] width 1070 height 527
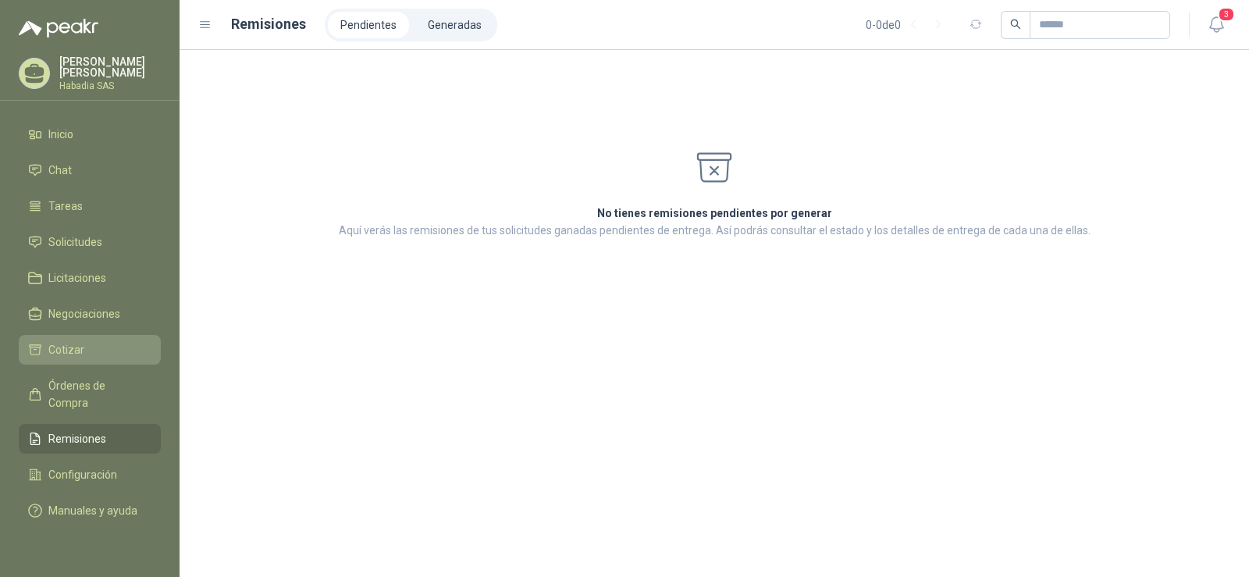
click at [60, 345] on span "Cotizar" at bounding box center [66, 349] width 36 height 17
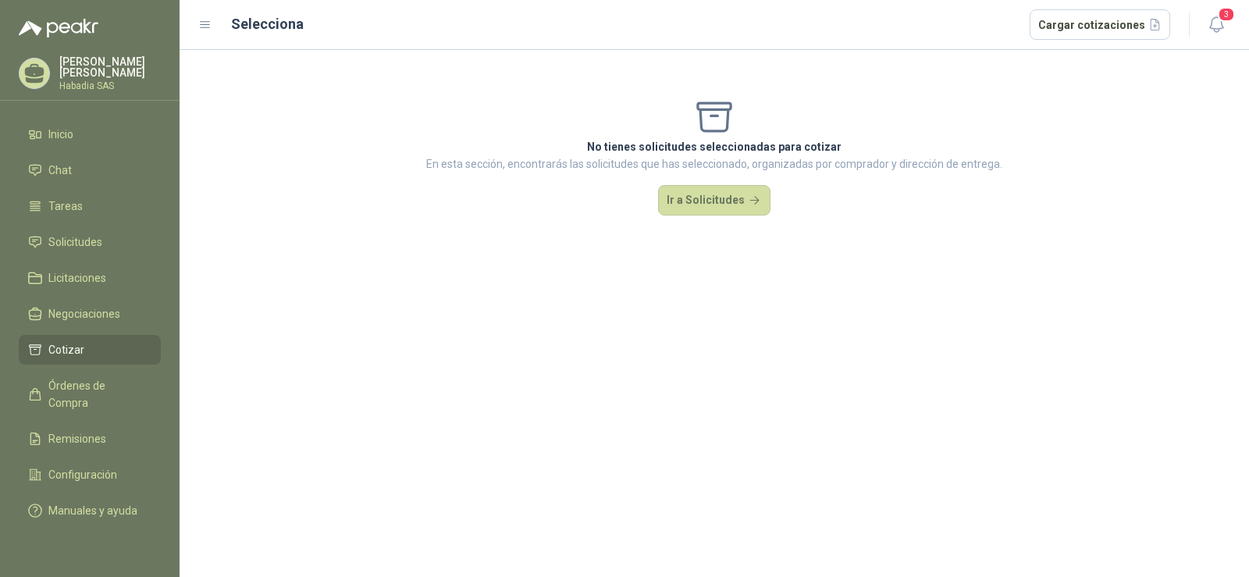
click at [1236, 27] on header "Selecciona Cargar cotizaciones 3" at bounding box center [715, 25] width 1070 height 50
click at [1228, 26] on button "3" at bounding box center [1216, 25] width 28 height 28
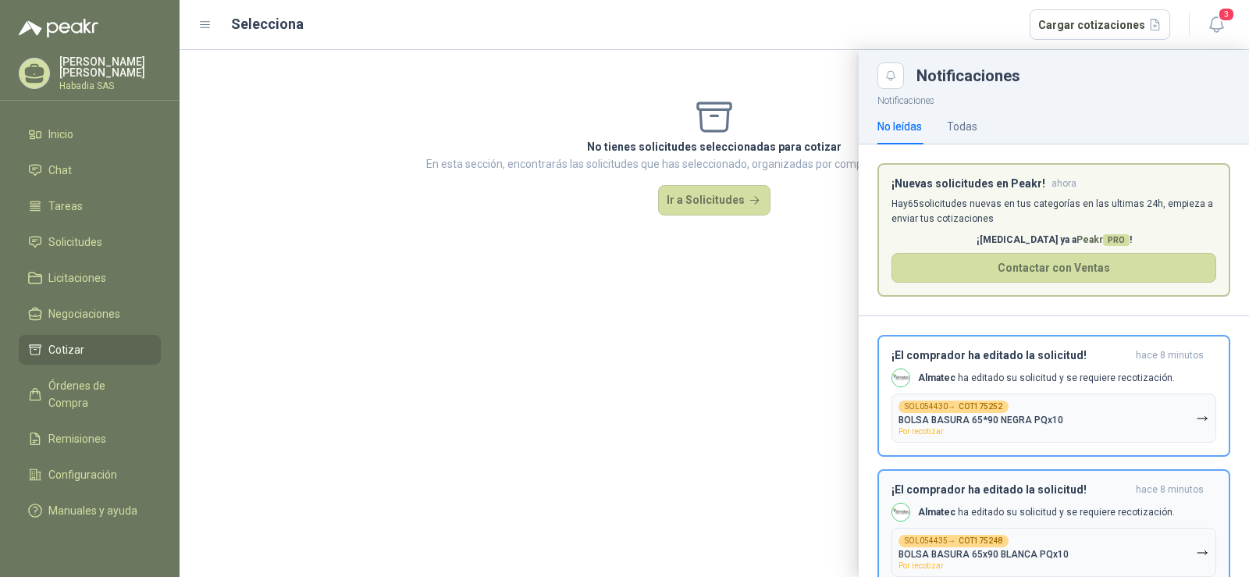
scroll to position [126, 0]
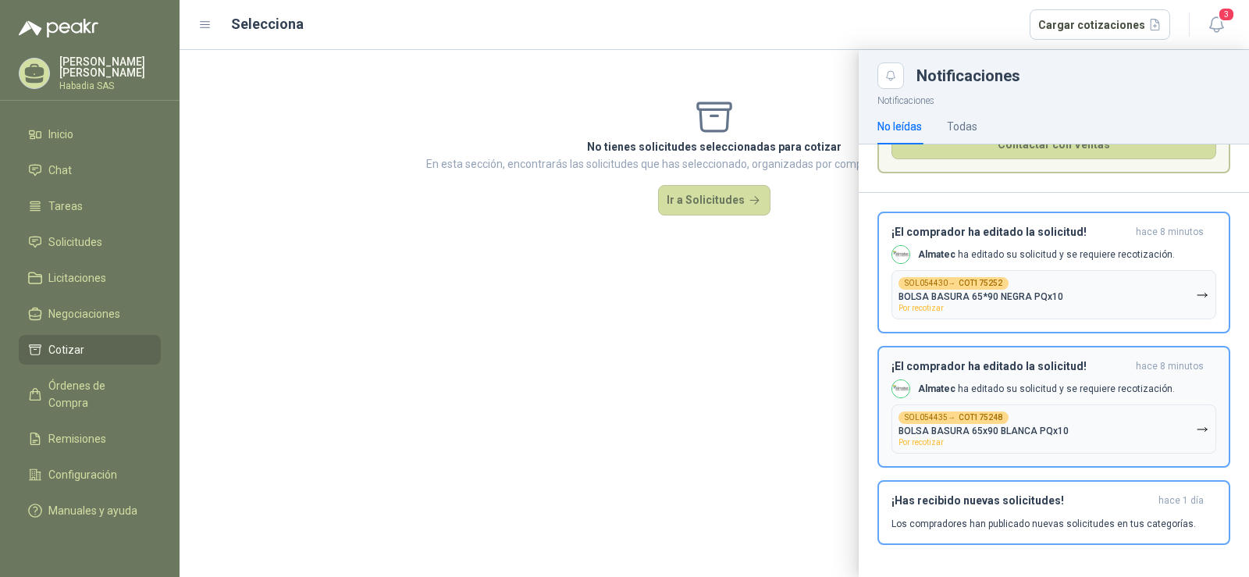
click at [977, 439] on div "SOL054435 → COT175248 BOLSA BASURA 65x90 BLANCA PQx10 Por recotizar" at bounding box center [984, 428] width 170 height 35
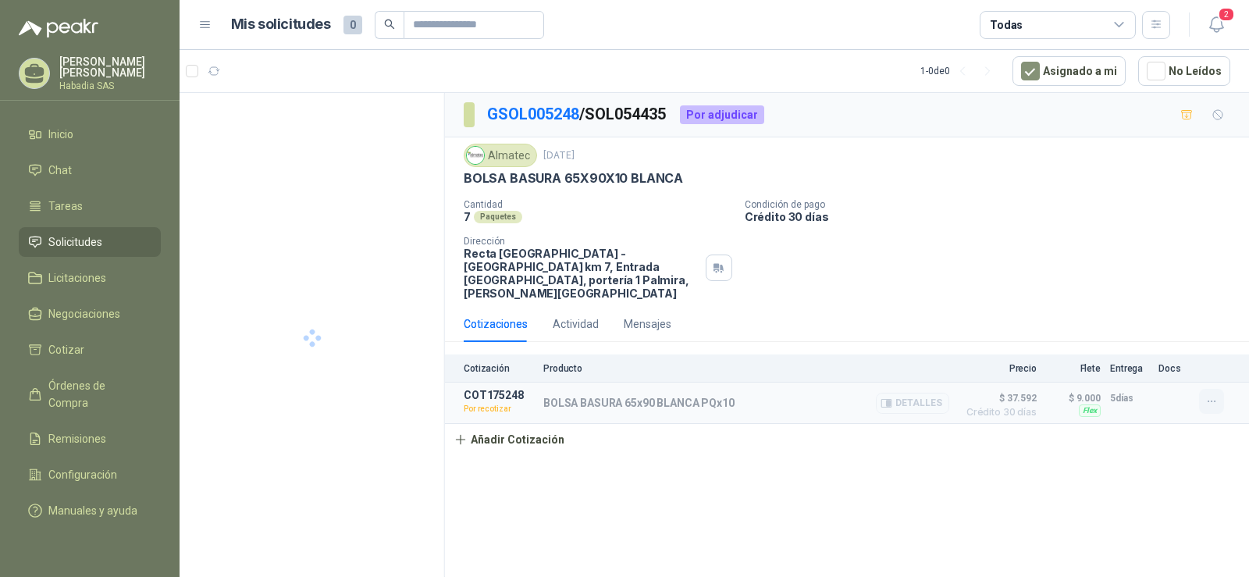
click at [1213, 395] on icon "button" at bounding box center [1212, 401] width 13 height 13
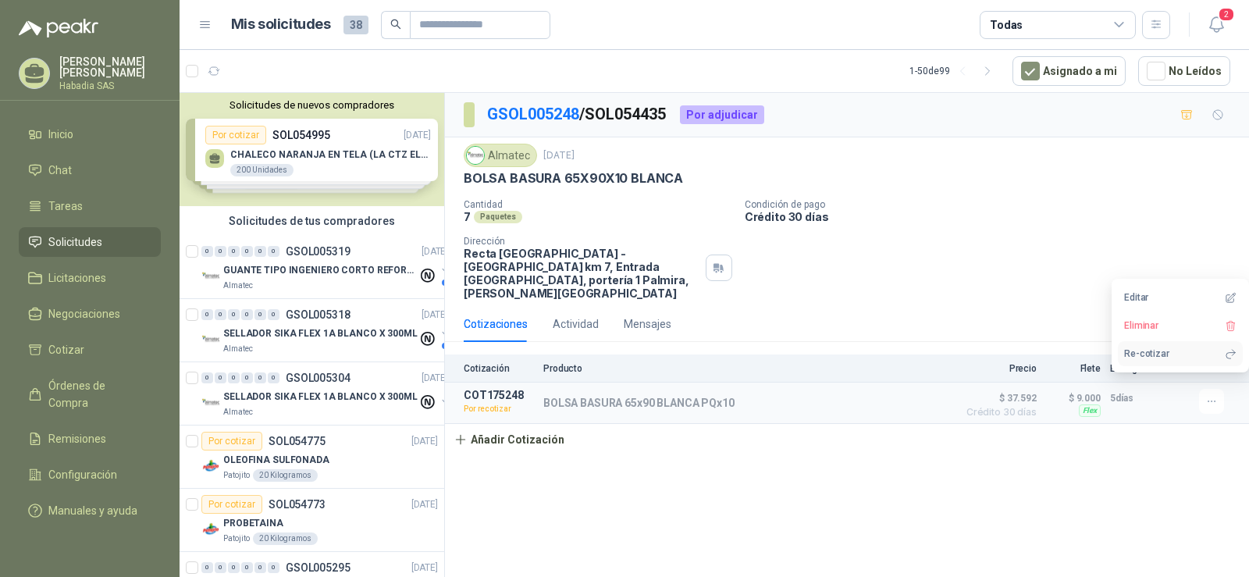
click at [1150, 354] on button "Re-cotizar" at bounding box center [1180, 353] width 125 height 25
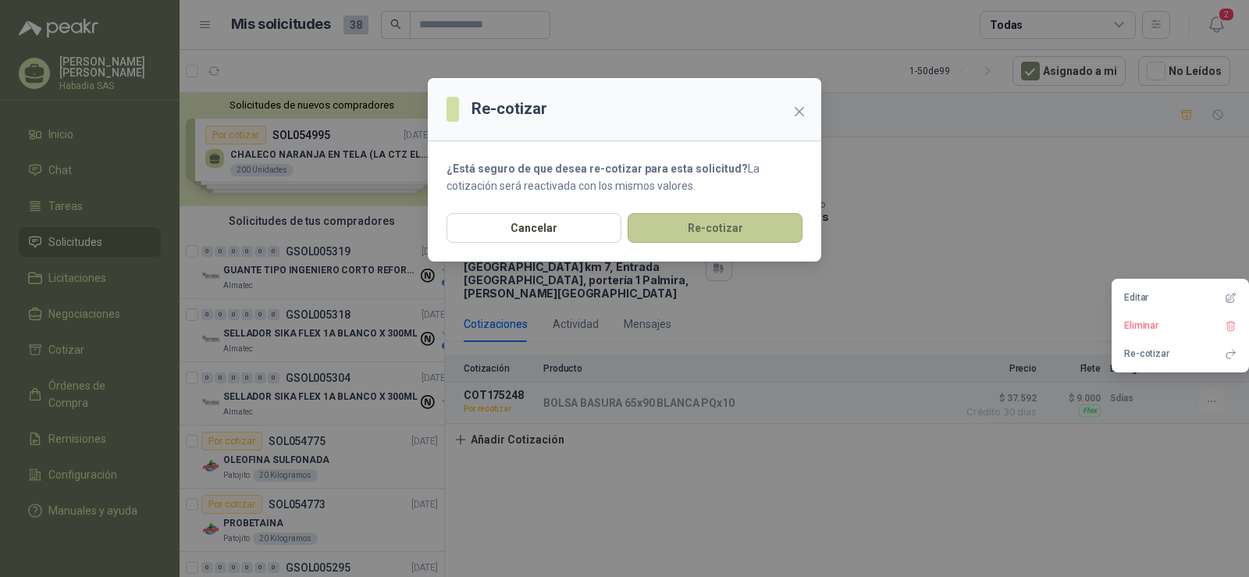
click at [714, 219] on button "Re-cotizar" at bounding box center [715, 228] width 175 height 30
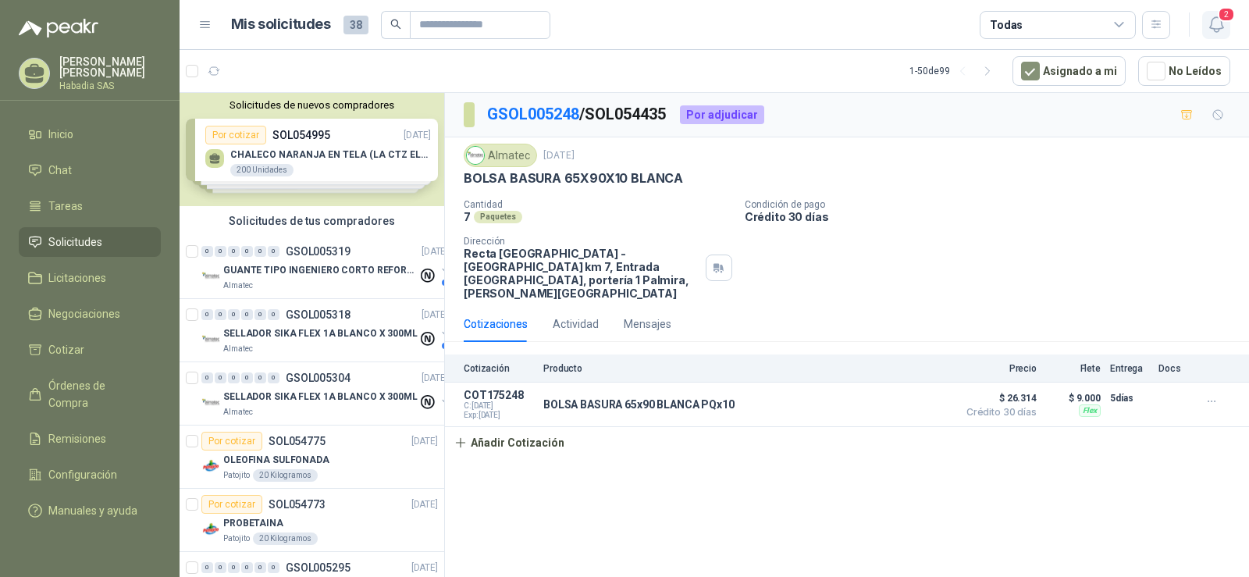
click at [1214, 17] on icon "button" at bounding box center [1215, 24] width 13 height 15
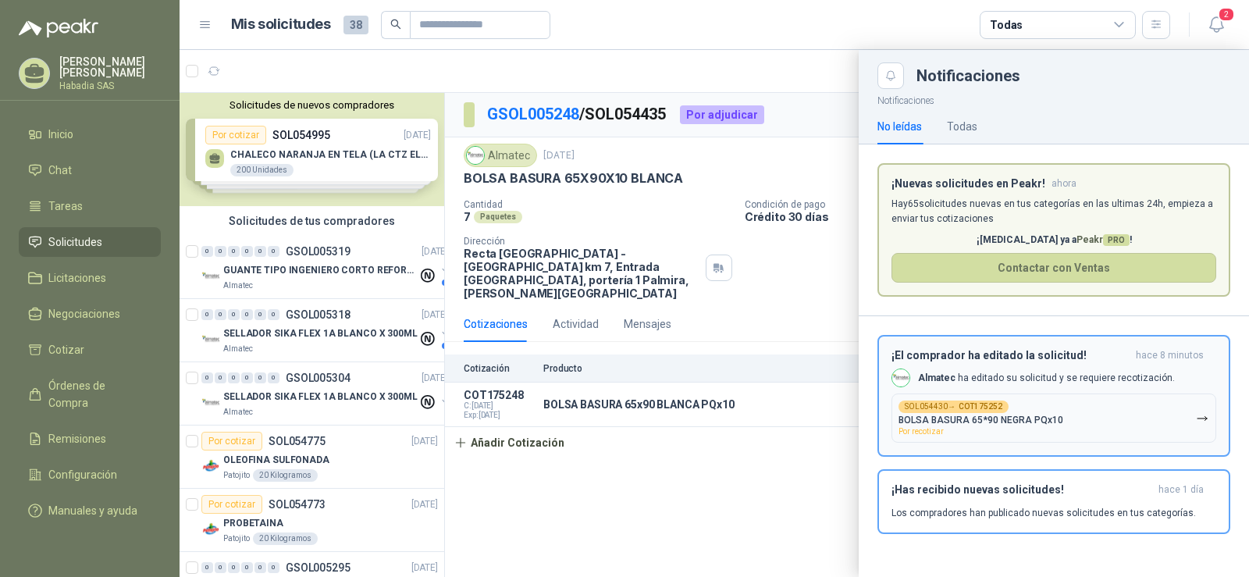
click at [1024, 421] on p "BOLSA BASURA 65*90 NEGRA PQx10" at bounding box center [981, 420] width 165 height 11
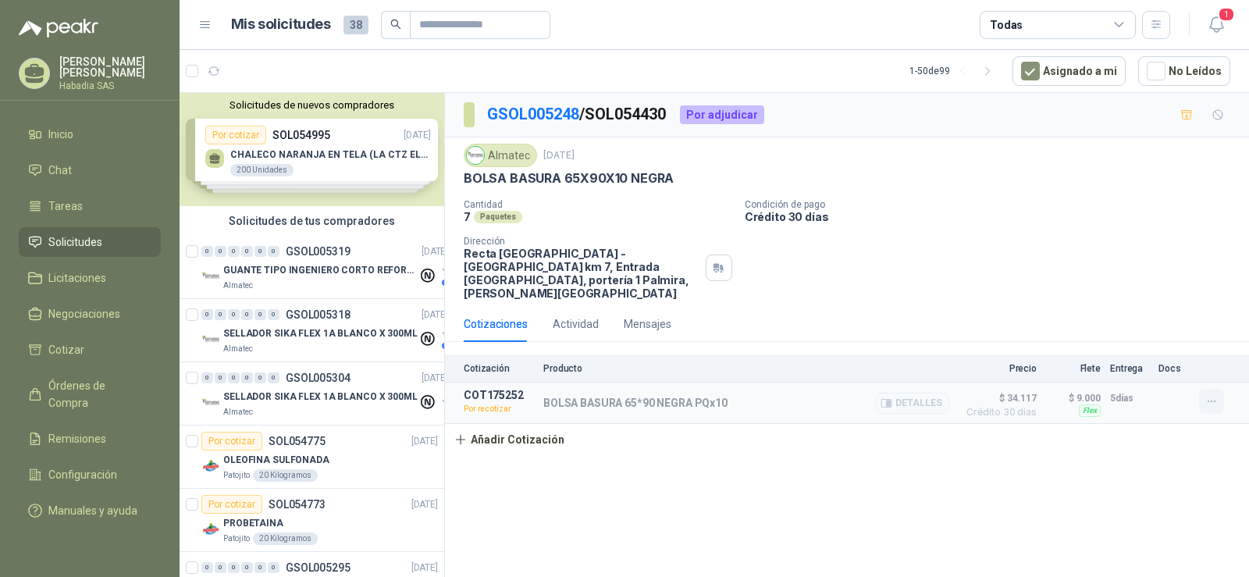
click at [1210, 395] on icon "button" at bounding box center [1212, 401] width 13 height 13
click at [1145, 356] on button "Re-cotizar" at bounding box center [1180, 353] width 125 height 25
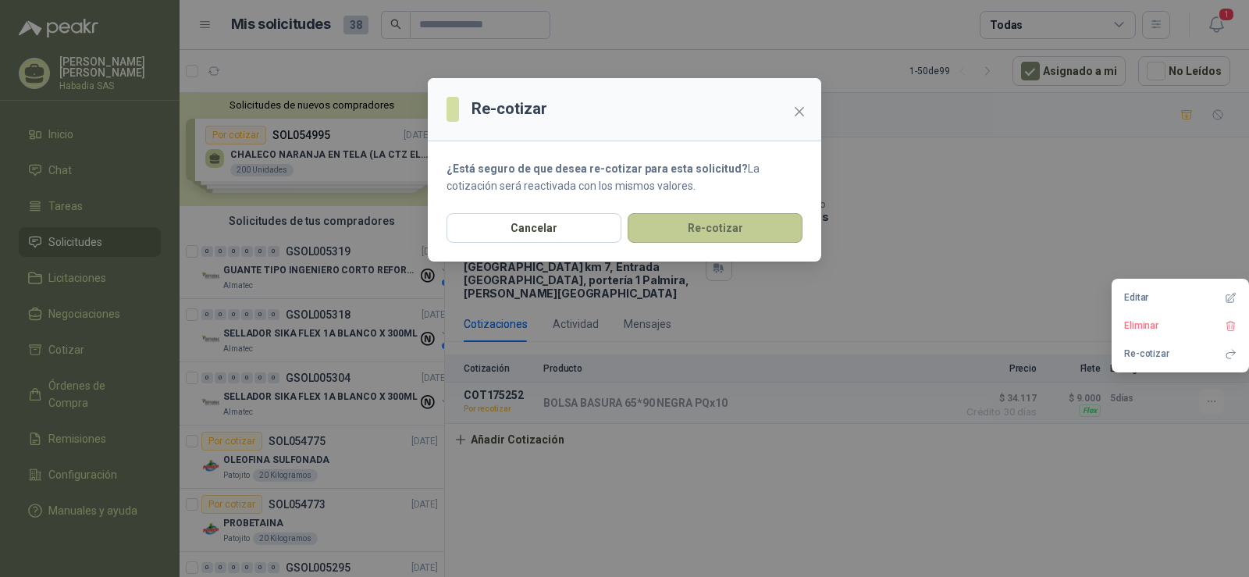
click at [771, 215] on button "Re-cotizar" at bounding box center [715, 228] width 175 height 30
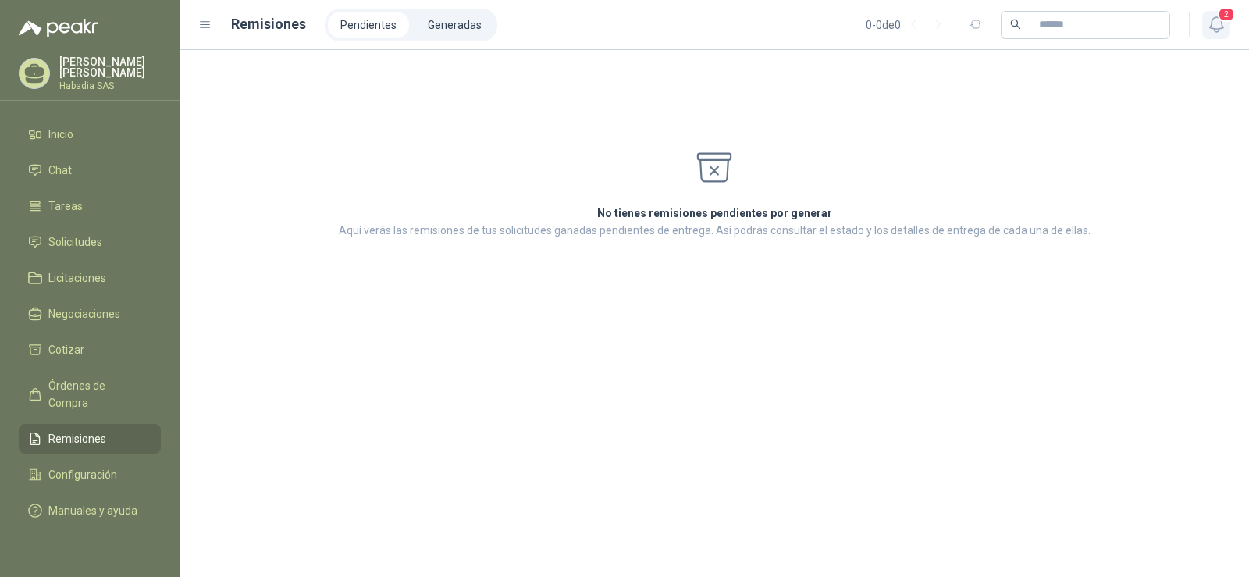
click at [1216, 18] on icon "button" at bounding box center [1217, 25] width 20 height 20
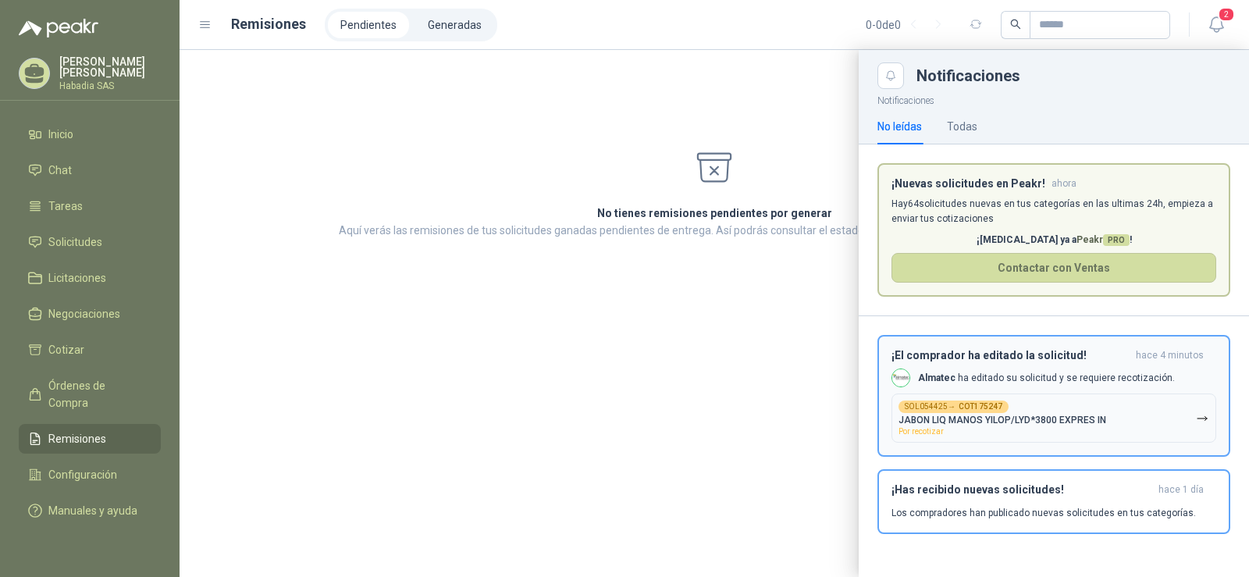
click at [962, 403] on b "COT175247" at bounding box center [981, 407] width 44 height 8
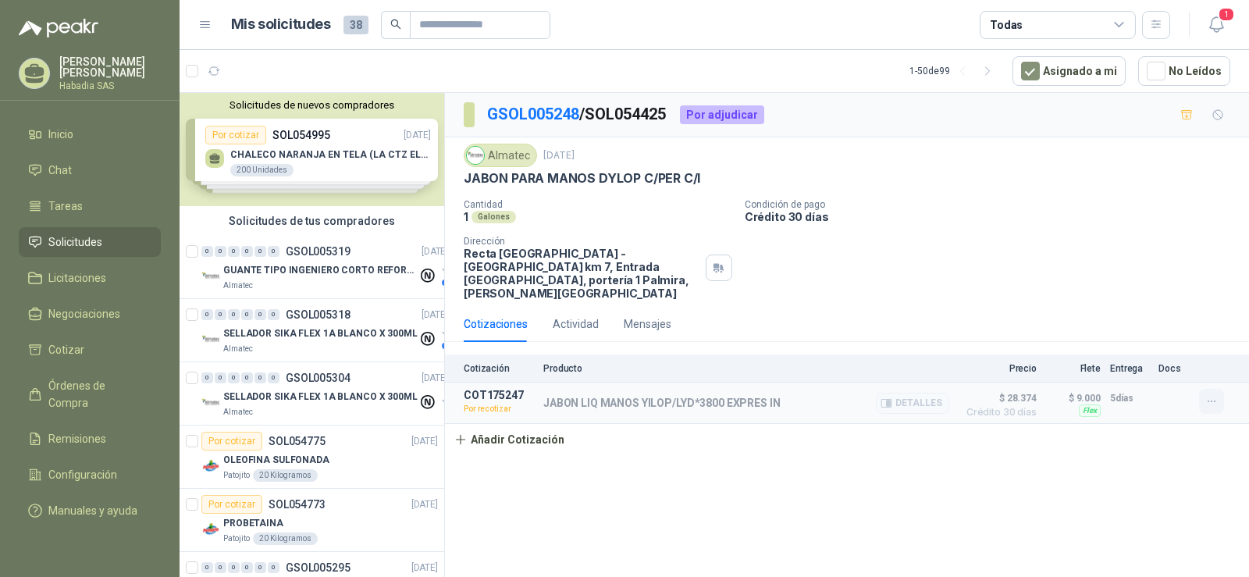
click at [1213, 395] on icon "button" at bounding box center [1212, 401] width 13 height 13
click at [1150, 353] on button "Re-cotizar" at bounding box center [1180, 353] width 125 height 25
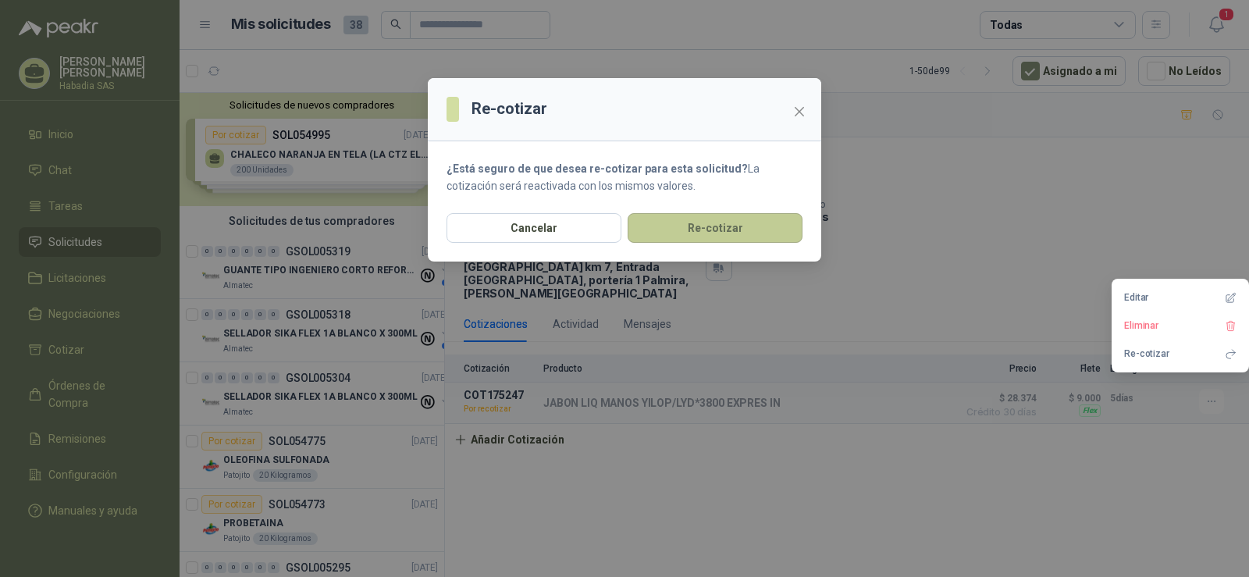
click at [712, 225] on button "Re-cotizar" at bounding box center [715, 228] width 175 height 30
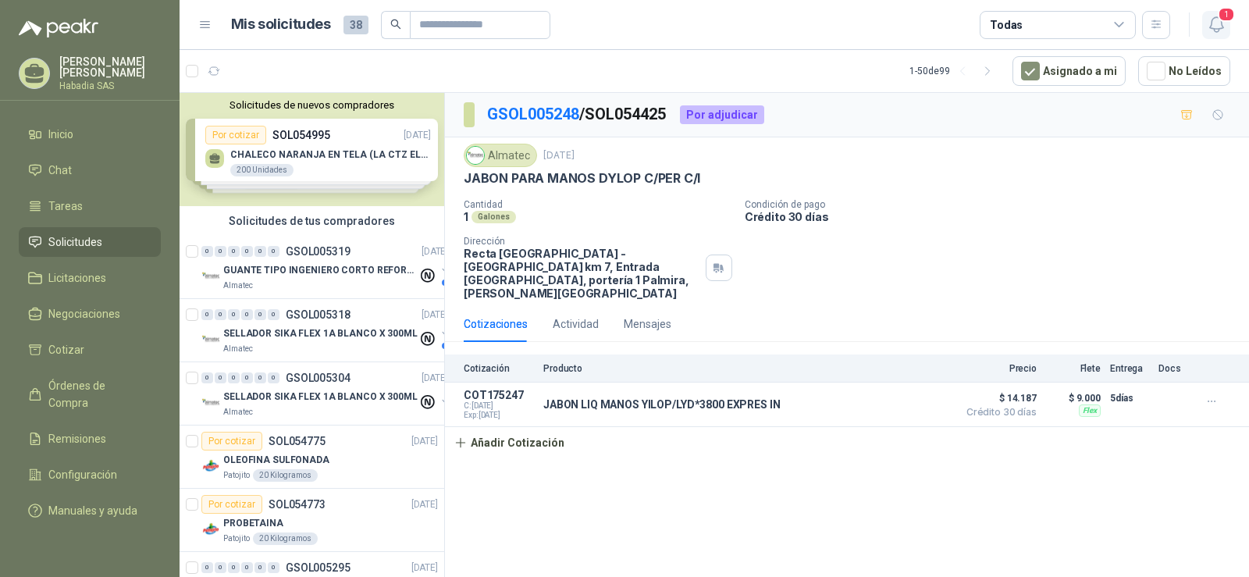
click at [1214, 23] on icon "button" at bounding box center [1217, 25] width 20 height 20
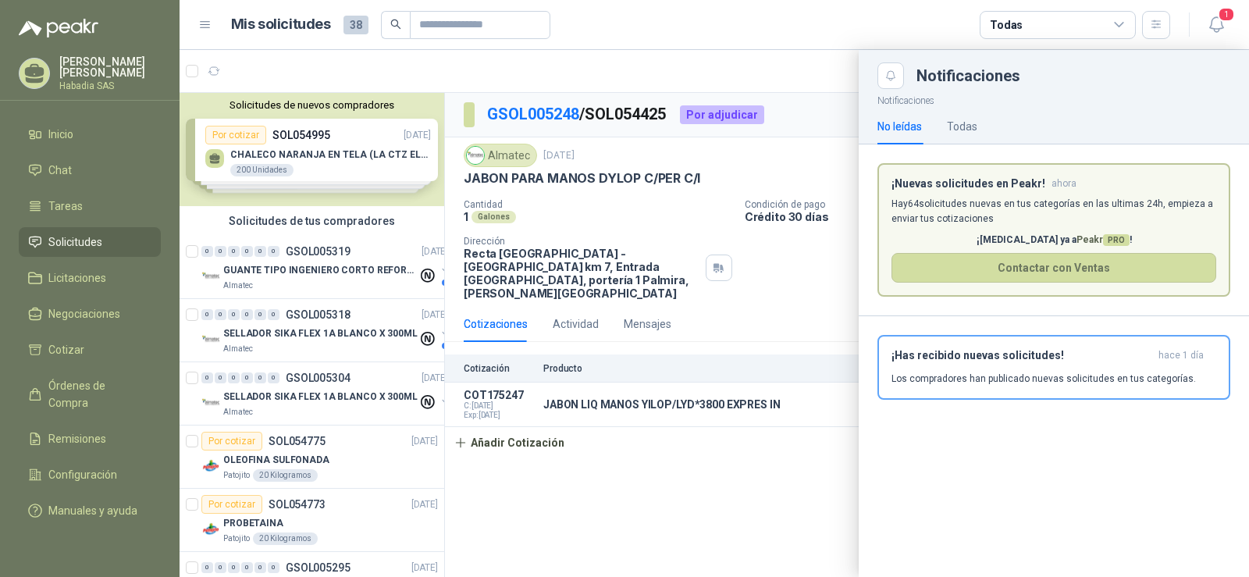
click at [725, 36] on article "Mis solicitudes 38 Todas" at bounding box center [701, 25] width 940 height 28
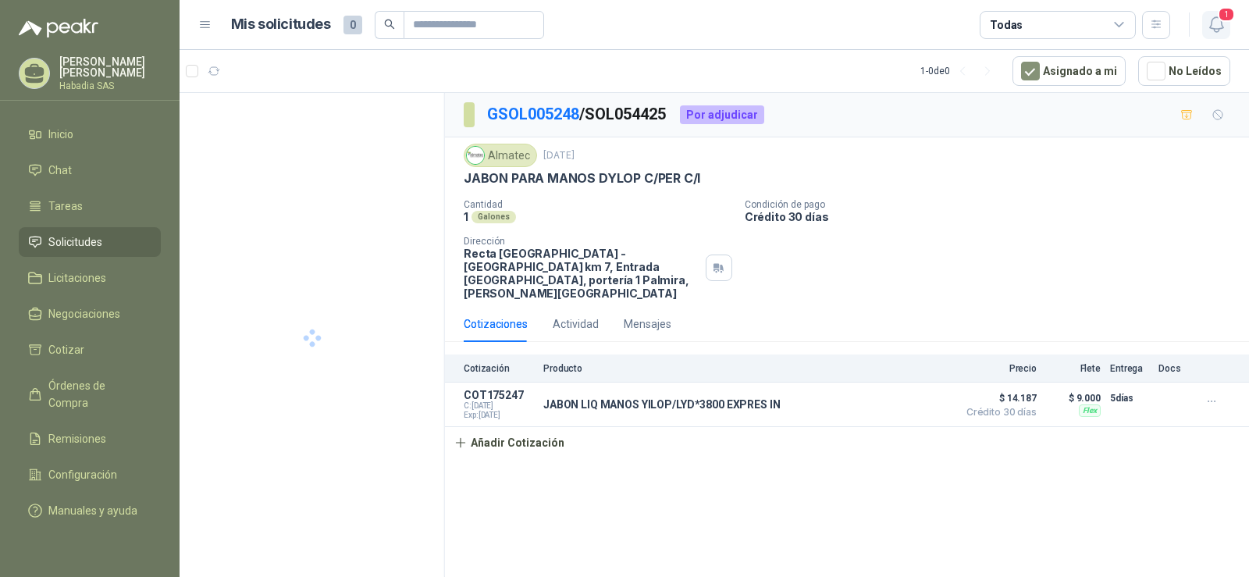
click at [1217, 23] on icon "button" at bounding box center [1217, 25] width 20 height 20
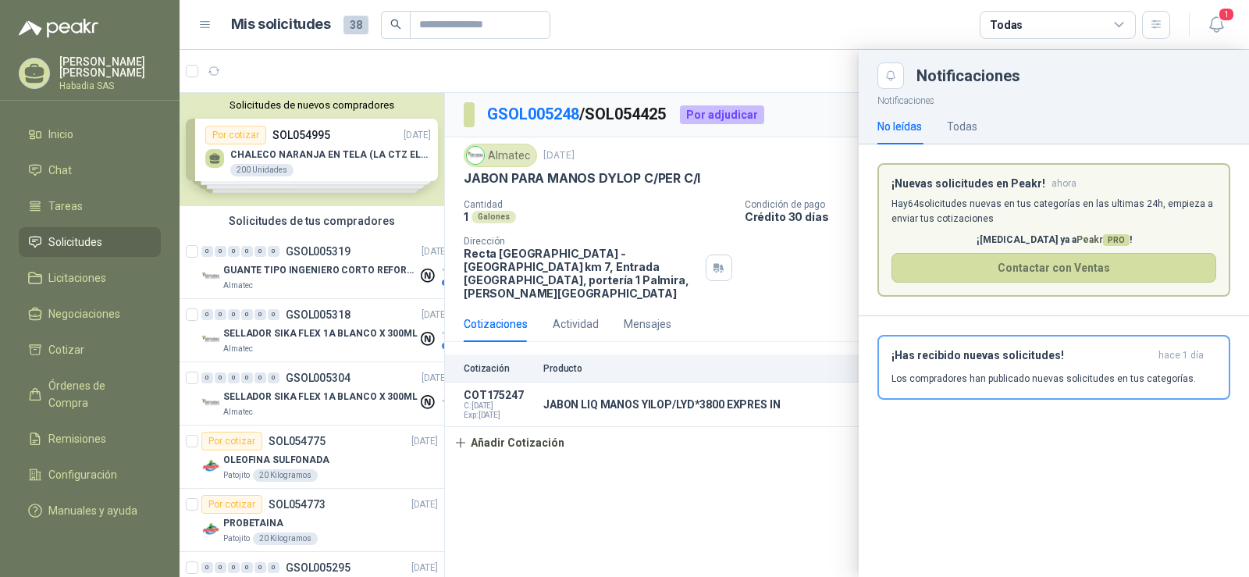
click at [933, 204] on p "Hay 64 solicitudes nuevas en tus categorías en las ultimas 24h, empieza a envia…" at bounding box center [1054, 212] width 325 height 30
click at [958, 365] on div "¡Has recibido nuevas solicitudes! hace 1 día Los compradores han publicado nuev…" at bounding box center [1054, 367] width 325 height 37
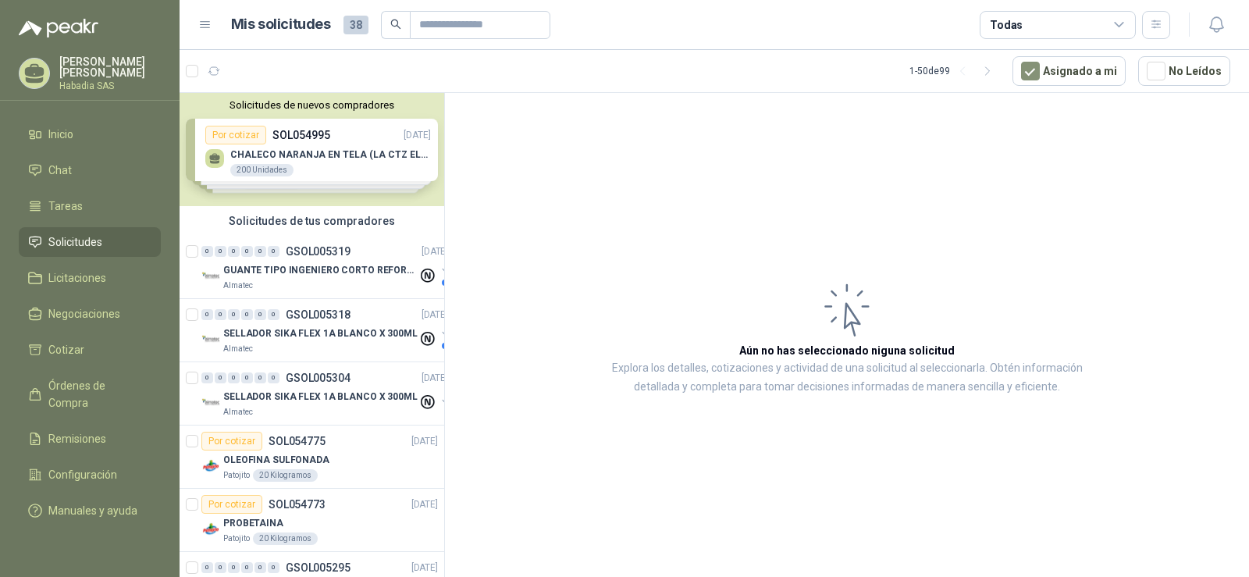
click at [914, 283] on article "Aún no has seleccionado niguna solicitud Explora los detalles, cotizaciones y a…" at bounding box center [847, 338] width 804 height 490
